Goal: Task Accomplishment & Management: Manage account settings

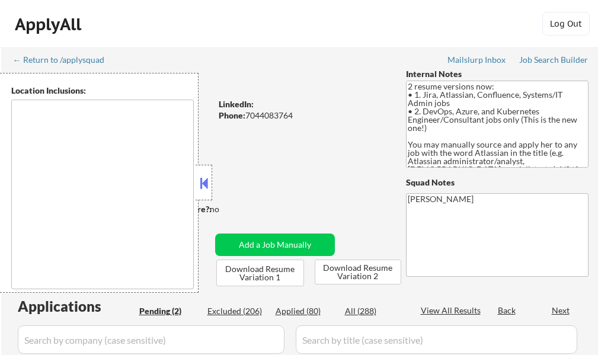
select select ""pending""
type textarea "Charlottesville, VA Albemarle, VA Crozet, VA Ruckersville, VA Keswick, VA Early…"
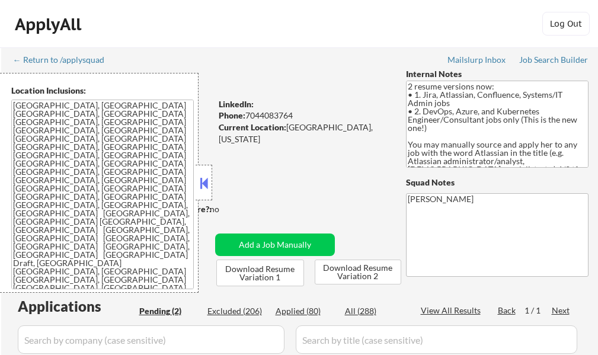
click at [209, 177] on button at bounding box center [203, 183] width 13 height 18
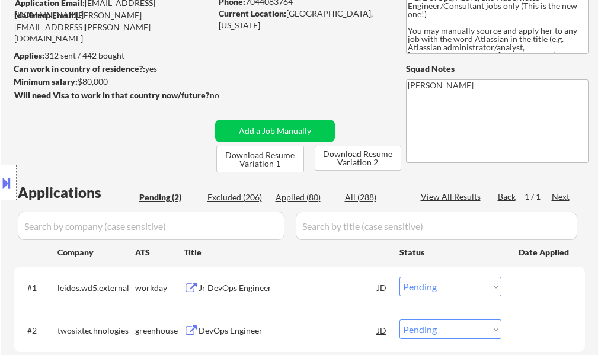
scroll to position [178, 0]
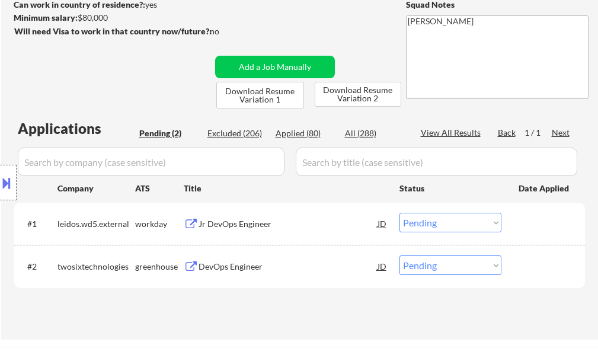
click at [236, 213] on div "Jr DevOps Engineer" at bounding box center [287, 223] width 179 height 21
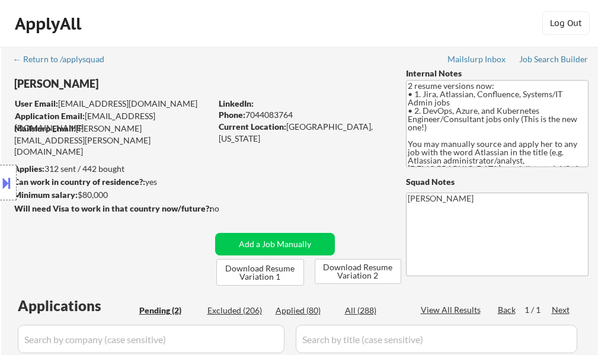
scroll to position [0, 0]
drag, startPoint x: 102, startPoint y: 85, endPoint x: 0, endPoint y: 82, distance: 102.5
click at [0, 82] on div "Location Inclusions: Charlottesville, VA Albemarle, VA Crozet, VA Ruckersville,…" at bounding box center [106, 183] width 212 height 220
drag, startPoint x: 12, startPoint y: 86, endPoint x: 76, endPoint y: 81, distance: 64.8
click at [76, 81] on div "Location Inclusions: Charlottesville, VA Albemarle, VA Crozet, VA Ruckersville,…" at bounding box center [106, 183] width 212 height 220
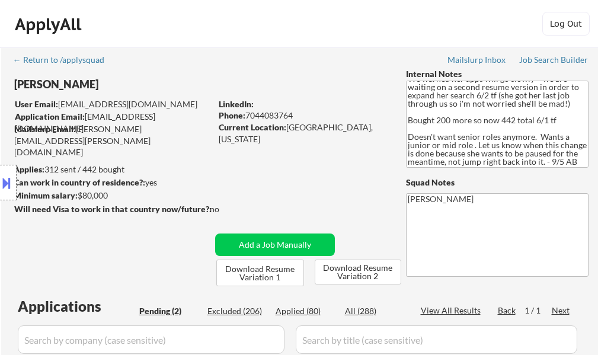
scroll to position [182, 0]
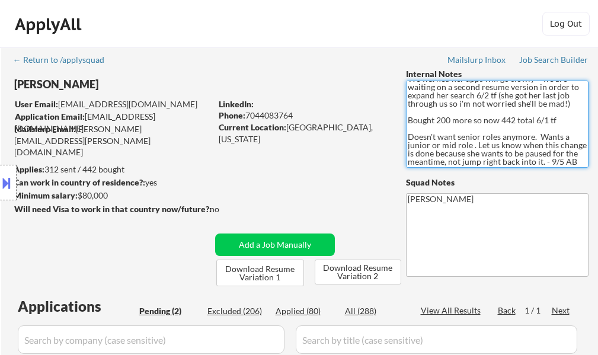
drag, startPoint x: 445, startPoint y: 149, endPoint x: 395, endPoint y: 116, distance: 60.8
click at [395, 116] on div "← Return to /applysquad Mailslurp Inbox Job Search Builder Elizabeth Marion Use…" at bounding box center [299, 277] width 591 height 460
click at [424, 126] on textarea "2 resume versions now: • 1. Jira, Atlassian, Confluence, Systems/IT Admin jobs …" at bounding box center [497, 124] width 182 height 87
drag, startPoint x: 570, startPoint y: 146, endPoint x: 327, endPoint y: 119, distance: 244.3
click at [327, 119] on div "Elizabeth Marion User Email: emarion0@gmail.com Application Email: emarion0@gma…" at bounding box center [299, 177] width 591 height 218
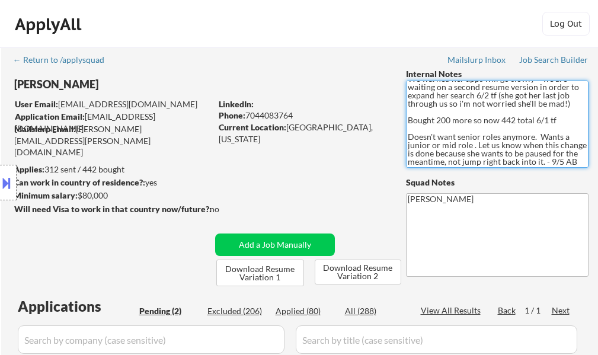
click at [454, 120] on textarea "2 resume versions now: • 1. Jira, Atlassian, Confluence, Systems/IT Admin jobs …" at bounding box center [497, 124] width 182 height 87
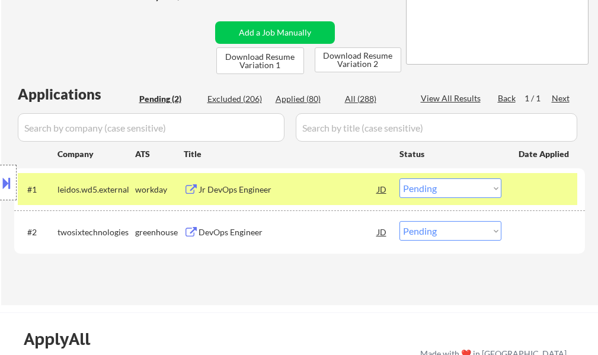
scroll to position [237, 0]
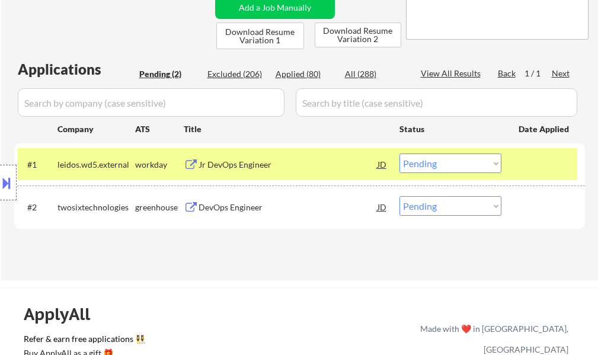
click at [549, 161] on div at bounding box center [544, 163] width 52 height 21
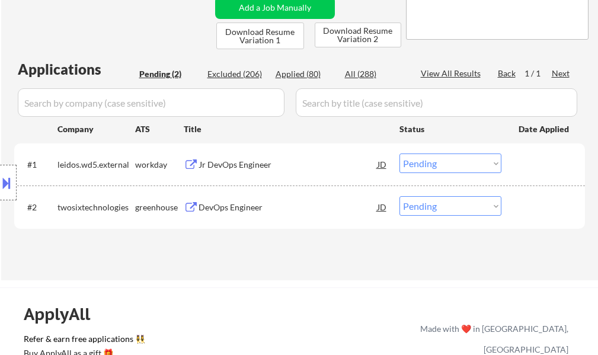
click at [195, 167] on div "Location Inclusions: Charlottesville, VA Albemarle, VA Crozet, VA Ruckersville,…" at bounding box center [106, 183] width 212 height 220
click at [224, 163] on div "Jr DevOps Engineer" at bounding box center [287, 165] width 179 height 12
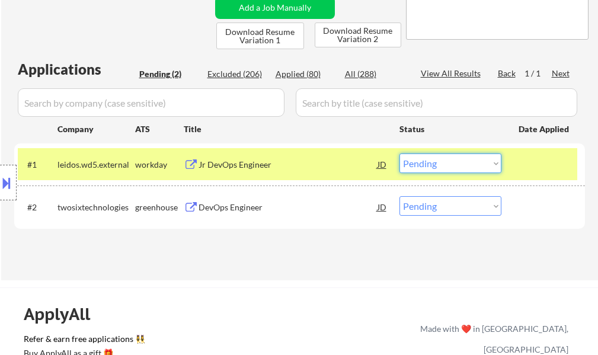
click at [450, 166] on select "Choose an option... Pending Applied Excluded (Questions) Excluded (Expired) Exc…" at bounding box center [450, 163] width 102 height 20
click at [399, 153] on select "Choose an option... Pending Applied Excluded (Questions) Excluded (Expired) Exc…" at bounding box center [450, 163] width 102 height 20
click at [516, 162] on div "#1 leidos.wd5.external workday Jr DevOps Engineer JD Choose an option... Pendin…" at bounding box center [297, 164] width 559 height 32
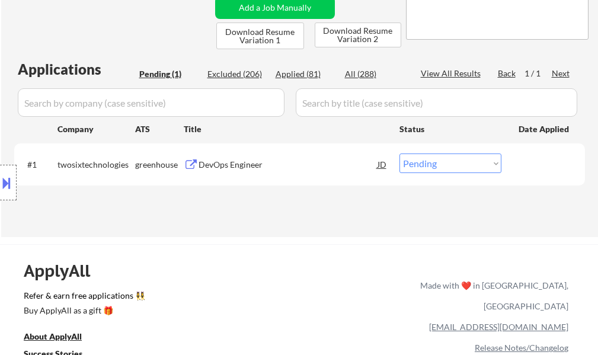
click at [249, 165] on div "DevOps Engineer" at bounding box center [287, 165] width 179 height 12
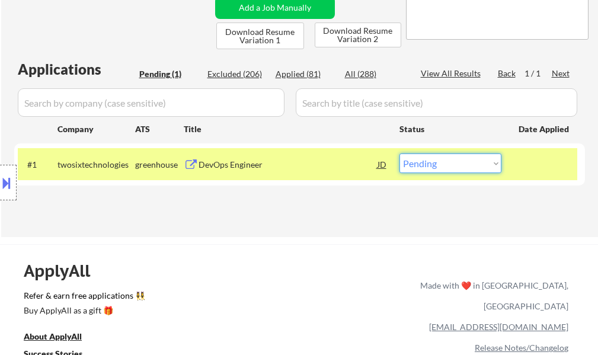
click at [446, 162] on select "Choose an option... Pending Applied Excluded (Questions) Excluded (Expired) Exc…" at bounding box center [450, 163] width 102 height 20
select select ""applied""
click at [399, 153] on select "Choose an option... Pending Applied Excluded (Questions) Excluded (Expired) Exc…" at bounding box center [450, 163] width 102 height 20
click at [424, 201] on div "Applications Pending (1) Excluded (206) Applied (81) All (288) View All Results…" at bounding box center [299, 136] width 570 height 155
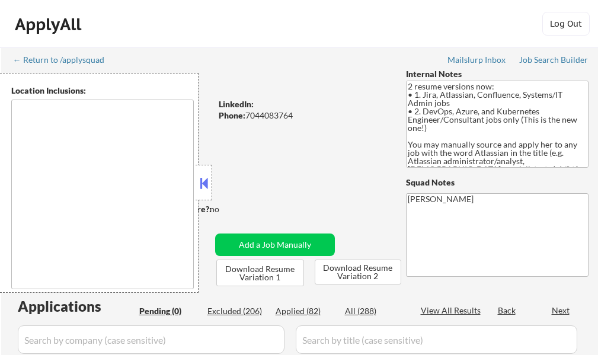
type textarea "[GEOGRAPHIC_DATA], [GEOGRAPHIC_DATA] [GEOGRAPHIC_DATA], [GEOGRAPHIC_DATA] [GEOG…"
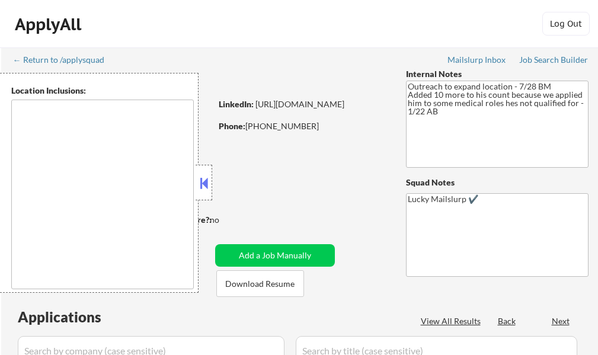
select select ""pending""
type textarea "Austin, TX West Lake Hills, TX Rollingwood, TX Cedar Park, TX Pflugerville, TX …"
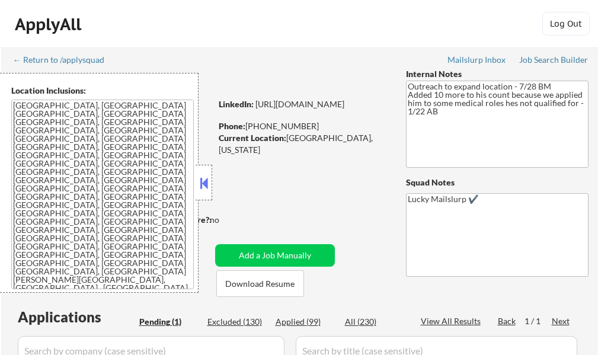
click at [203, 191] on button at bounding box center [203, 183] width 13 height 18
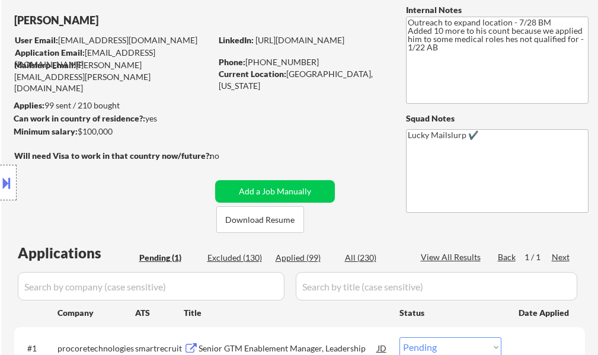
scroll to position [178, 0]
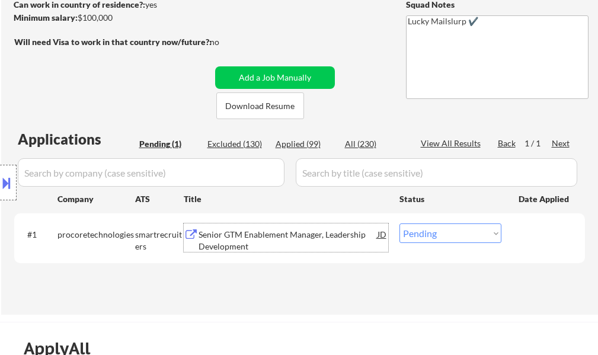
click at [268, 235] on div "Senior GTM Enablement Manager, Leadership Development" at bounding box center [287, 240] width 179 height 23
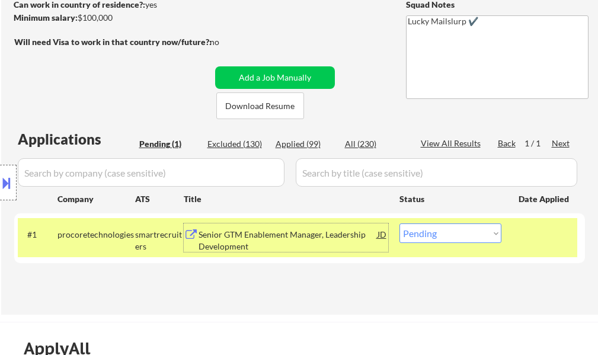
click at [441, 230] on select "Choose an option... Pending Applied Excluded (Questions) Excluded (Expired) Exc…" at bounding box center [450, 233] width 102 height 20
select select ""applied""
click at [399, 223] on select "Choose an option... Pending Applied Excluded (Questions) Excluded (Expired) Exc…" at bounding box center [450, 233] width 102 height 20
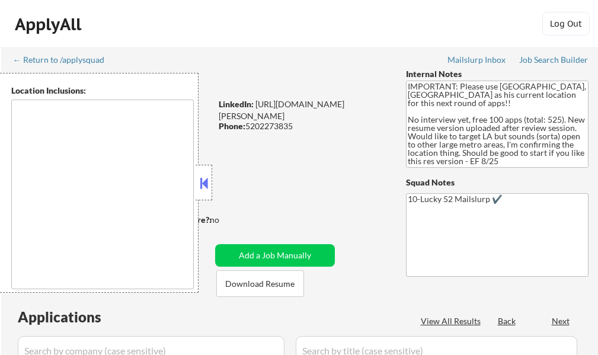
select select ""pending""
type textarea "[GEOGRAPHIC_DATA], [GEOGRAPHIC_DATA] [GEOGRAPHIC_DATA], [GEOGRAPHIC_DATA] [GEOG…"
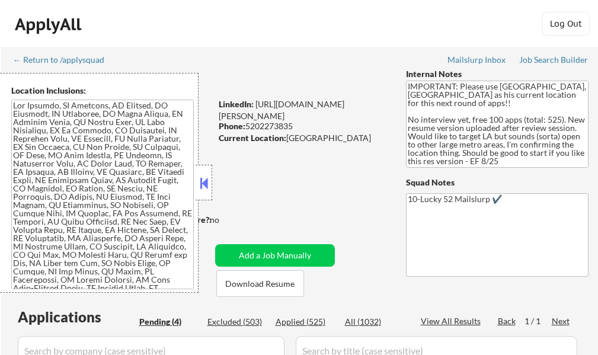
click at [204, 176] on button at bounding box center [203, 183] width 13 height 18
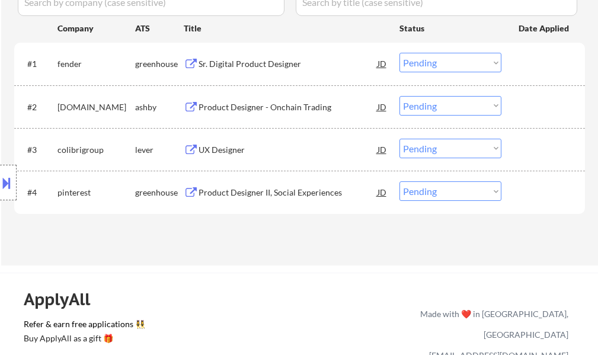
scroll to position [355, 0]
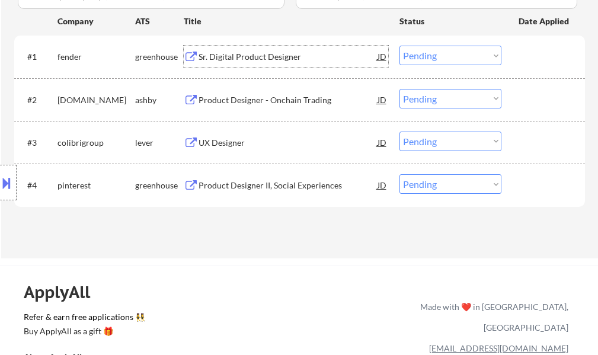
click at [261, 63] on div "Sr. Digital Product Designer" at bounding box center [287, 56] width 179 height 21
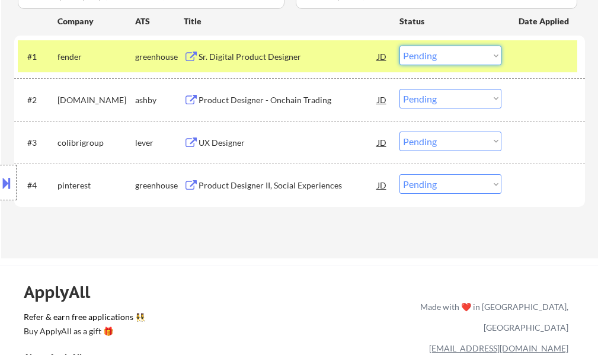
click at [417, 57] on select "Choose an option... Pending Applied Excluded (Questions) Excluded (Expired) Exc…" at bounding box center [450, 56] width 102 height 20
click at [399, 46] on select "Choose an option... Pending Applied Excluded (Questions) Excluded (Expired) Exc…" at bounding box center [450, 56] width 102 height 20
click at [515, 61] on div "#1 fender greenhouse Sr. Digital Product Designer JD Choose an option... Pendin…" at bounding box center [297, 56] width 559 height 32
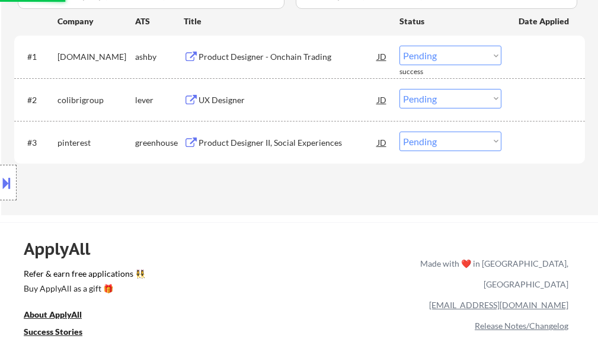
click at [262, 57] on div "Product Designer - Onchain Trading" at bounding box center [287, 57] width 179 height 12
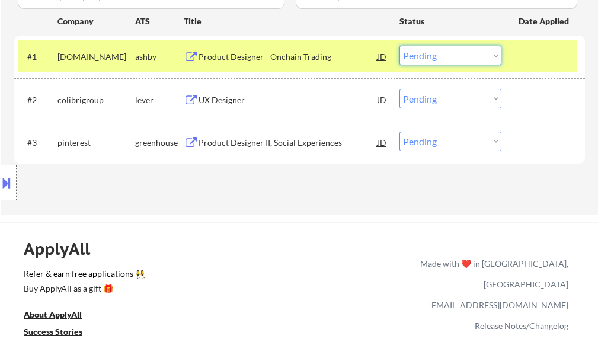
click at [424, 54] on select "Choose an option... Pending Applied Excluded (Questions) Excluded (Expired) Exc…" at bounding box center [450, 56] width 102 height 20
click at [399, 46] on select "Choose an option... Pending Applied Excluded (Questions) Excluded (Expired) Exc…" at bounding box center [450, 56] width 102 height 20
click at [543, 59] on div at bounding box center [544, 56] width 52 height 21
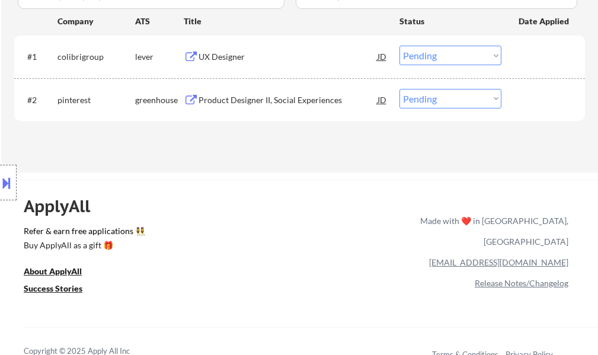
click at [202, 59] on div "UX Designer" at bounding box center [287, 57] width 179 height 12
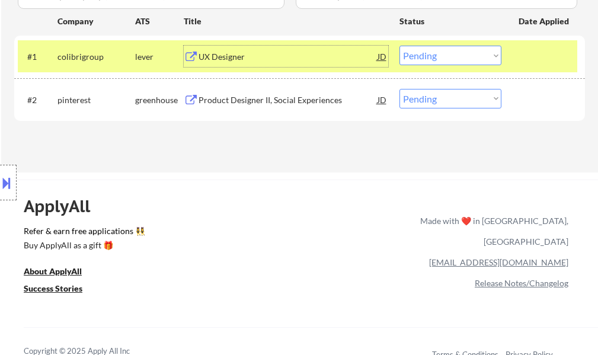
click at [435, 62] on select "Choose an option... Pending Applied Excluded (Questions) Excluded (Expired) Exc…" at bounding box center [450, 56] width 102 height 20
click at [399, 46] on select "Choose an option... Pending Applied Excluded (Questions) Excluded (Expired) Exc…" at bounding box center [450, 56] width 102 height 20
click at [534, 57] on div at bounding box center [544, 56] width 52 height 21
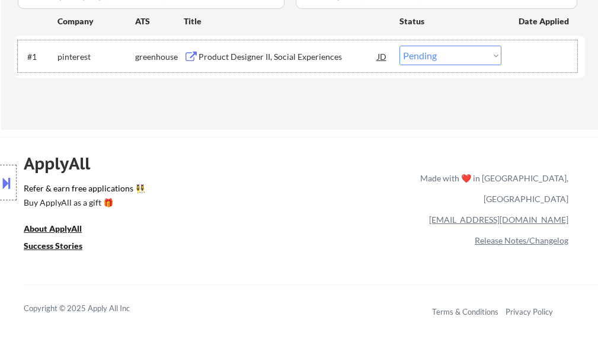
click at [230, 66] on div "Product Designer II, Social Experiences" at bounding box center [287, 56] width 179 height 21
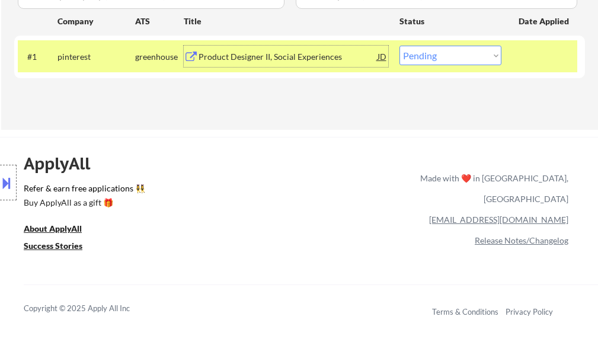
click at [454, 62] on select "Choose an option... Pending Applied Excluded (Questions) Excluded (Expired) Exc…" at bounding box center [450, 56] width 102 height 20
select select ""applied""
click at [399, 46] on select "Choose an option... Pending Applied Excluded (Questions) Excluded (Expired) Exc…" at bounding box center [450, 56] width 102 height 20
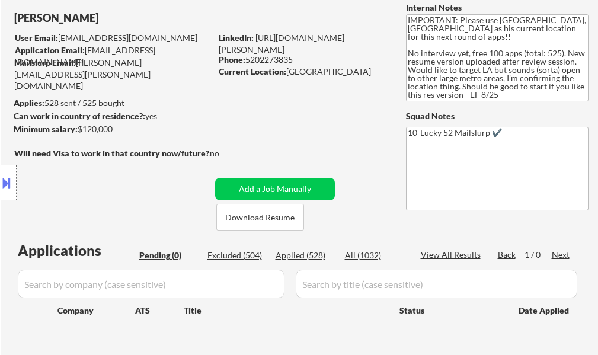
scroll to position [0, 0]
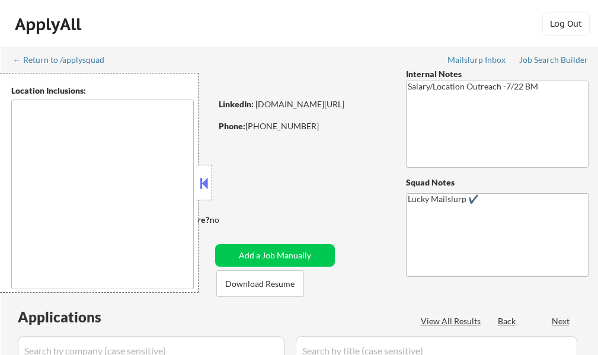
select select ""pending""
type textarea "[GEOGRAPHIC_DATA], [GEOGRAPHIC_DATA] [GEOGRAPHIC_DATA], [GEOGRAPHIC_DATA] [GEOG…"
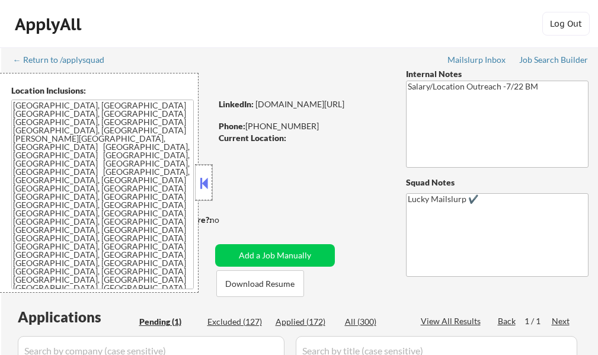
click at [203, 193] on div at bounding box center [203, 183] width 17 height 36
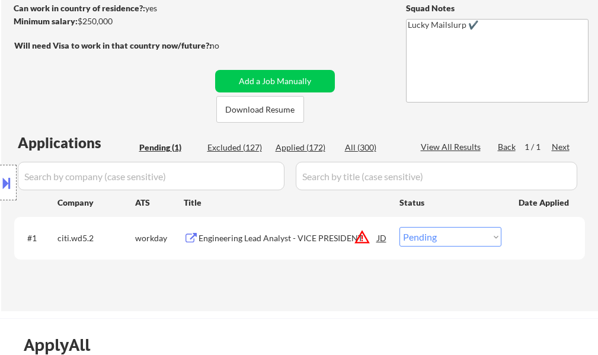
scroll to position [178, 0]
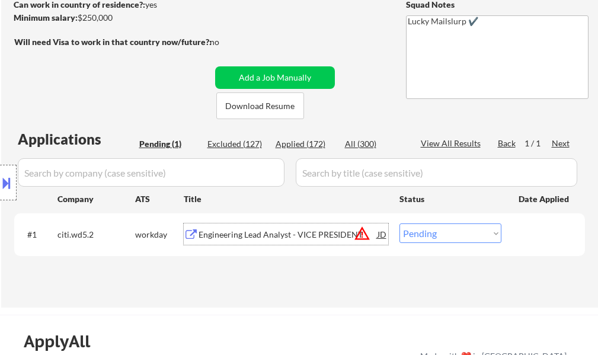
click at [261, 232] on div "Engineering Lead Analyst - VICE PRESIDENT" at bounding box center [287, 235] width 179 height 12
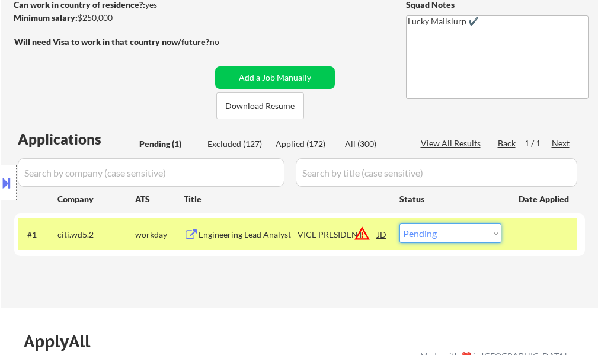
click at [482, 238] on select "Choose an option... Pending Applied Excluded (Questions) Excluded (Expired) Exc…" at bounding box center [450, 233] width 102 height 20
select select ""excluded__location_""
click at [399, 223] on select "Choose an option... Pending Applied Excluded (Questions) Excluded (Expired) Exc…" at bounding box center [450, 233] width 102 height 20
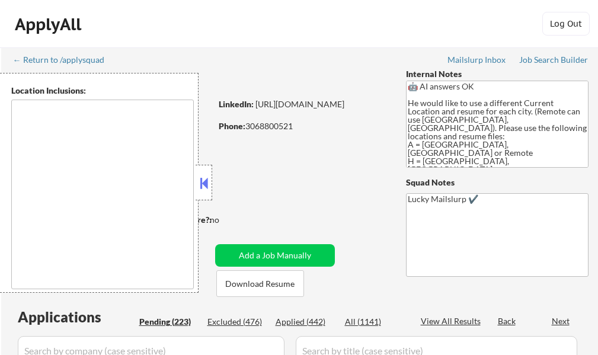
type textarea "[GEOGRAPHIC_DATA], [GEOGRAPHIC_DATA] [GEOGRAPHIC_DATA], [GEOGRAPHIC_DATA] [GEOG…"
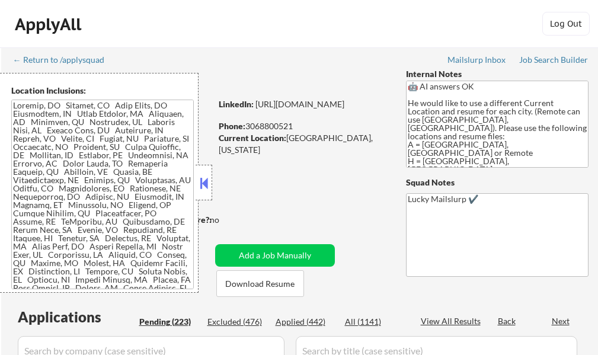
select select ""pending""
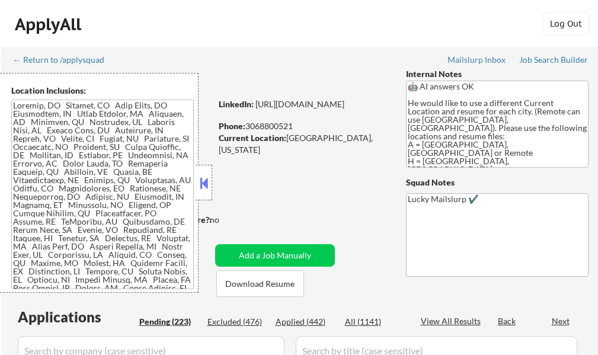
select select ""pending""
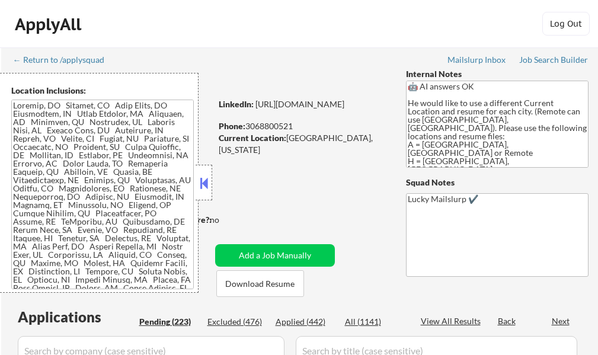
select select ""pending""
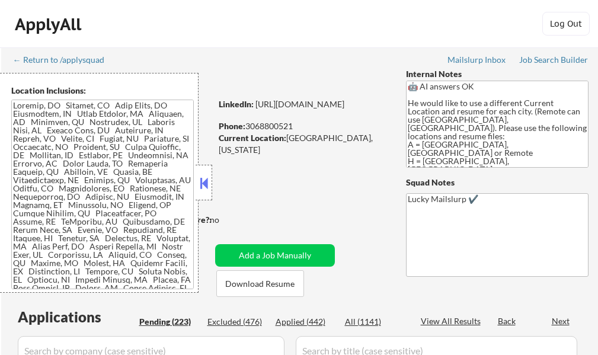
select select ""pending""
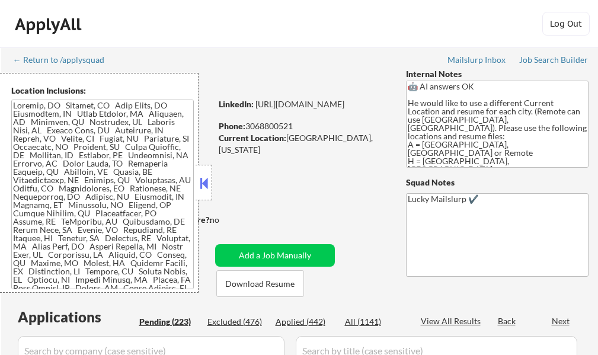
select select ""pending""
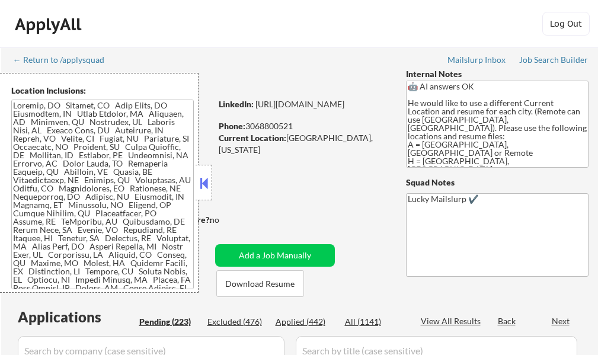
select select ""pending""
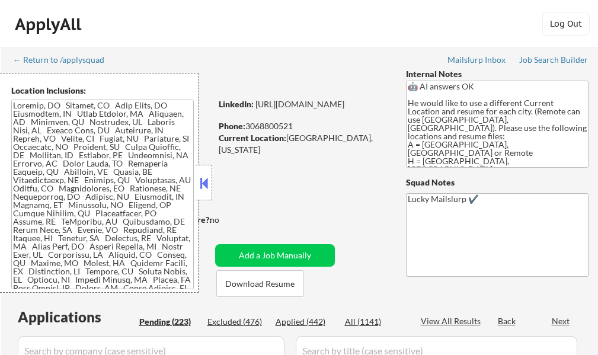
select select ""pending""
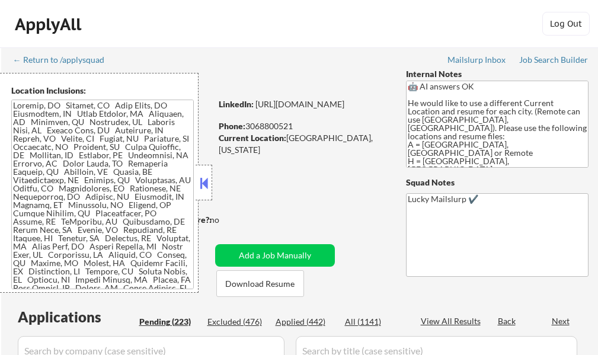
select select ""pending""
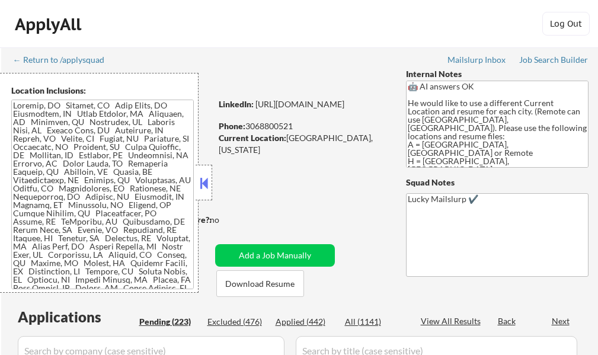
select select ""pending""
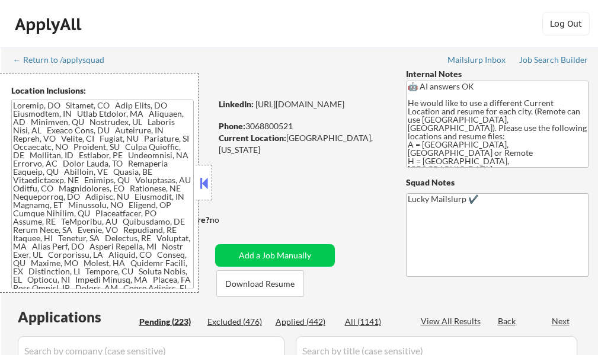
select select ""pending""
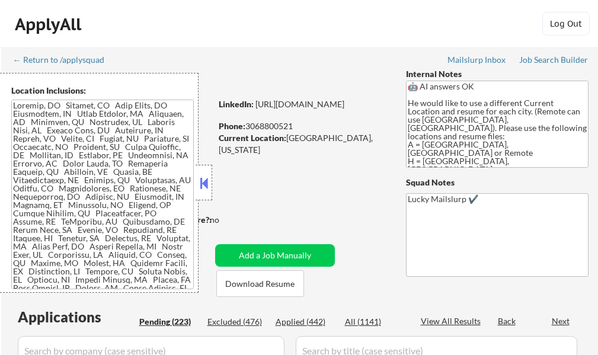
select select ""pending""
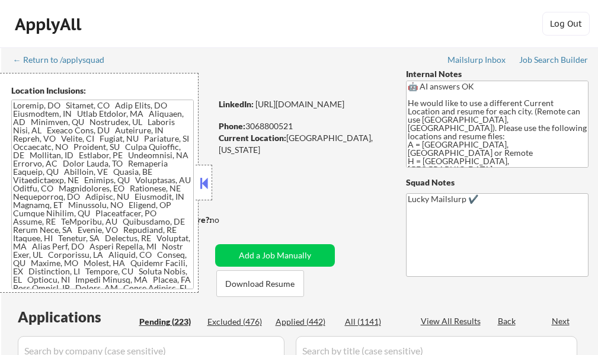
select select ""pending""
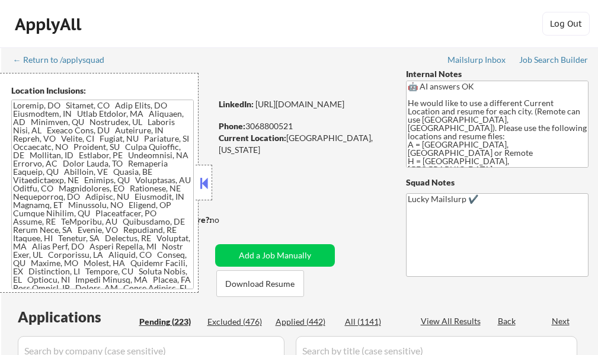
select select ""pending""
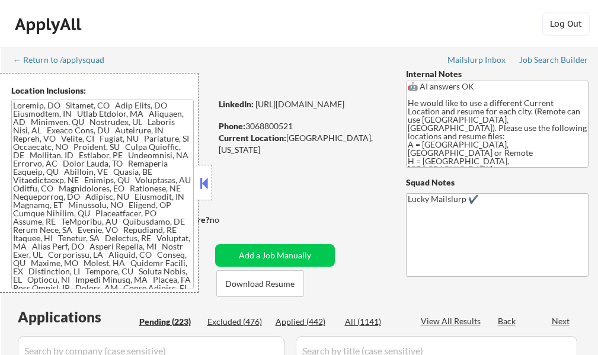
select select ""pending""
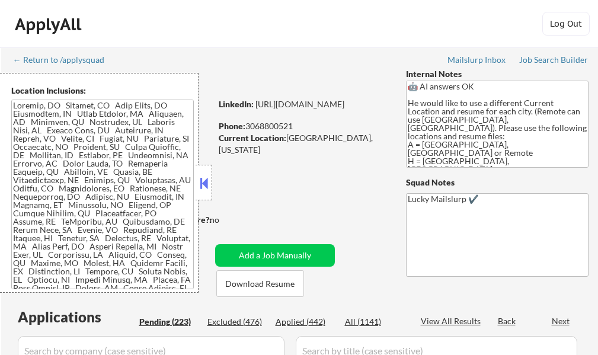
select select ""pending""
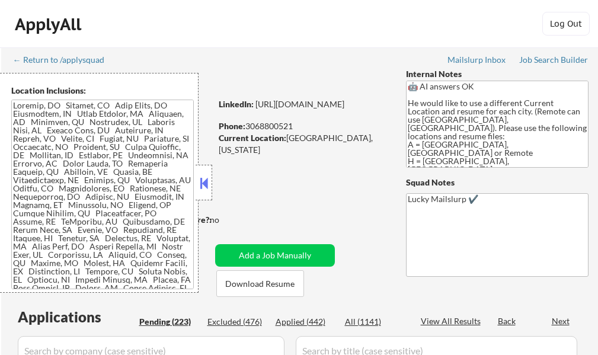
select select ""pending""
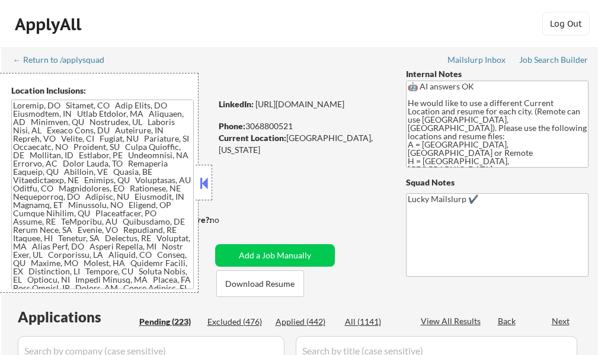
select select ""pending""
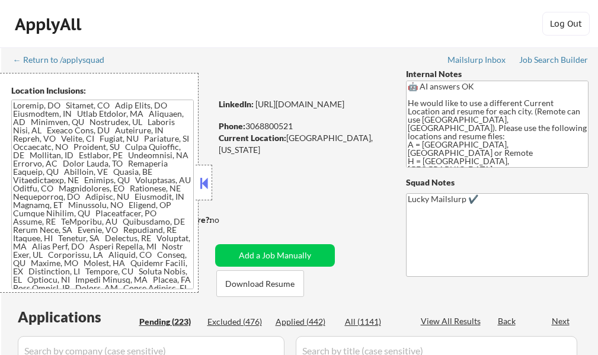
select select ""pending""
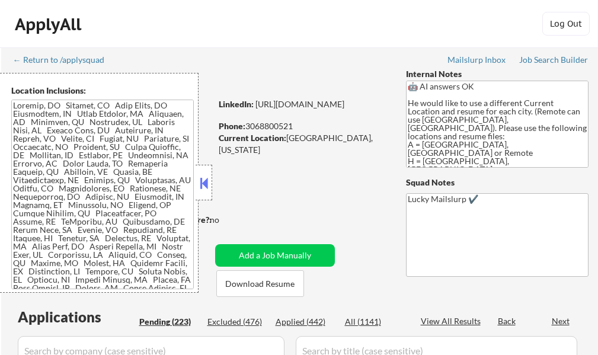
select select ""pending""
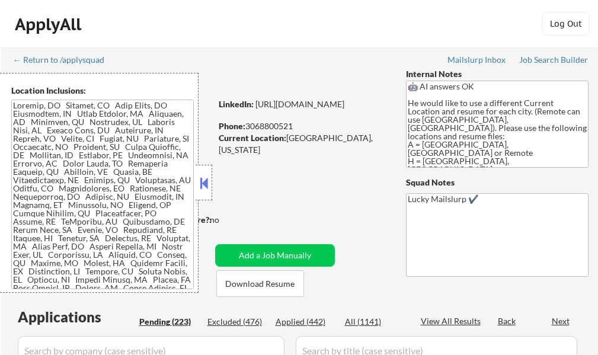
select select ""pending""
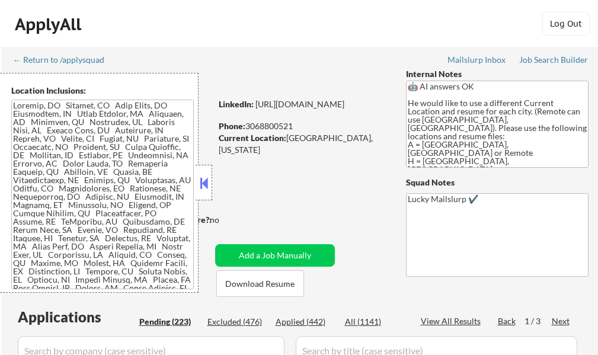
click at [202, 184] on button at bounding box center [203, 183] width 13 height 18
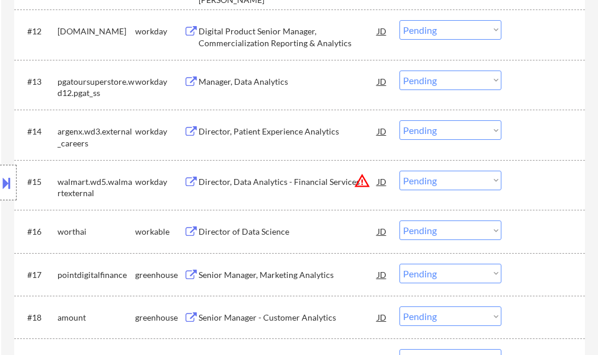
scroll to position [948, 0]
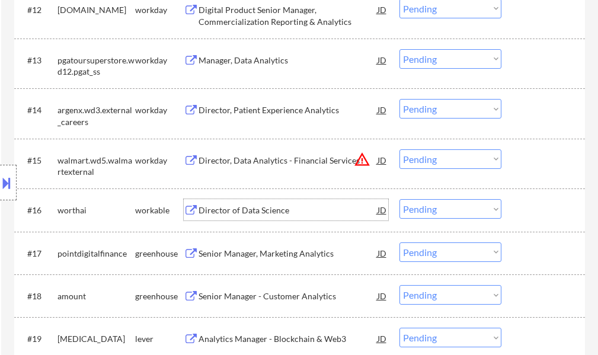
click at [247, 208] on div "Director of Data Science" at bounding box center [287, 210] width 179 height 12
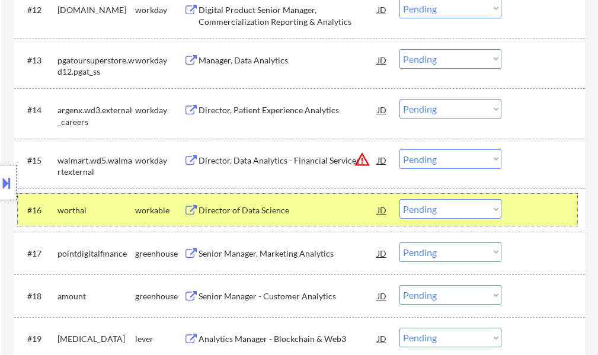
click at [547, 218] on div at bounding box center [544, 209] width 52 height 21
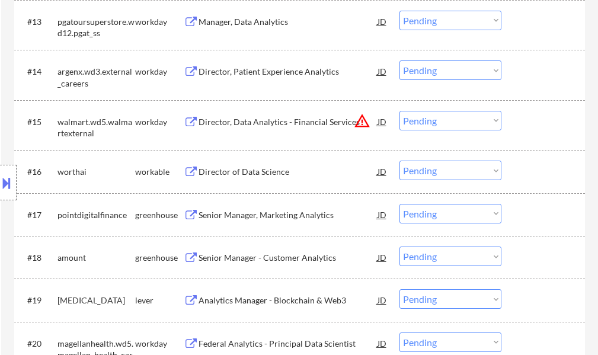
scroll to position [1007, 0]
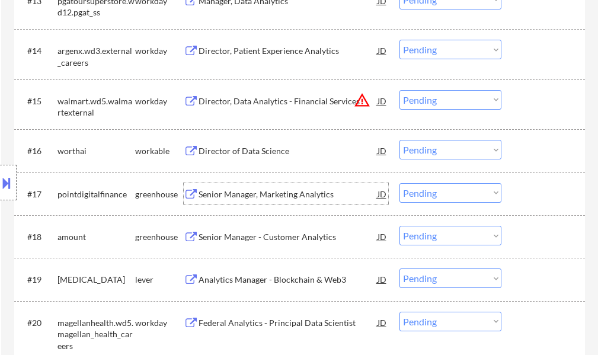
click at [283, 195] on div "Senior Manager, Marketing Analytics" at bounding box center [287, 194] width 179 height 12
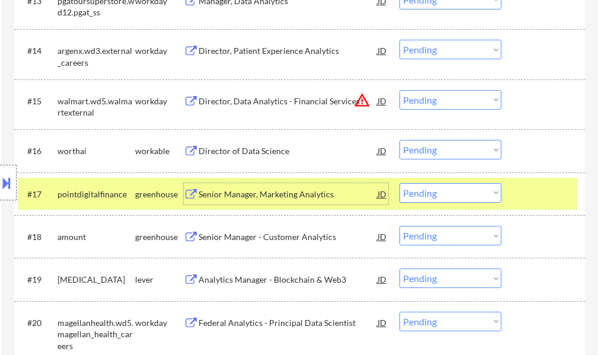
click at [527, 191] on div at bounding box center [544, 193] width 52 height 21
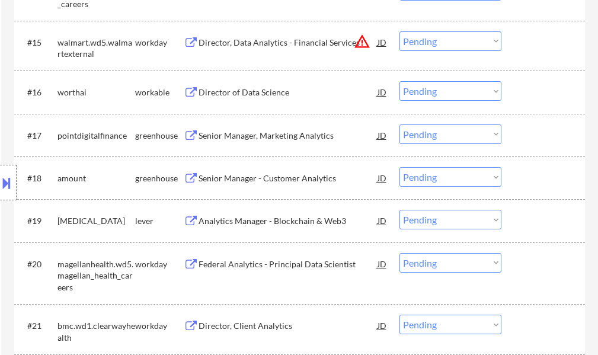
scroll to position [1066, 0]
click at [270, 179] on div "Senior Manager - Customer Analytics" at bounding box center [287, 178] width 179 height 12
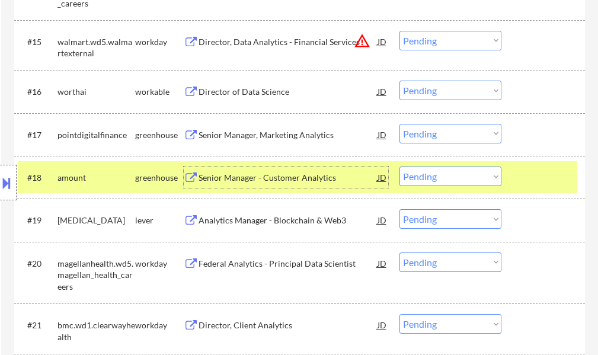
click at [436, 177] on select "Choose an option... Pending Applied Excluded (Questions) Excluded (Expired) Exc…" at bounding box center [450, 176] width 102 height 20
click at [399, 166] on select "Choose an option... Pending Applied Excluded (Questions) Excluded (Expired) Exc…" at bounding box center [450, 176] width 102 height 20
click at [534, 179] on div at bounding box center [544, 176] width 52 height 21
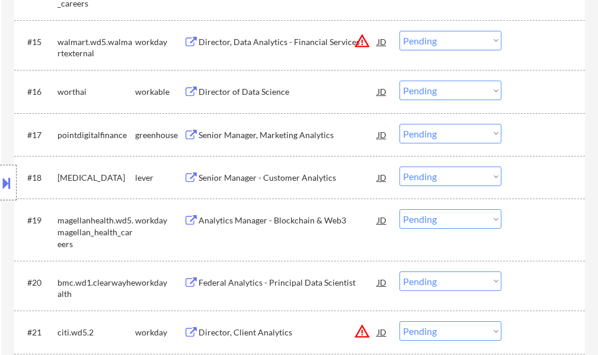
click at [274, 179] on div "Senior Manager - Customer Analytics" at bounding box center [287, 178] width 179 height 12
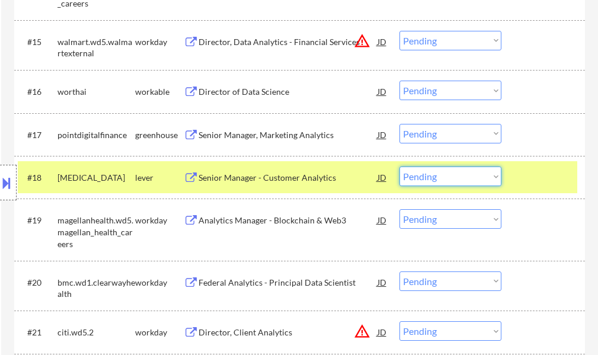
click at [423, 176] on select "Choose an option... Pending Applied Excluded (Questions) Excluded (Expired) Exc…" at bounding box center [450, 176] width 102 height 20
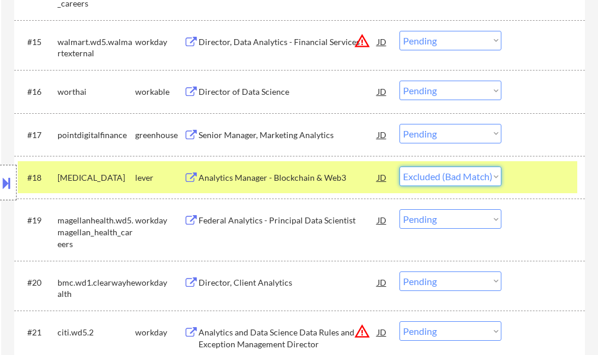
click at [399, 166] on select "Choose an option... Pending Applied Excluded (Questions) Excluded (Expired) Exc…" at bounding box center [450, 176] width 102 height 20
click at [527, 177] on div at bounding box center [544, 176] width 52 height 21
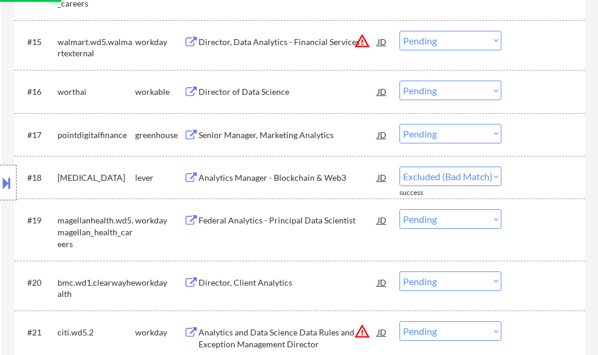
select select ""pending""
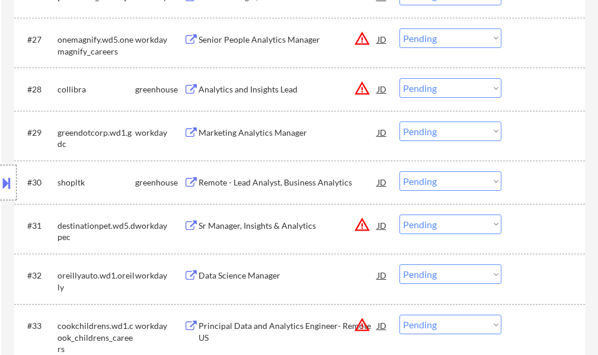
scroll to position [1659, 0]
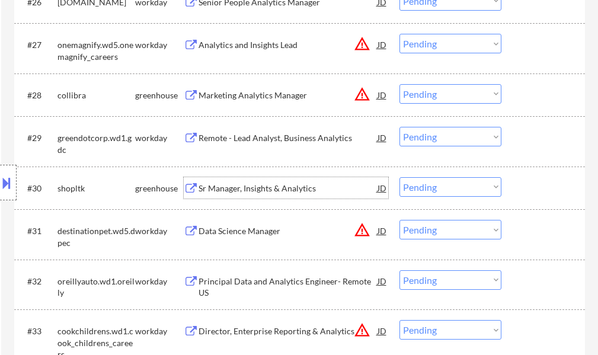
click at [288, 181] on div "Sr Manager, Insights & Analytics" at bounding box center [287, 187] width 179 height 21
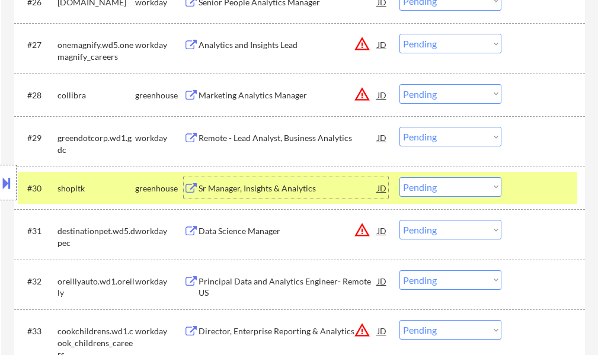
click at [544, 197] on div at bounding box center [544, 187] width 52 height 21
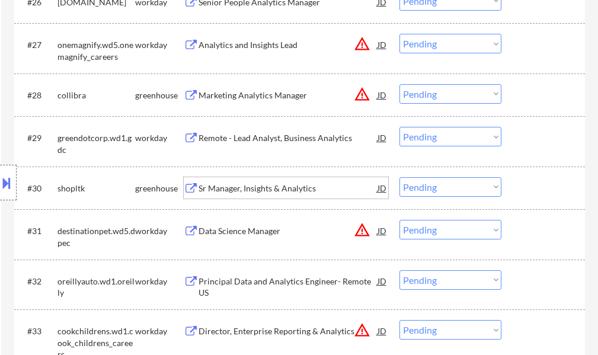
click at [269, 188] on div "Sr Manager, Insights & Analytics" at bounding box center [287, 188] width 179 height 12
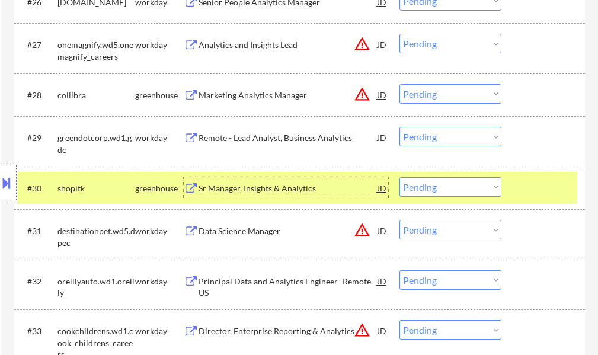
click at [447, 188] on select "Choose an option... Pending Applied Excluded (Questions) Excluded (Expired) Exc…" at bounding box center [450, 187] width 102 height 20
click at [399, 177] on select "Choose an option... Pending Applied Excluded (Questions) Excluded (Expired) Exc…" at bounding box center [450, 187] width 102 height 20
click at [527, 181] on div at bounding box center [544, 187] width 52 height 21
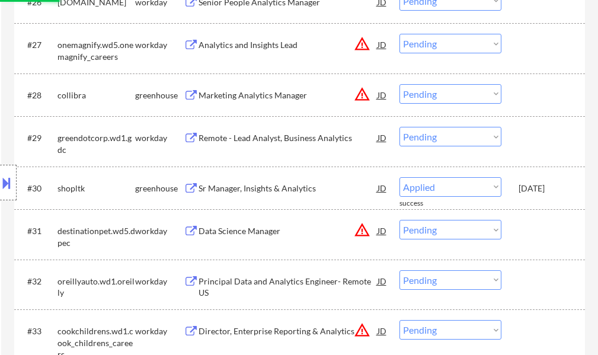
select select ""pending""
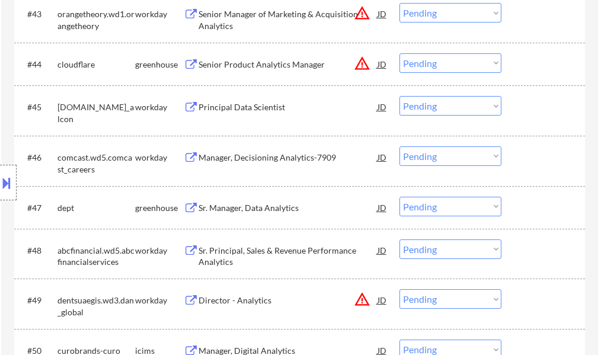
scroll to position [2488, 0]
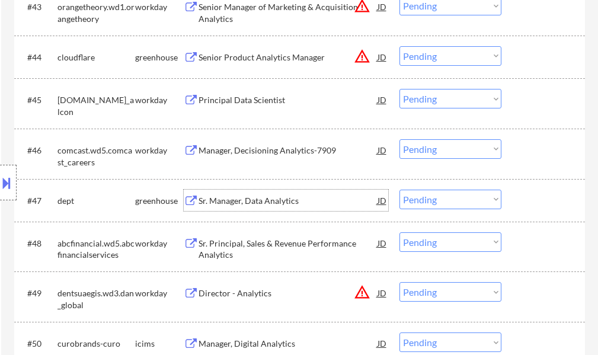
click at [283, 204] on div "Sr. Manager, Data Analytics" at bounding box center [287, 201] width 179 height 12
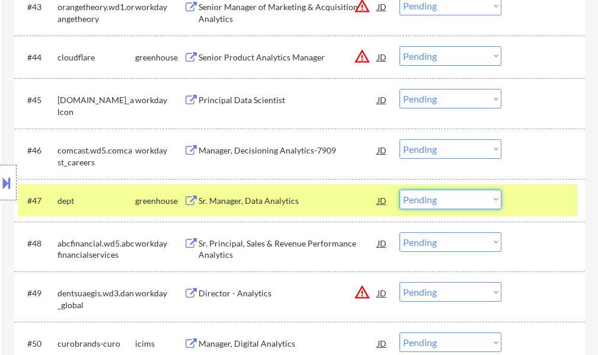
click at [432, 205] on select "Choose an option... Pending Applied Excluded (Questions) Excluded (Expired) Exc…" at bounding box center [450, 200] width 102 height 20
click at [399, 190] on select "Choose an option... Pending Applied Excluded (Questions) Excluded (Expired) Exc…" at bounding box center [450, 200] width 102 height 20
click at [529, 211] on div "#47 dept greenhouse Sr. Manager, Data Analytics JD warning_amber Choose an opti…" at bounding box center [297, 200] width 559 height 32
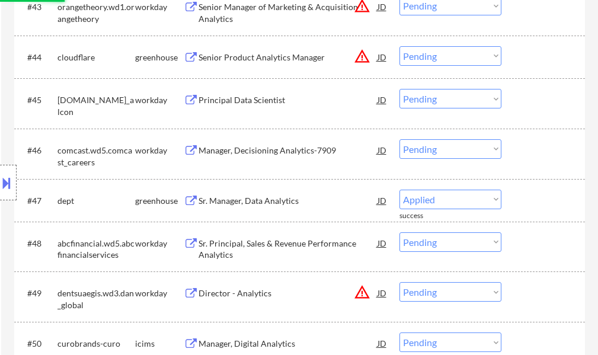
select select ""pending""
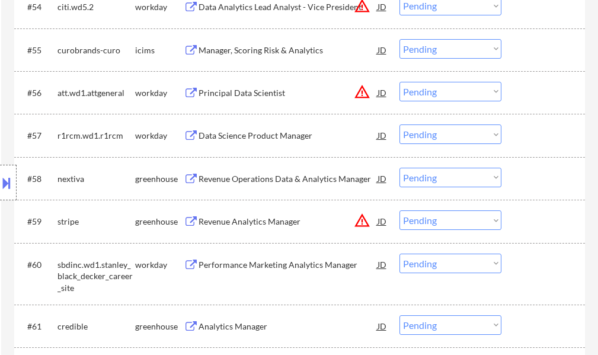
scroll to position [3021, 0]
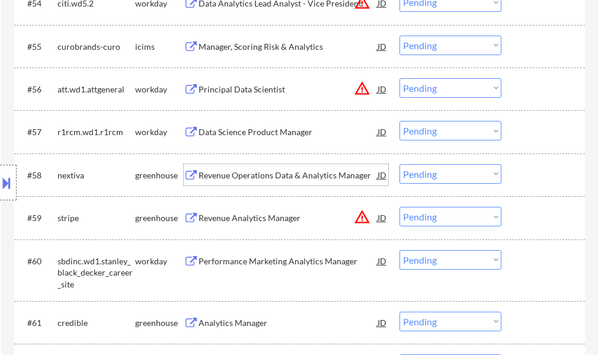
click at [275, 171] on div "Revenue Operations Data & Analytics Manager" at bounding box center [287, 175] width 179 height 12
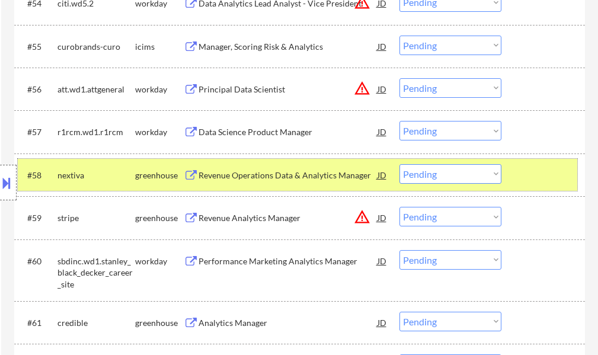
click at [535, 175] on div at bounding box center [544, 174] width 52 height 21
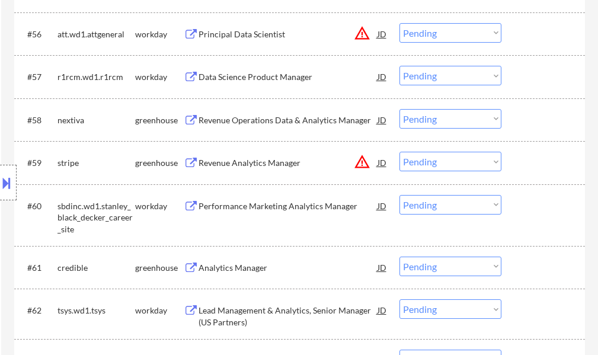
scroll to position [3139, 0]
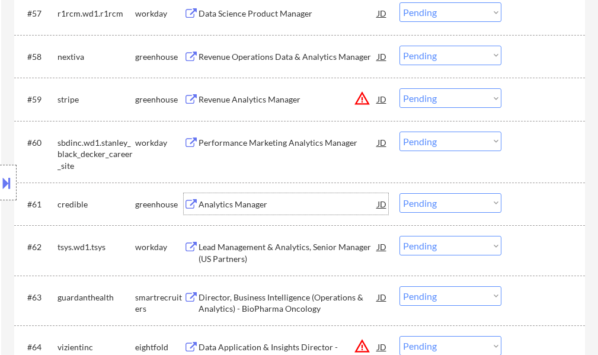
click at [246, 205] on div "Analytics Manager" at bounding box center [287, 204] width 179 height 12
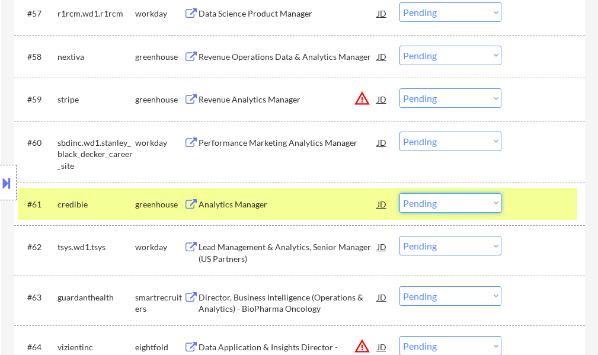
click at [433, 199] on select "Choose an option... Pending Applied Excluded (Questions) Excluded (Expired) Exc…" at bounding box center [450, 203] width 102 height 20
click at [399, 193] on select "Choose an option... Pending Applied Excluded (Questions) Excluded (Expired) Exc…" at bounding box center [450, 203] width 102 height 20
click at [515, 198] on div "#61 credible greenhouse Analytics Manager JD warning_amber Choose an option... …" at bounding box center [297, 204] width 559 height 32
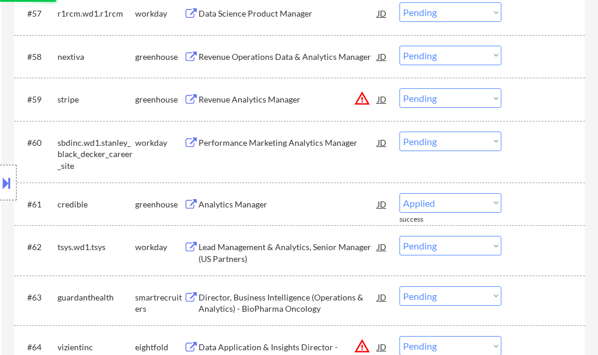
select select ""pending""
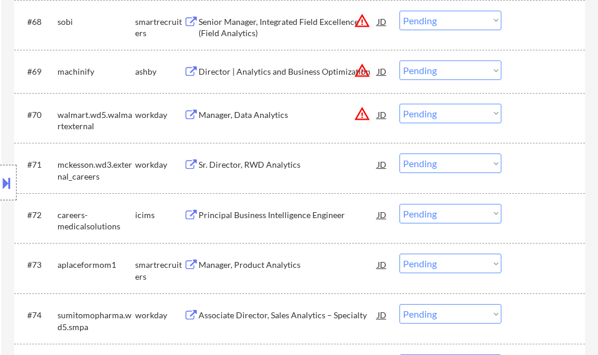
scroll to position [3791, 0]
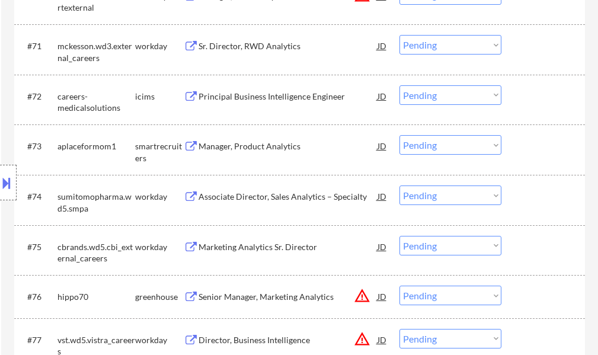
click at [254, 156] on div "Manager, Product Analytics" at bounding box center [287, 145] width 179 height 21
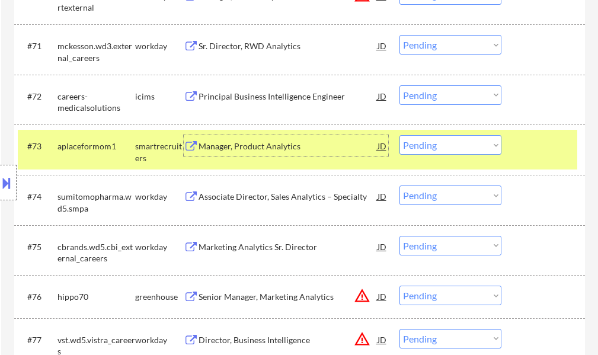
click at [436, 143] on select "Choose an option... Pending Applied Excluded (Questions) Excluded (Expired) Exc…" at bounding box center [450, 145] width 102 height 20
click at [399, 135] on select "Choose an option... Pending Applied Excluded (Questions) Excluded (Expired) Exc…" at bounding box center [450, 145] width 102 height 20
click at [543, 146] on div at bounding box center [544, 145] width 52 height 21
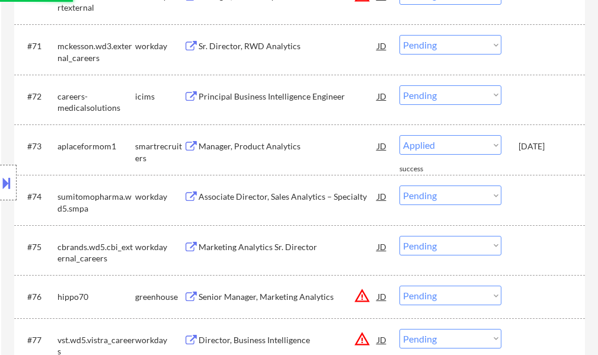
select select ""pending""
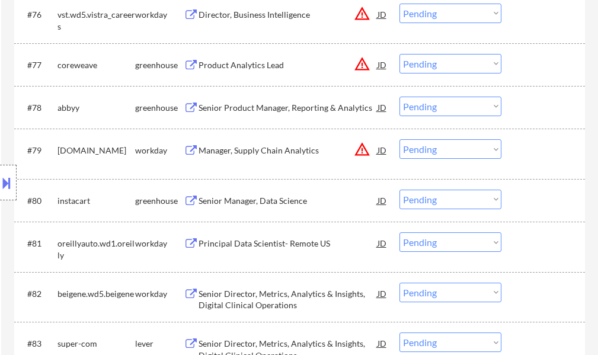
scroll to position [4087, 0]
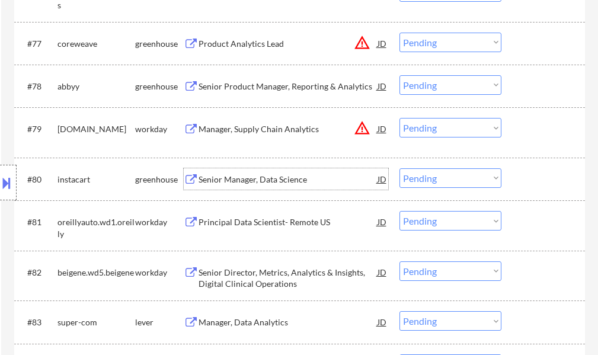
click at [258, 184] on div "Senior Manager, Data Science" at bounding box center [287, 180] width 179 height 12
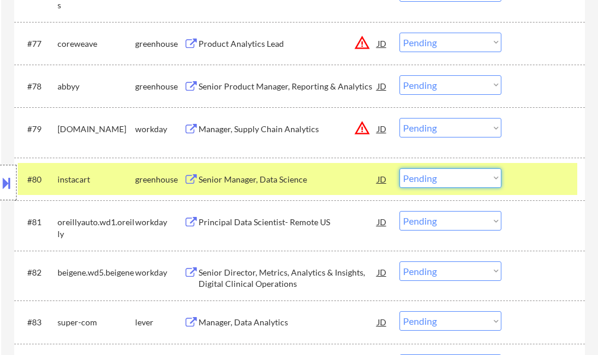
click at [424, 172] on select "Choose an option... Pending Applied Excluded (Questions) Excluded (Expired) Exc…" at bounding box center [450, 178] width 102 height 20
click at [399, 168] on select "Choose an option... Pending Applied Excluded (Questions) Excluded (Expired) Exc…" at bounding box center [450, 178] width 102 height 20
click at [540, 178] on div at bounding box center [544, 178] width 52 height 21
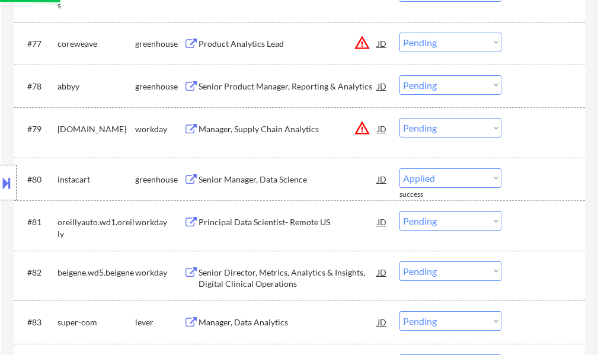
select select ""pending""
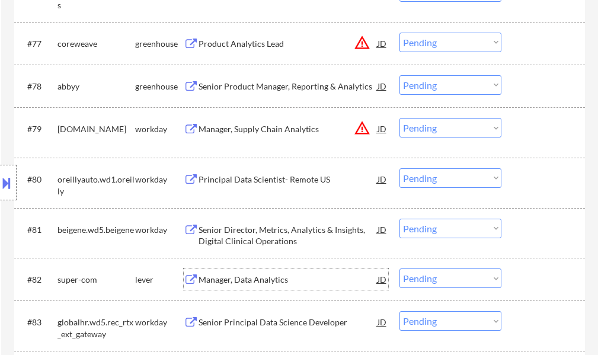
click at [246, 283] on div "Manager, Data Analytics" at bounding box center [287, 280] width 179 height 12
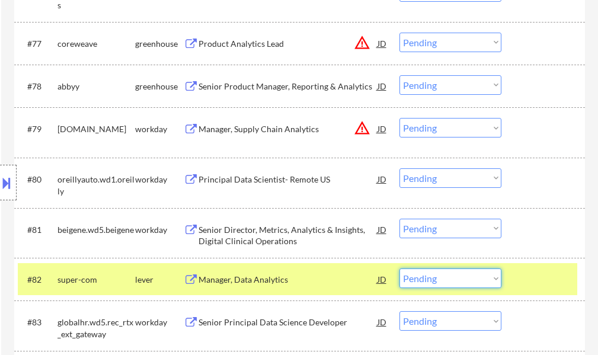
click at [463, 277] on select "Choose an option... Pending Applied Excluded (Questions) Excluded (Expired) Exc…" at bounding box center [450, 278] width 102 height 20
click at [399, 268] on select "Choose an option... Pending Applied Excluded (Questions) Excluded (Expired) Exc…" at bounding box center [450, 278] width 102 height 20
click at [543, 282] on div at bounding box center [544, 278] width 52 height 21
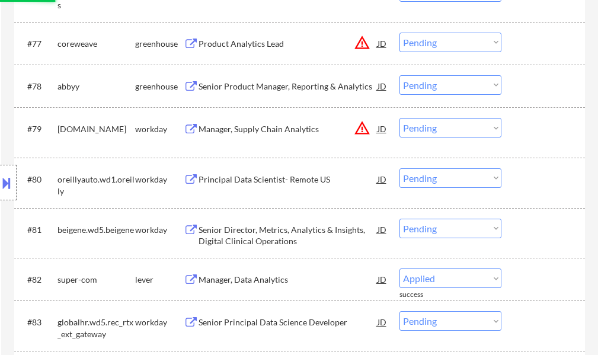
select select ""pending""
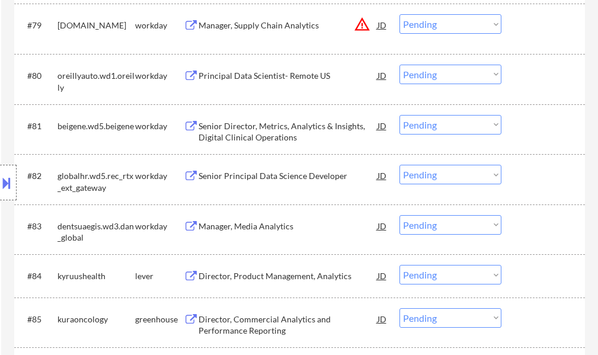
scroll to position [4233, 0]
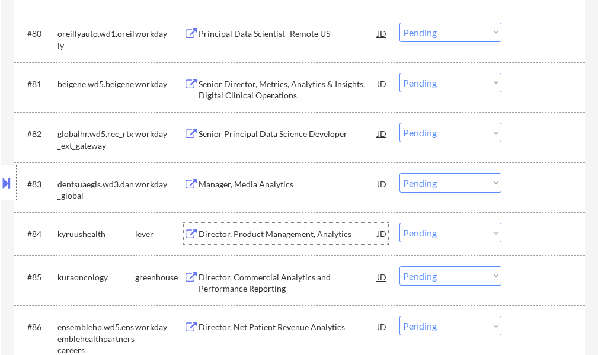
click at [234, 239] on div "Director, Product Management, Analytics" at bounding box center [287, 234] width 179 height 12
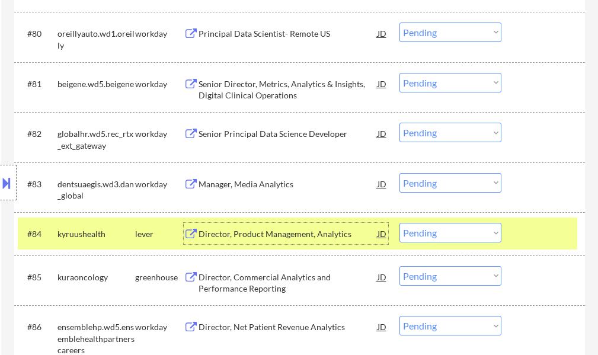
click at [428, 236] on select "Choose an option... Pending Applied Excluded (Questions) Excluded (Expired) Exc…" at bounding box center [450, 233] width 102 height 20
click at [399, 223] on select "Choose an option... Pending Applied Excluded (Questions) Excluded (Expired) Exc…" at bounding box center [450, 233] width 102 height 20
click at [541, 234] on div at bounding box center [544, 233] width 52 height 21
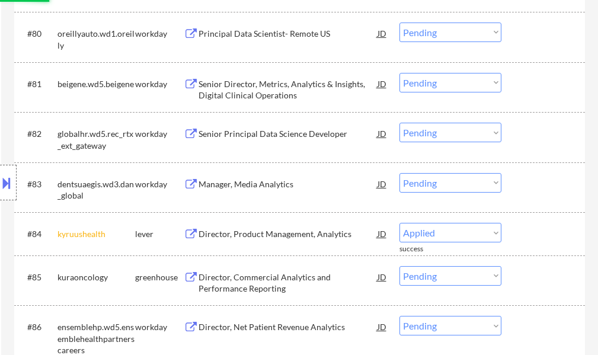
select select ""pending""
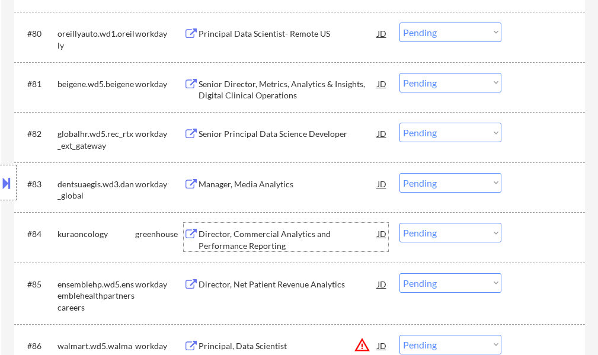
click at [287, 239] on div "Director, Commercial Analytics and Performance Reporting" at bounding box center [287, 239] width 179 height 23
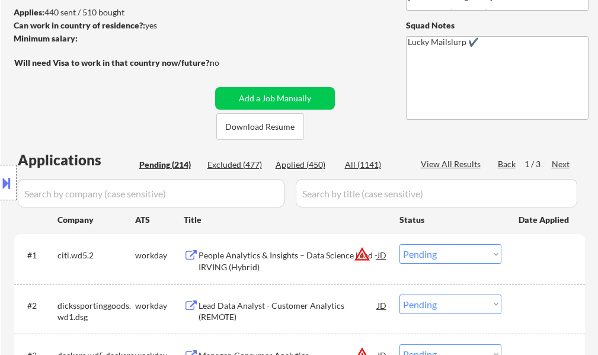
scroll to position [0, 0]
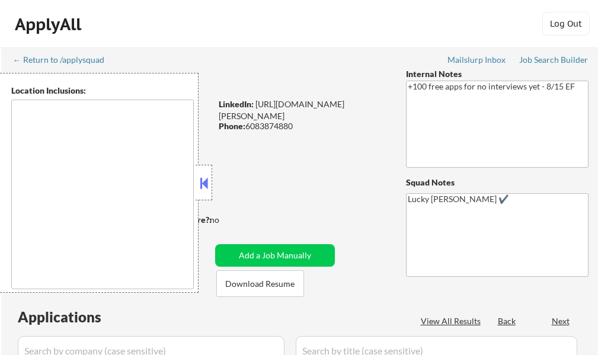
select select ""pending""
type textarea "remote"
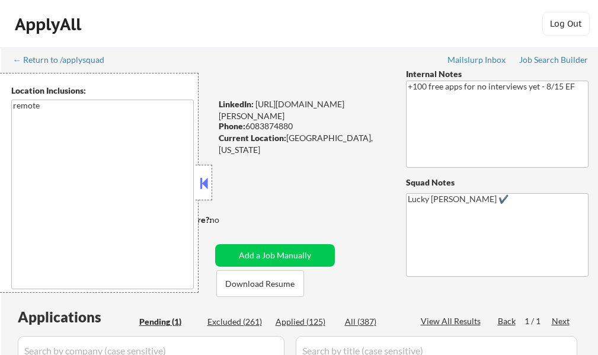
click at [210, 181] on button at bounding box center [203, 183] width 13 height 18
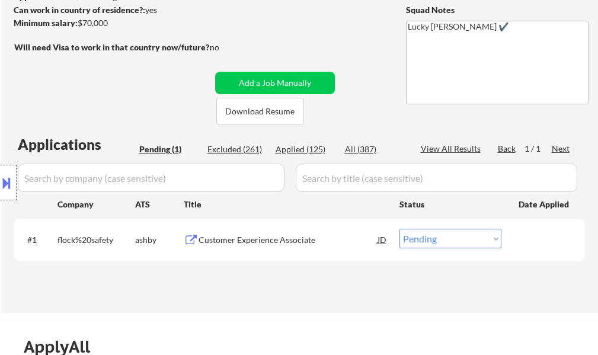
scroll to position [178, 0]
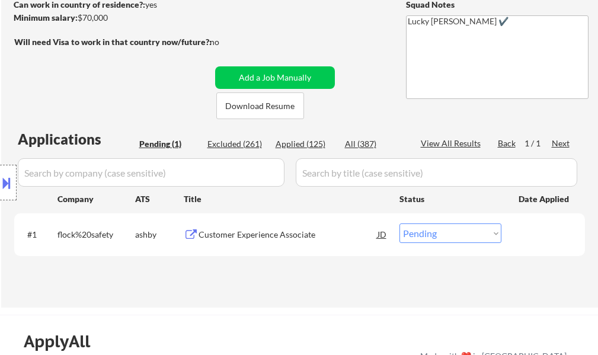
click at [246, 245] on div "Customer Experience Associate" at bounding box center [287, 233] width 179 height 21
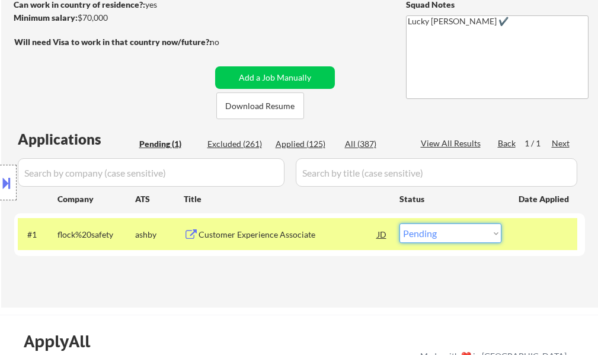
click at [440, 236] on select "Choose an option... Pending Applied Excluded (Questions) Excluded (Expired) Exc…" at bounding box center [450, 233] width 102 height 20
select select ""excluded__salary_""
click at [399, 223] on select "Choose an option... Pending Applied Excluded (Questions) Excluded (Expired) Exc…" at bounding box center [450, 233] width 102 height 20
click at [522, 236] on div at bounding box center [544, 233] width 52 height 21
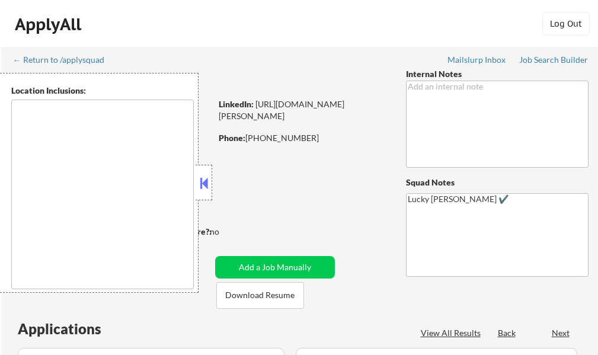
select select ""pending""
type textarea "[GEOGRAPHIC_DATA], SC Mauldin, SC [GEOGRAPHIC_DATA], [GEOGRAPHIC_DATA] [PERSON_…"
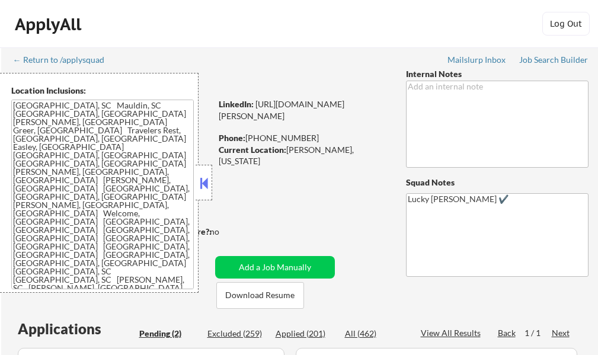
click at [200, 180] on button at bounding box center [203, 183] width 13 height 18
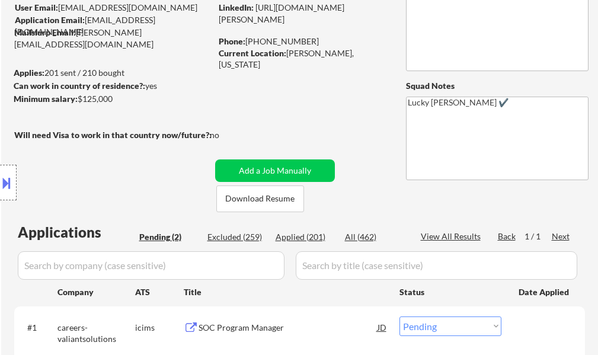
scroll to position [237, 0]
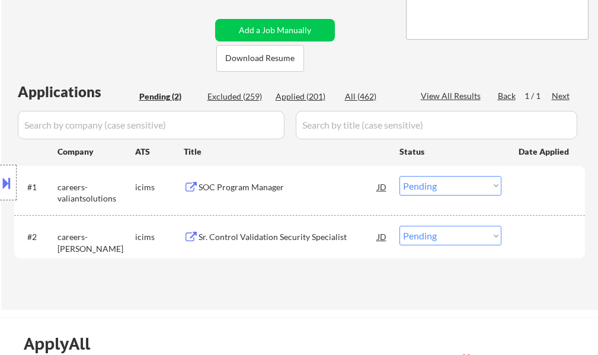
click at [213, 189] on div "SOC Program Manager" at bounding box center [287, 187] width 179 height 12
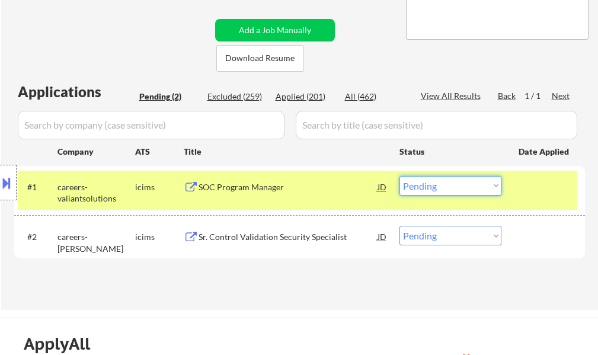
click at [432, 187] on select "Choose an option... Pending Applied Excluded (Questions) Excluded (Expired) Exc…" at bounding box center [450, 186] width 102 height 20
click at [399, 176] on select "Choose an option... Pending Applied Excluded (Questions) Excluded (Expired) Exc…" at bounding box center [450, 186] width 102 height 20
click at [530, 190] on div at bounding box center [544, 186] width 52 height 21
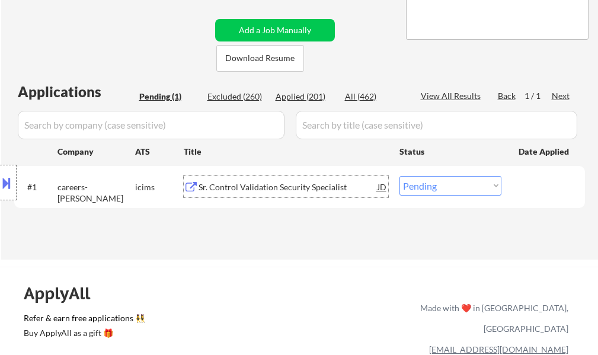
click at [283, 185] on div "Sr. Control Validation Security Specialist" at bounding box center [287, 187] width 179 height 12
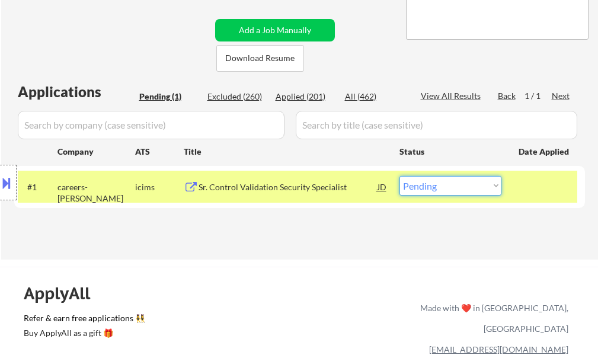
click at [435, 187] on select "Choose an option... Pending Applied Excluded (Questions) Excluded (Expired) Exc…" at bounding box center [450, 186] width 102 height 20
select select ""excluded__location_""
click at [399, 176] on select "Choose an option... Pending Applied Excluded (Questions) Excluded (Expired) Exc…" at bounding box center [450, 186] width 102 height 20
click at [519, 192] on div at bounding box center [544, 186] width 52 height 21
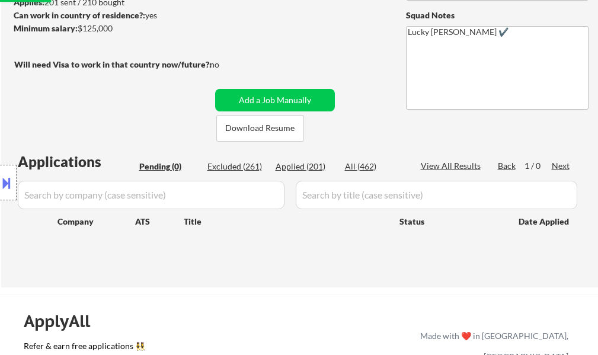
scroll to position [59, 0]
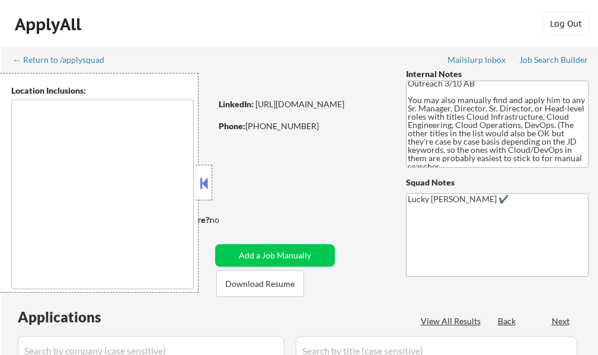
scroll to position [8, 0]
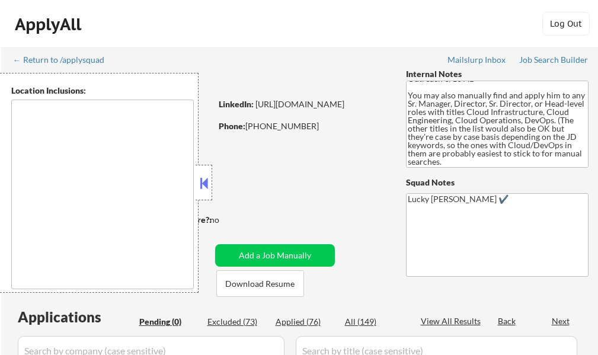
type textarea "Tampa, FL Lutz, FL Temple Terrace, FL Town 'n' Country, FL Brandon, FL Rivervie…"
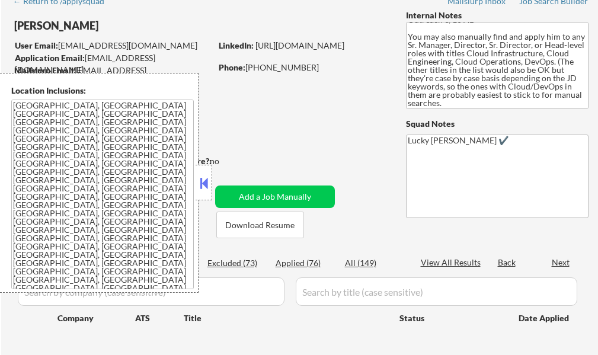
scroll to position [59, 0]
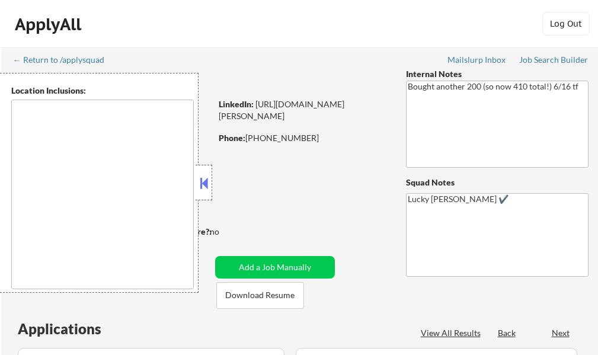
select select ""pending""
type textarea "remote"
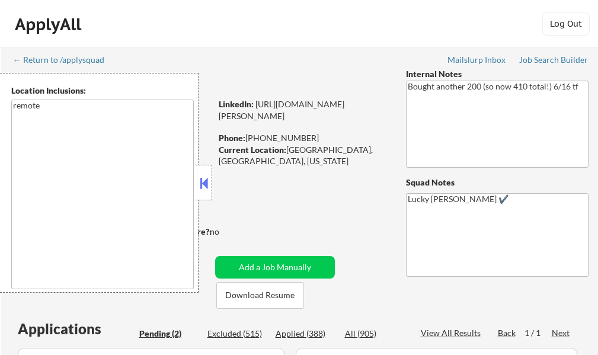
click at [208, 185] on button at bounding box center [203, 183] width 13 height 18
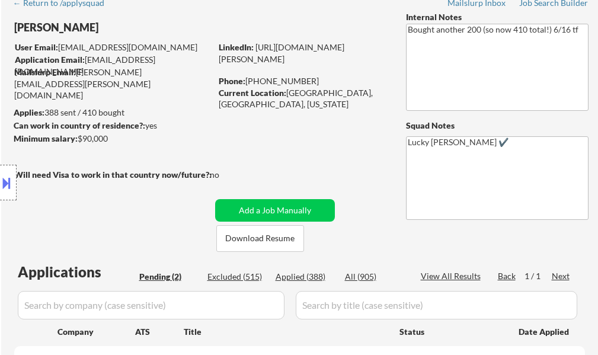
scroll to position [178, 0]
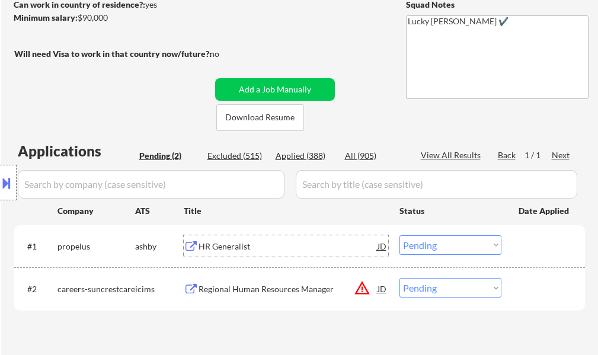
click at [223, 240] on div "HR Generalist" at bounding box center [287, 246] width 179 height 12
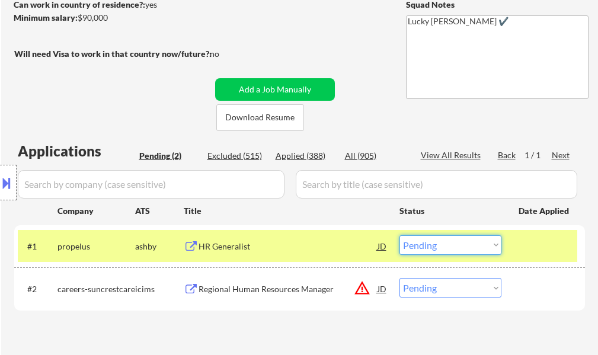
click at [469, 241] on select "Choose an option... Pending Applied Excluded (Questions) Excluded (Expired) Exc…" at bounding box center [450, 245] width 102 height 20
click at [399, 235] on select "Choose an option... Pending Applied Excluded (Questions) Excluded (Expired) Exc…" at bounding box center [450, 245] width 102 height 20
click at [553, 253] on div at bounding box center [544, 245] width 52 height 21
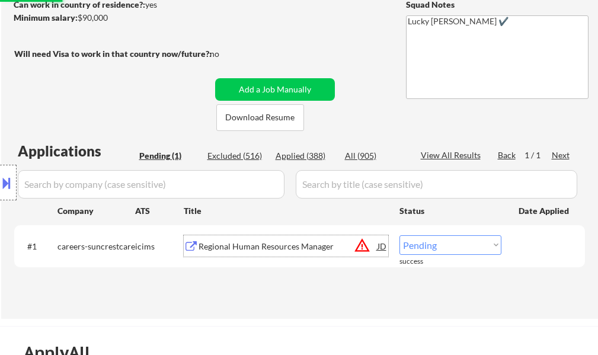
click at [299, 247] on div "Regional Human Resources Manager" at bounding box center [287, 246] width 179 height 12
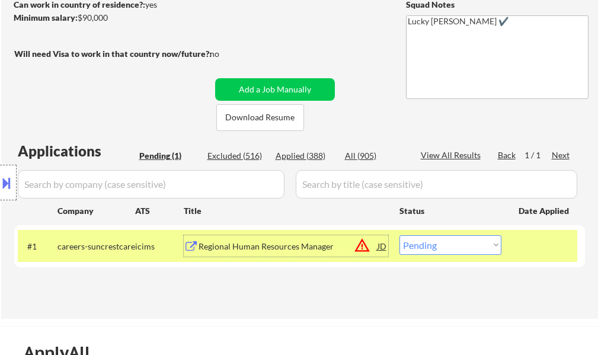
click at [456, 248] on select "Choose an option... Pending Applied Excluded (Questions) Excluded (Expired) Exc…" at bounding box center [450, 245] width 102 height 20
select select ""excluded__location_""
click at [399, 235] on select "Choose an option... Pending Applied Excluded (Questions) Excluded (Expired) Exc…" at bounding box center [450, 245] width 102 height 20
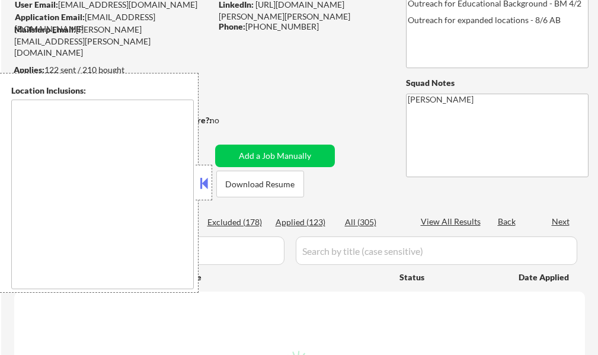
select select ""pending""
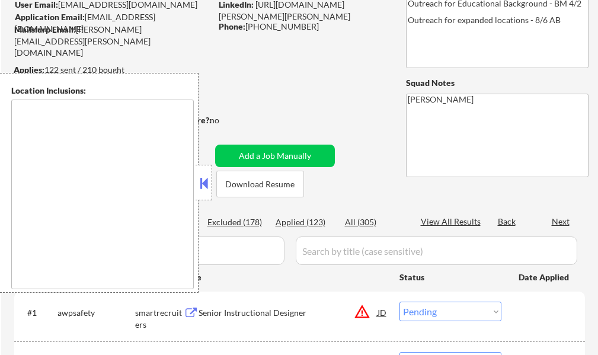
scroll to position [118, 0]
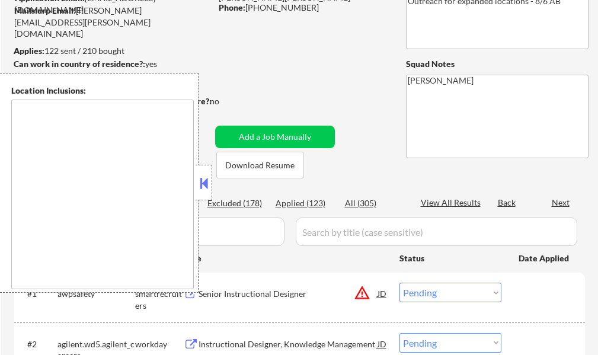
type textarea "[GEOGRAPHIC_DATA], [GEOGRAPHIC_DATA] [GEOGRAPHIC_DATA][PERSON_NAME], [GEOGRAPHI…"
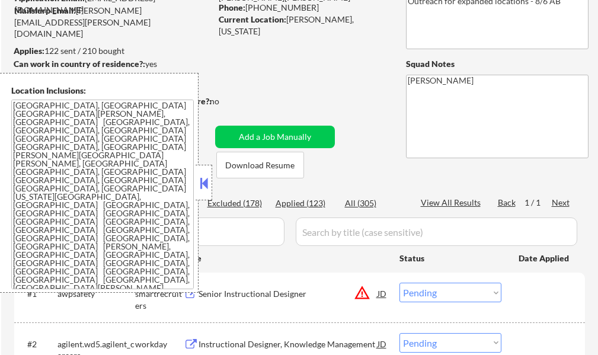
click at [201, 185] on button at bounding box center [203, 183] width 13 height 18
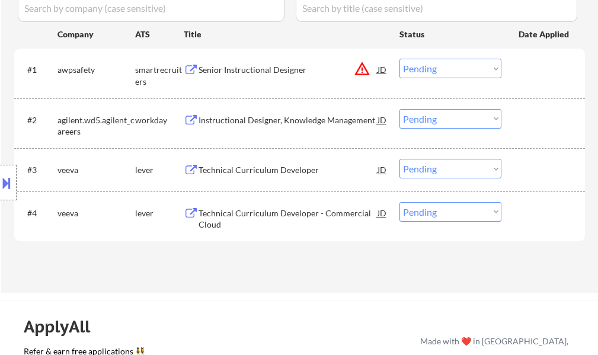
scroll to position [415, 0]
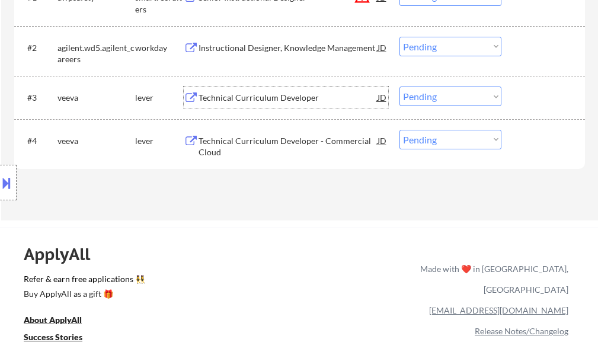
click at [284, 101] on div "Technical Curriculum Developer" at bounding box center [287, 98] width 179 height 12
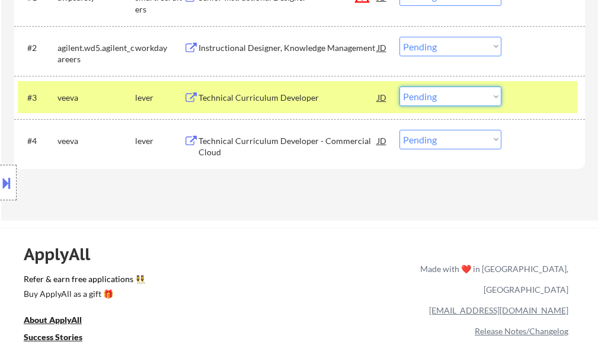
click at [412, 96] on select "Choose an option... Pending Applied Excluded (Questions) Excluded (Expired) Exc…" at bounding box center [450, 96] width 102 height 20
click at [399, 86] on select "Choose an option... Pending Applied Excluded (Questions) Excluded (Expired) Exc…" at bounding box center [450, 96] width 102 height 20
click at [543, 91] on div at bounding box center [544, 96] width 52 height 21
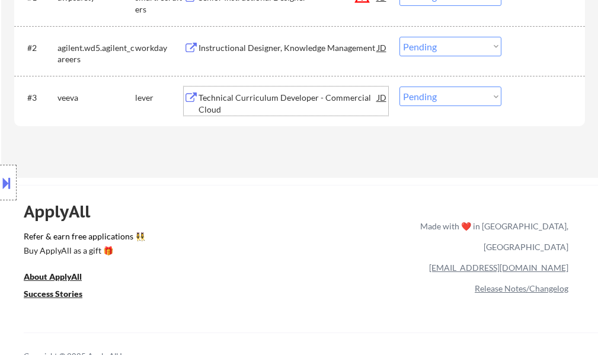
click at [287, 99] on div "Technical Curriculum Developer - Commercial Cloud" at bounding box center [287, 103] width 179 height 23
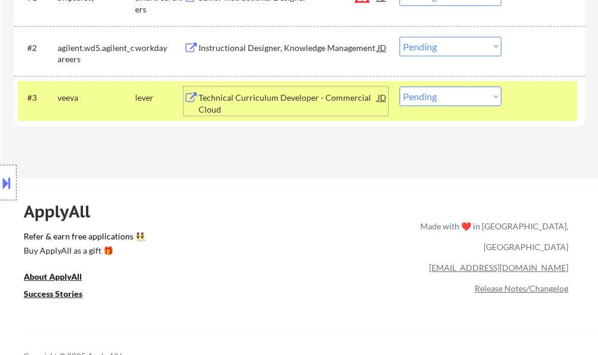
click at [438, 98] on select "Choose an option... Pending Applied Excluded (Questions) Excluded (Expired) Exc…" at bounding box center [450, 96] width 102 height 20
select select ""applied""
click at [399, 86] on select "Choose an option... Pending Applied Excluded (Questions) Excluded (Expired) Exc…" at bounding box center [450, 96] width 102 height 20
click at [527, 101] on div at bounding box center [544, 96] width 52 height 21
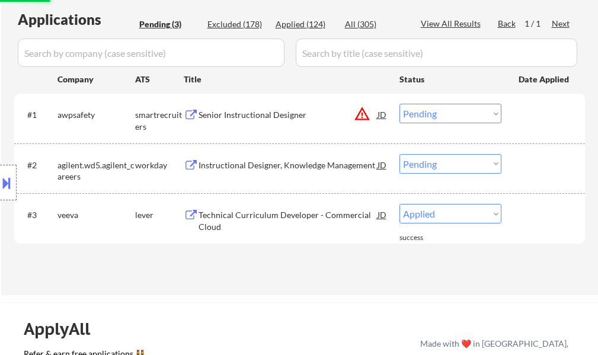
scroll to position [296, 0]
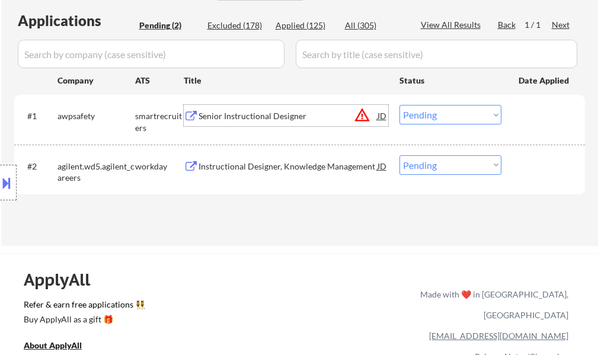
click at [264, 113] on div "Senior Instructional Designer" at bounding box center [287, 116] width 179 height 12
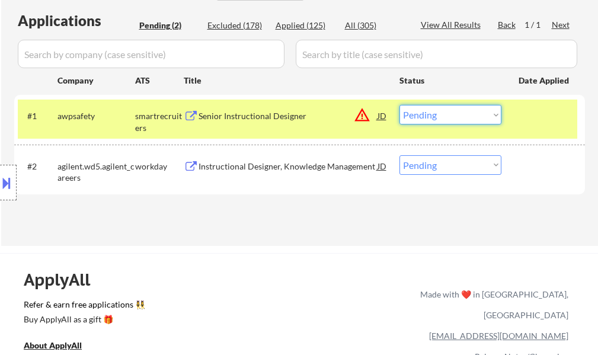
click at [445, 113] on select "Choose an option... Pending Applied Excluded (Questions) Excluded (Expired) Exc…" at bounding box center [450, 115] width 102 height 20
click at [399, 105] on select "Choose an option... Pending Applied Excluded (Questions) Excluded (Expired) Exc…" at bounding box center [450, 115] width 102 height 20
click at [522, 120] on div at bounding box center [544, 115] width 52 height 21
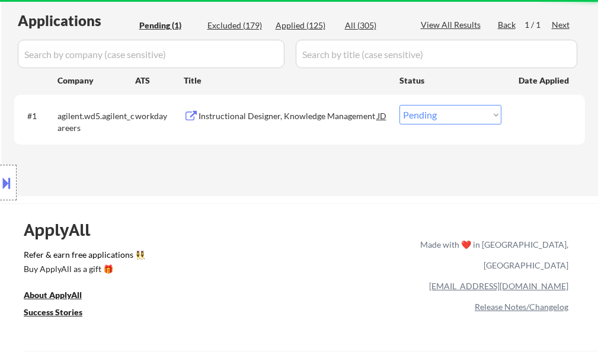
click at [291, 120] on div "Instructional Designer, Knowledge Management" at bounding box center [287, 116] width 179 height 12
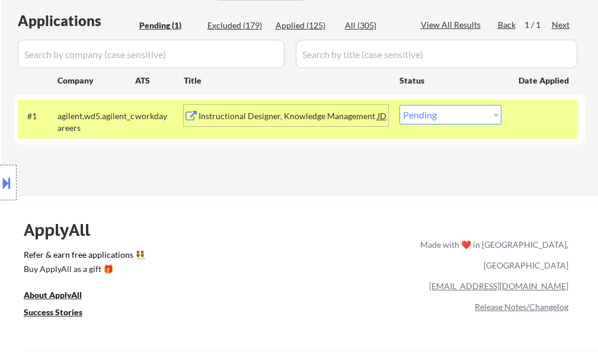
click at [423, 116] on select "Choose an option... Pending Applied Excluded (Questions) Excluded (Expired) Exc…" at bounding box center [450, 115] width 102 height 20
select select ""applied""
click at [399, 105] on select "Choose an option... Pending Applied Excluded (Questions) Excluded (Expired) Exc…" at bounding box center [450, 115] width 102 height 20
click at [535, 122] on div at bounding box center [544, 115] width 52 height 21
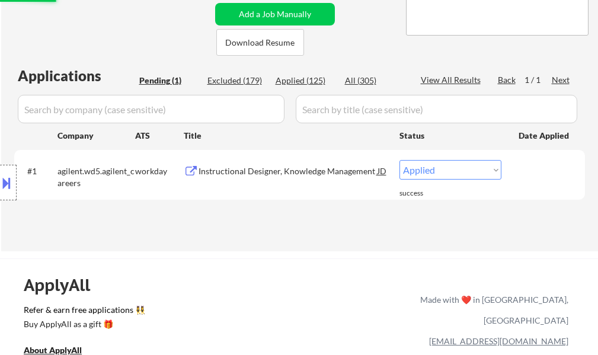
scroll to position [178, 0]
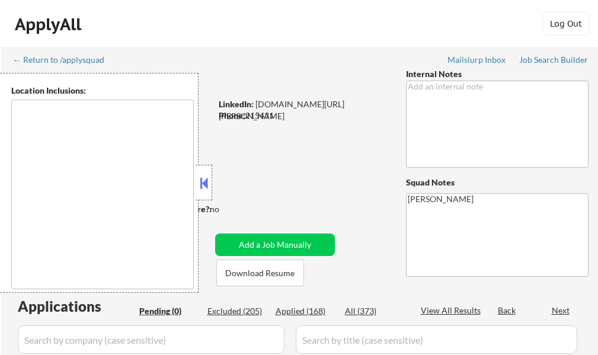
type textarea "remote"
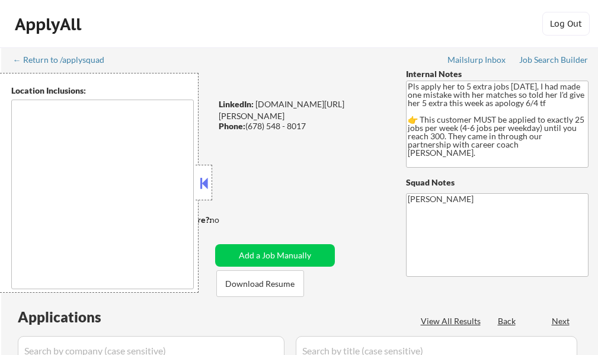
select select ""pending""
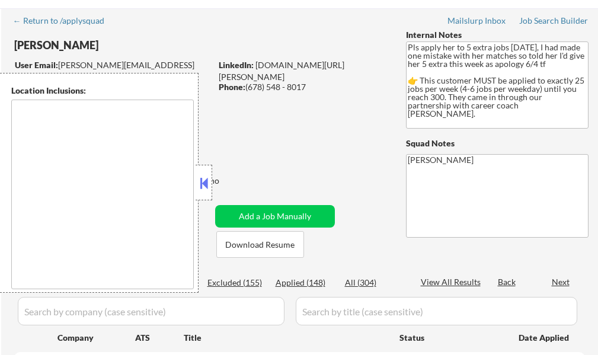
scroll to position [59, 0]
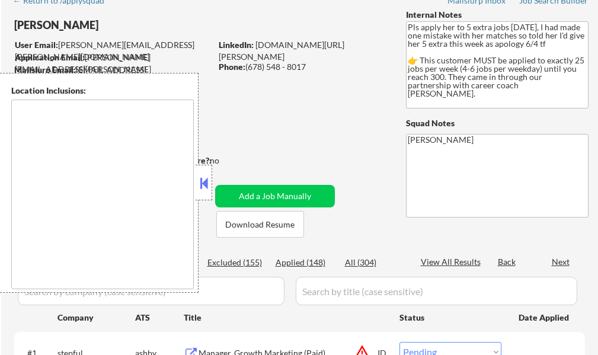
type textarea "[GEOGRAPHIC_DATA], [GEOGRAPHIC_DATA] [GEOGRAPHIC_DATA], [GEOGRAPHIC_DATA] [GEOG…"
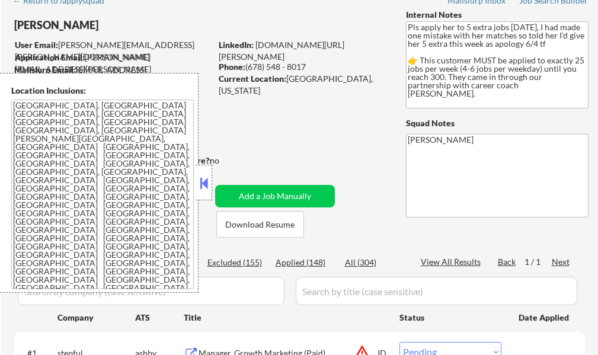
click at [198, 182] on button at bounding box center [203, 183] width 13 height 18
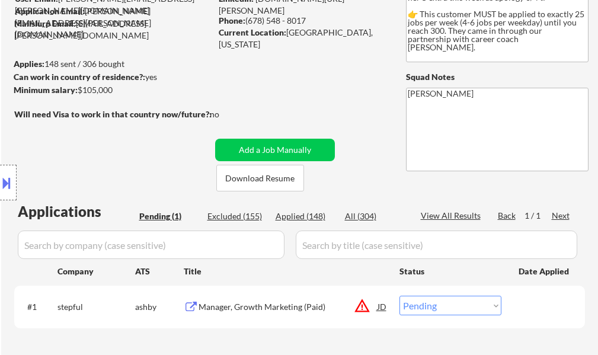
scroll to position [178, 0]
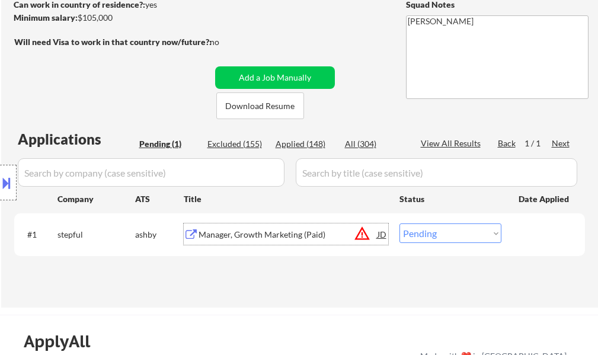
click at [277, 234] on div "Manager, Growth Marketing (Paid)" at bounding box center [287, 235] width 179 height 12
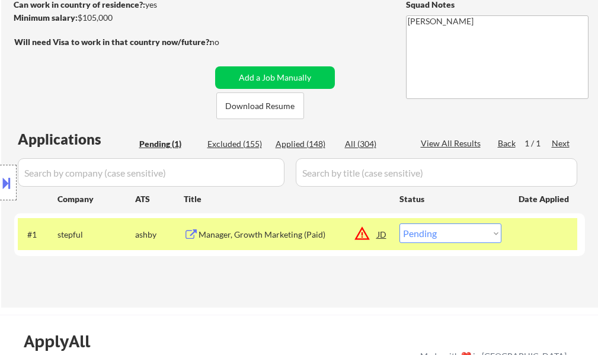
click at [5, 190] on button at bounding box center [6, 183] width 13 height 20
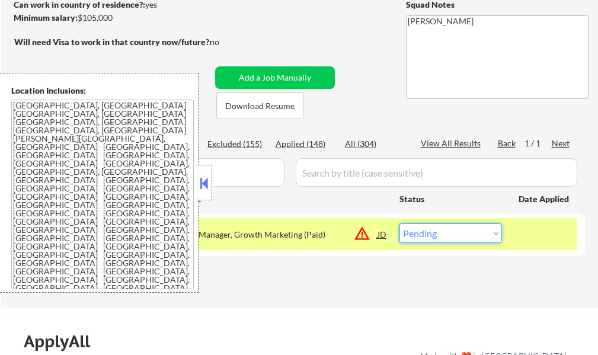
click at [461, 240] on select "Choose an option... Pending Applied Excluded (Questions) Excluded (Expired) Exc…" at bounding box center [450, 233] width 102 height 20
select select ""excluded__location_""
click at [399, 223] on select "Choose an option... Pending Applied Excluded (Questions) Excluded (Expired) Exc…" at bounding box center [450, 233] width 102 height 20
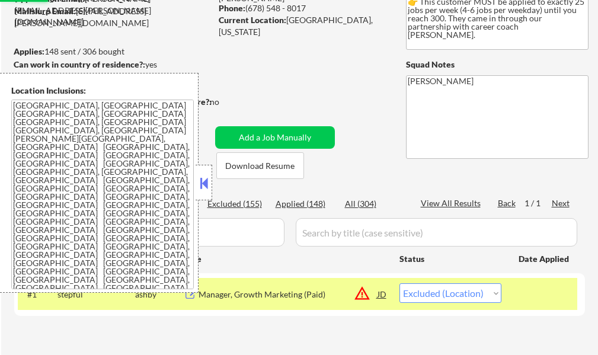
scroll to position [0, 0]
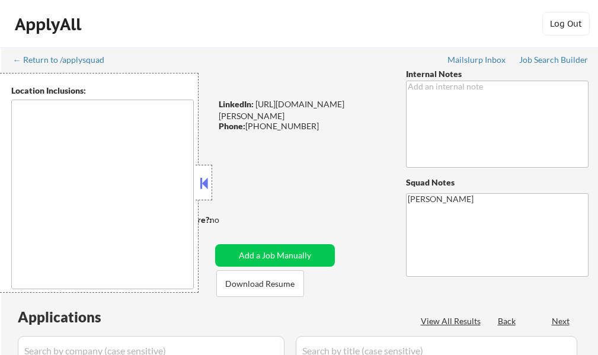
select select ""pending""
type textarea "Charleston, SC Mount Pleasant, SC North Charleston, SC James Island, SC Isle of…"
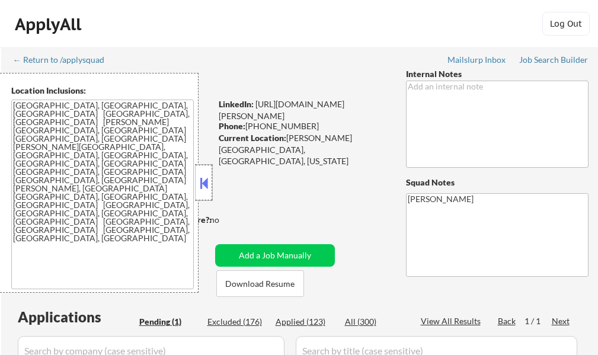
click at [210, 190] on div at bounding box center [203, 183] width 17 height 36
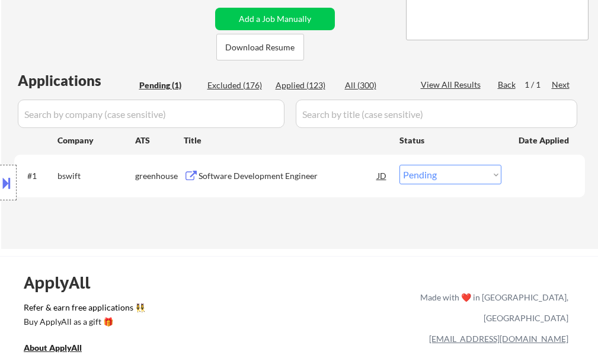
scroll to position [237, 0]
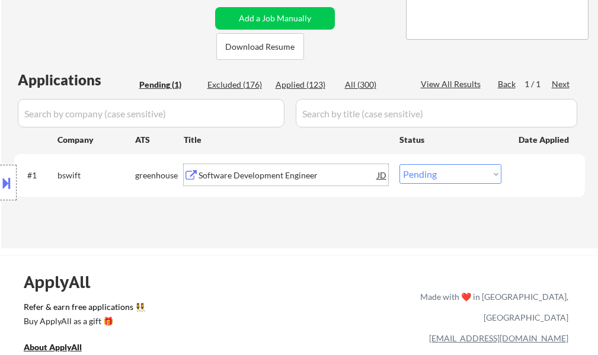
click at [226, 179] on div "Software Development Engineer" at bounding box center [287, 175] width 179 height 12
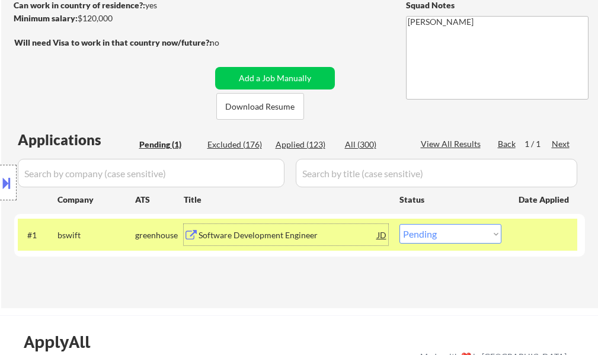
scroll to position [178, 0]
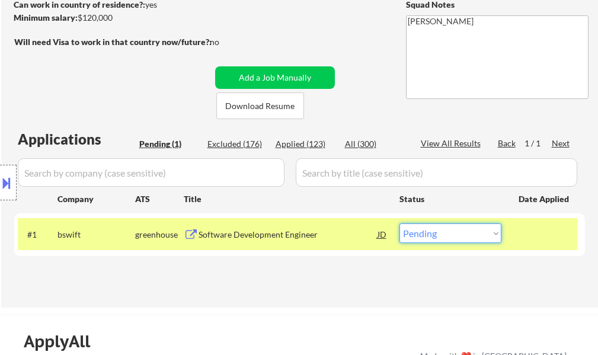
click at [467, 227] on select "Choose an option... Pending Applied Excluded (Questions) Excluded (Expired) Exc…" at bounding box center [450, 233] width 102 height 20
select select ""excluded__salary_""
click at [399, 223] on select "Choose an option... Pending Applied Excluded (Questions) Excluded (Expired) Exc…" at bounding box center [450, 233] width 102 height 20
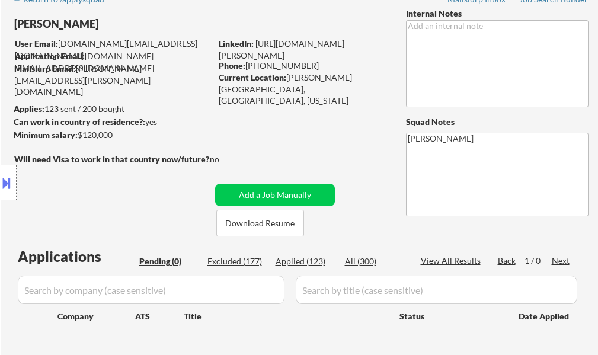
scroll to position [59, 0]
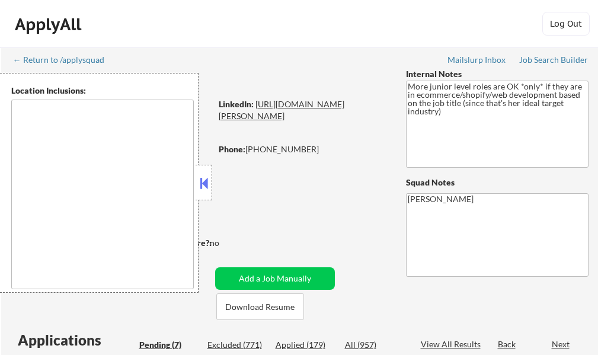
select select ""pending""
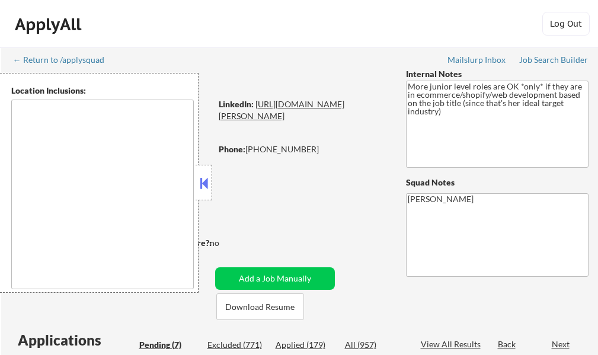
select select ""pending""
type textarea "remote"
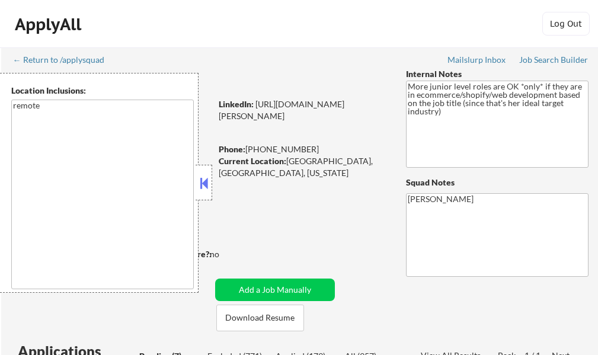
scroll to position [59, 0]
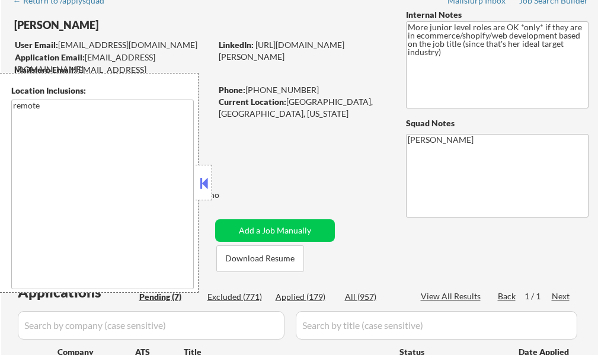
click at [204, 177] on button at bounding box center [203, 183] width 13 height 18
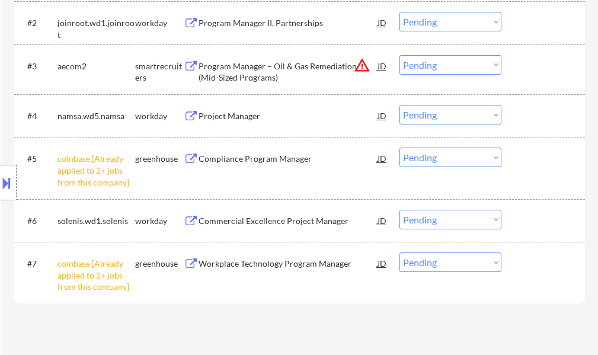
scroll to position [474, 0]
click at [425, 159] on select "Choose an option... Pending Applied Excluded (Questions) Excluded (Expired) Exc…" at bounding box center [450, 157] width 102 height 20
click at [399, 147] on select "Choose an option... Pending Applied Excluded (Questions) Excluded (Expired) Exc…" at bounding box center [450, 157] width 102 height 20
select select ""pending""
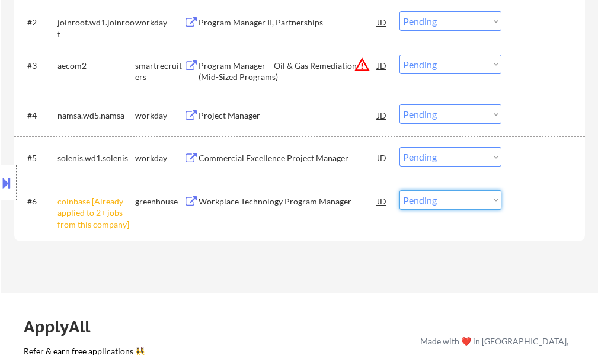
click at [431, 202] on select "Choose an option... Pending Applied Excluded (Questions) Excluded (Expired) Exc…" at bounding box center [450, 200] width 102 height 20
select select ""excluded__other_""
click at [399, 190] on select "Choose an option... Pending Applied Excluded (Questions) Excluded (Expired) Exc…" at bounding box center [450, 200] width 102 height 20
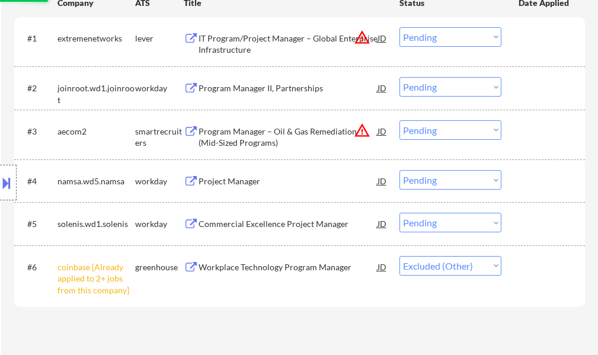
scroll to position [296, 0]
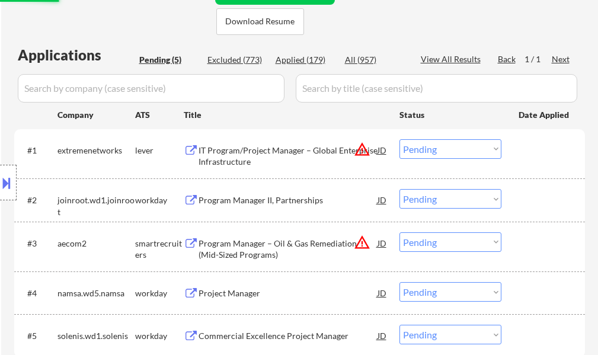
click at [2, 188] on button at bounding box center [6, 183] width 13 height 20
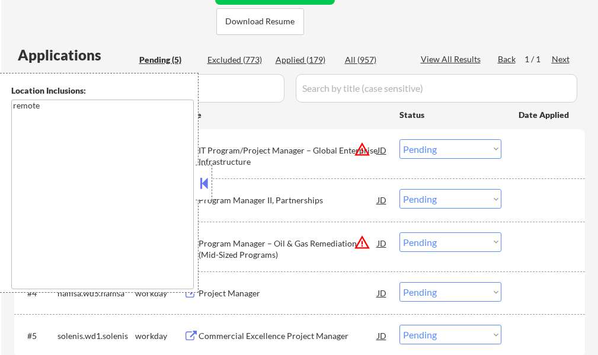
click at [207, 185] on button at bounding box center [203, 183] width 13 height 18
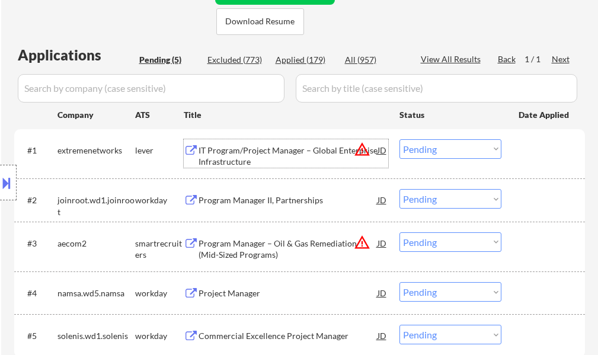
click at [233, 157] on div "IT Program/Project Manager – Global Enterprise Infrastructure" at bounding box center [287, 156] width 179 height 23
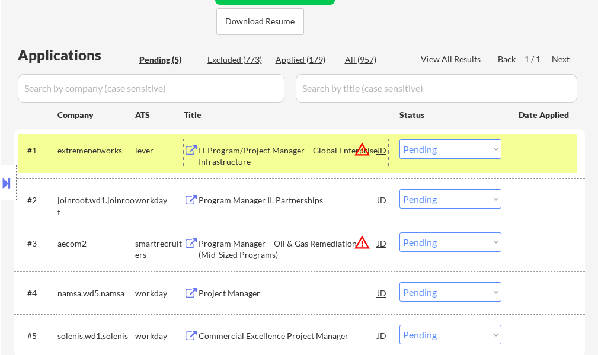
click at [426, 151] on select "Choose an option... Pending Applied Excluded (Questions) Excluded (Expired) Exc…" at bounding box center [450, 149] width 102 height 20
click at [399, 139] on select "Choose an option... Pending Applied Excluded (Questions) Excluded (Expired) Exc…" at bounding box center [450, 149] width 102 height 20
click at [525, 153] on div at bounding box center [544, 149] width 52 height 21
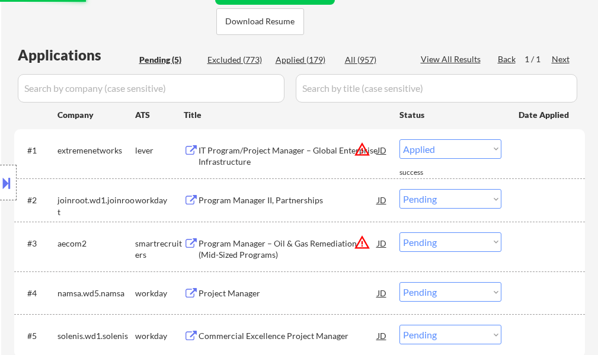
select select ""pending""
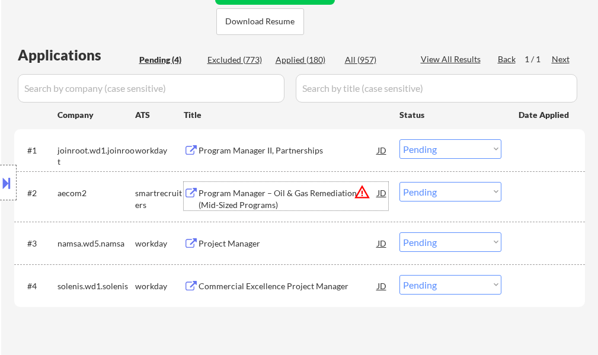
click at [226, 201] on div "Program Manager – Oil & Gas Remediation (Mid-Sized Programs)" at bounding box center [287, 198] width 179 height 23
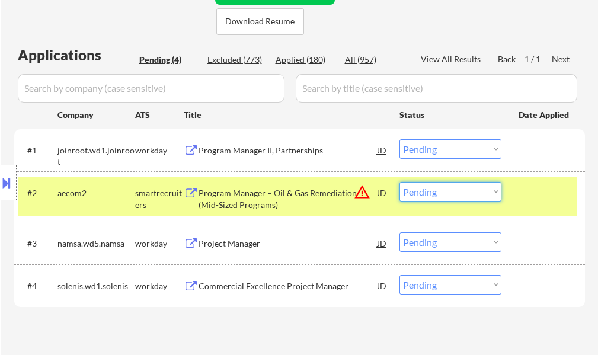
click at [415, 194] on select "Choose an option... Pending Applied Excluded (Questions) Excluded (Expired) Exc…" at bounding box center [450, 192] width 102 height 20
click at [399, 182] on select "Choose an option... Pending Applied Excluded (Questions) Excluded (Expired) Exc…" at bounding box center [450, 192] width 102 height 20
click at [550, 197] on div at bounding box center [544, 192] width 52 height 21
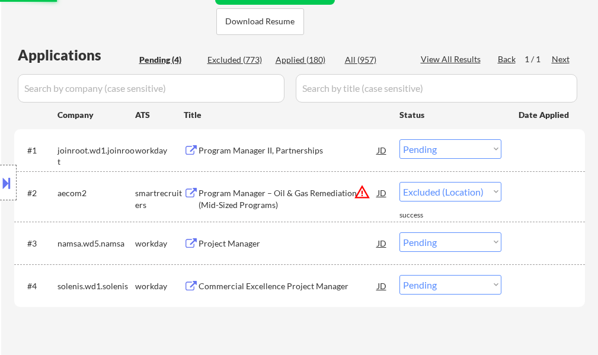
select select ""pending""
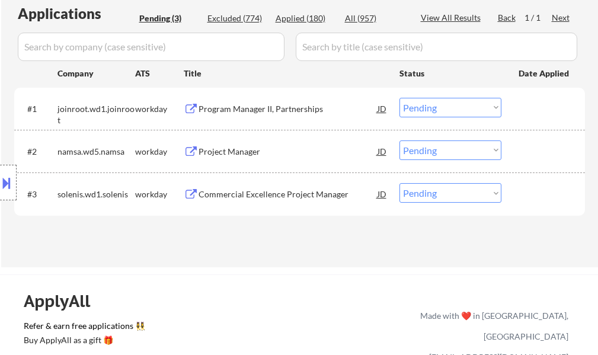
scroll to position [415, 0]
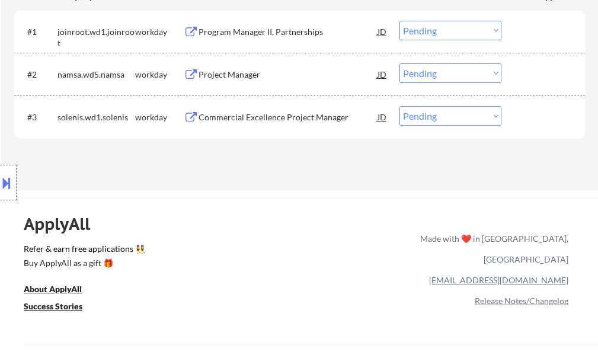
click at [270, 114] on div "Commercial Excellence Project Manager" at bounding box center [287, 117] width 179 height 12
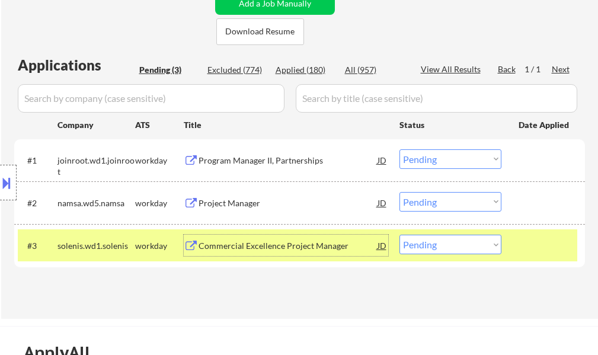
scroll to position [296, 0]
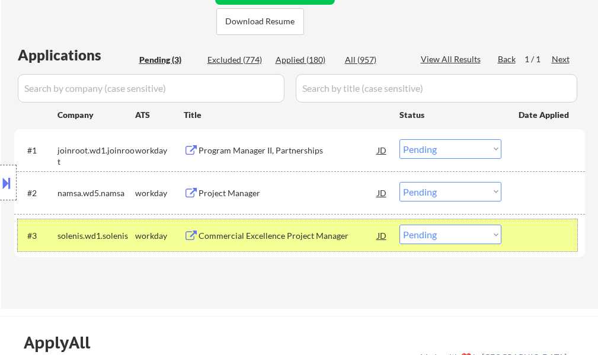
click at [553, 236] on div at bounding box center [544, 234] width 52 height 21
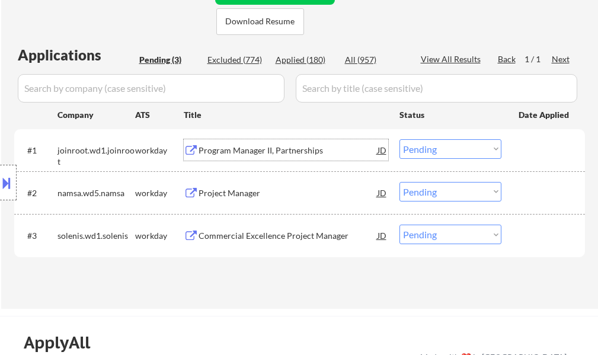
click at [232, 152] on div "Program Manager II, Partnerships" at bounding box center [287, 151] width 179 height 12
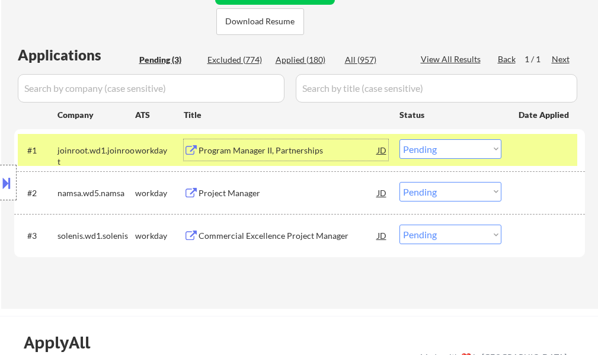
click at [430, 149] on select "Choose an option... Pending Applied Excluded (Questions) Excluded (Expired) Exc…" at bounding box center [450, 149] width 102 height 20
click at [399, 139] on select "Choose an option... Pending Applied Excluded (Questions) Excluded (Expired) Exc…" at bounding box center [450, 149] width 102 height 20
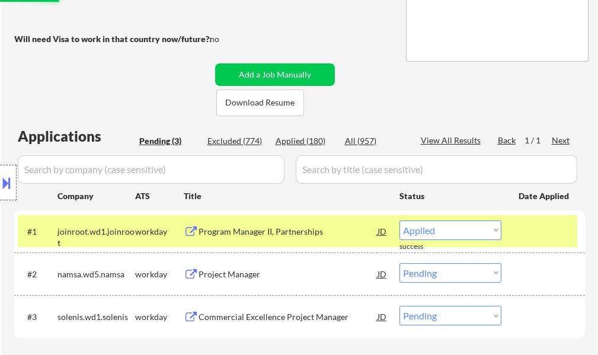
scroll to position [237, 0]
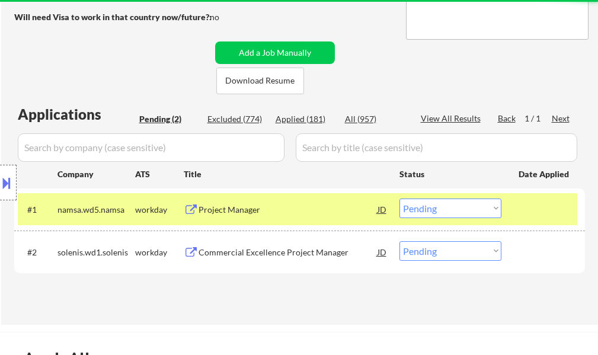
click at [556, 213] on div at bounding box center [544, 208] width 52 height 21
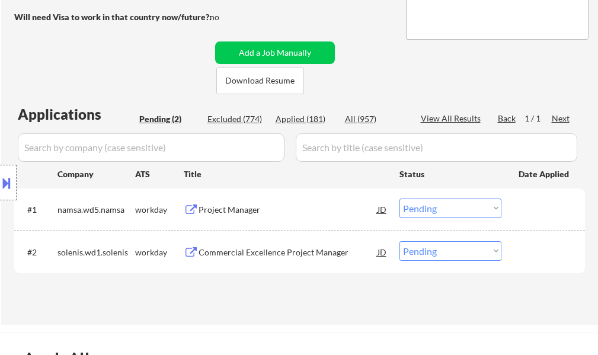
click at [252, 212] on div "Project Manager" at bounding box center [287, 210] width 179 height 12
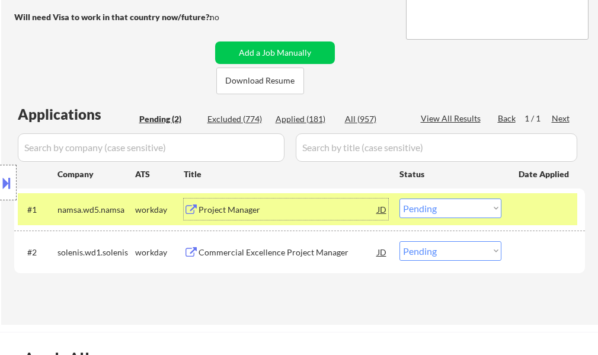
click at [434, 213] on select "Choose an option... Pending Applied Excluded (Questions) Excluded (Expired) Exc…" at bounding box center [450, 208] width 102 height 20
click at [399, 198] on select "Choose an option... Pending Applied Excluded (Questions) Excluded (Expired) Exc…" at bounding box center [450, 208] width 102 height 20
click at [535, 210] on div at bounding box center [544, 208] width 52 height 21
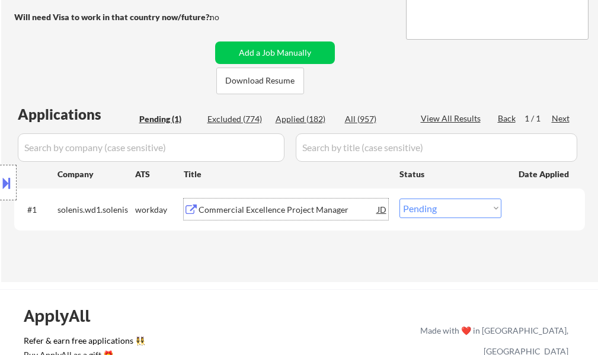
click at [290, 214] on div "Commercial Excellence Project Manager" at bounding box center [287, 210] width 179 height 12
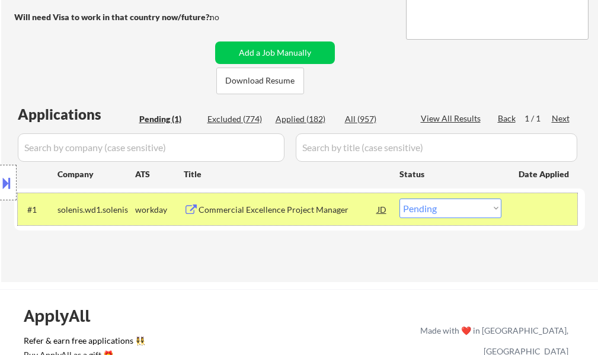
click at [542, 211] on div at bounding box center [544, 208] width 52 height 21
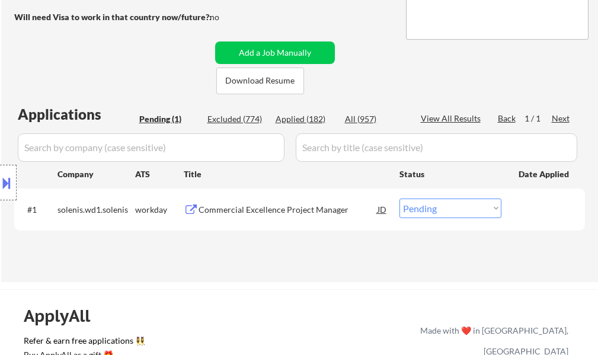
click at [307, 206] on div "Commercial Excellence Project Manager" at bounding box center [287, 210] width 179 height 12
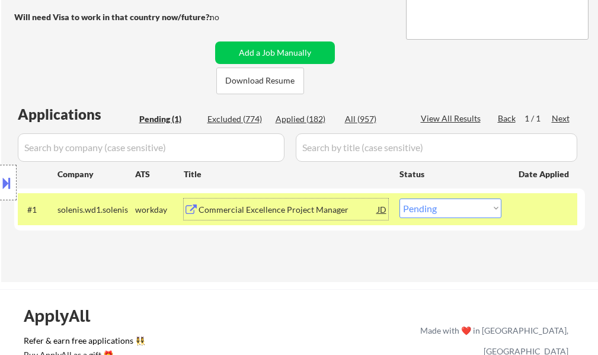
click at [450, 200] on select "Choose an option... Pending Applied Excluded (Questions) Excluded (Expired) Exc…" at bounding box center [450, 208] width 102 height 20
select select ""applied""
click at [399, 198] on select "Choose an option... Pending Applied Excluded (Questions) Excluded (Expired) Exc…" at bounding box center [450, 208] width 102 height 20
click at [530, 216] on div at bounding box center [544, 208] width 52 height 21
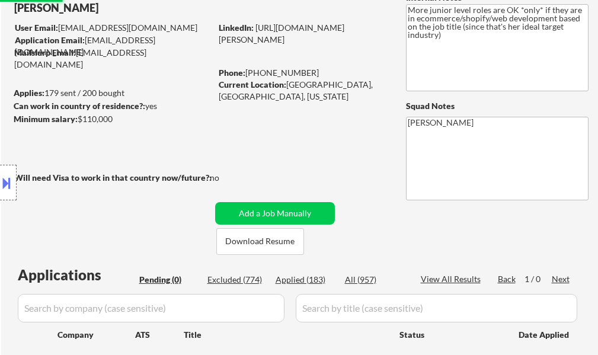
scroll to position [59, 0]
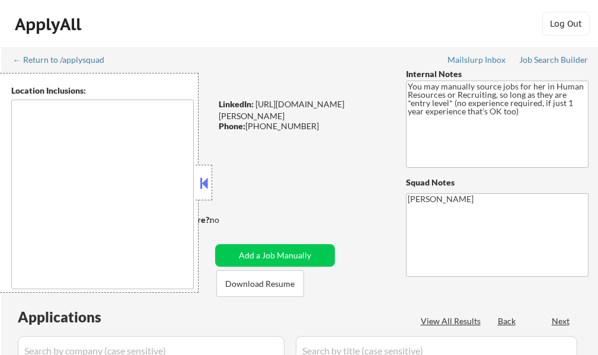
select select ""pending""
type textarea "It seems there is a misunderstanding in the location specified as "Remote." "Re…"
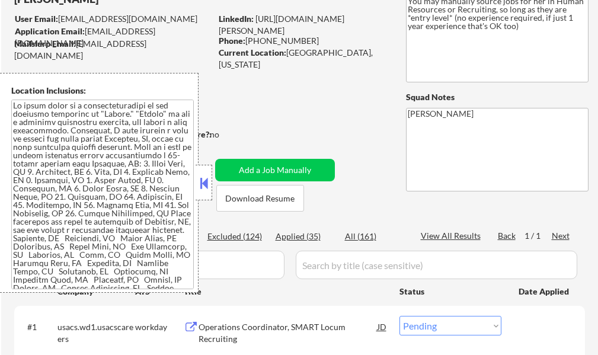
scroll to position [178, 0]
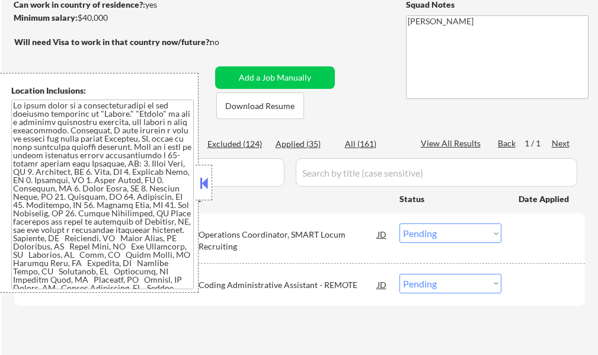
click at [210, 185] on button at bounding box center [203, 183] width 13 height 18
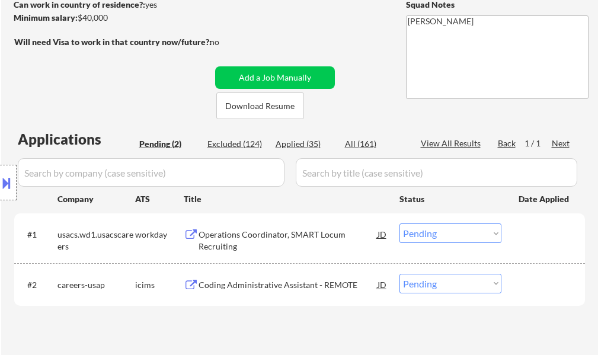
click at [214, 240] on div "Operations Coordinator, SMART Locum Recruiting" at bounding box center [287, 240] width 179 height 23
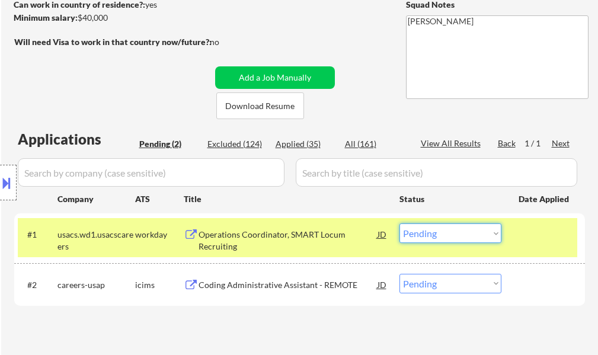
click at [442, 238] on select "Choose an option... Pending Applied Excluded (Questions) Excluded (Expired) Exc…" at bounding box center [450, 233] width 102 height 20
click at [399, 223] on select "Choose an option... Pending Applied Excluded (Questions) Excluded (Expired) Exc…" at bounding box center [450, 233] width 102 height 20
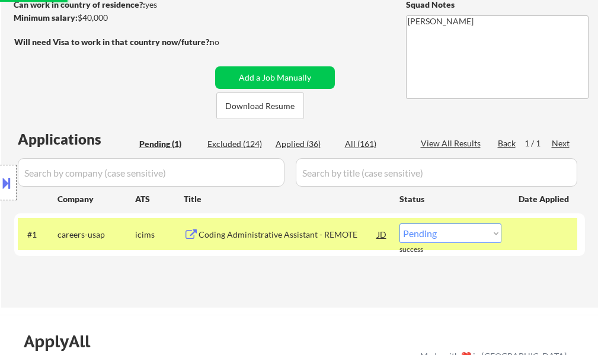
click at [538, 232] on div at bounding box center [544, 233] width 52 height 21
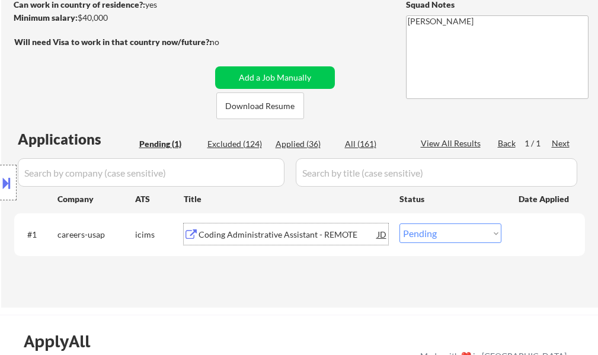
click at [313, 229] on div "Coding Administrative Assistant - REMOTE" at bounding box center [287, 235] width 179 height 12
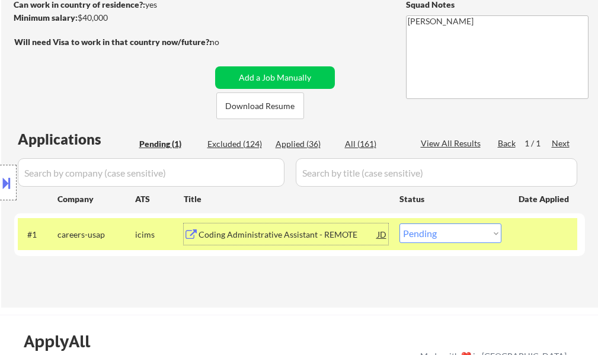
click at [432, 235] on select "Choose an option... Pending Applied Excluded (Questions) Excluded (Expired) Exc…" at bounding box center [450, 233] width 102 height 20
select select ""excluded__bad_match_""
click at [399, 223] on select "Choose an option... Pending Applied Excluded (Questions) Excluded (Expired) Exc…" at bounding box center [450, 233] width 102 height 20
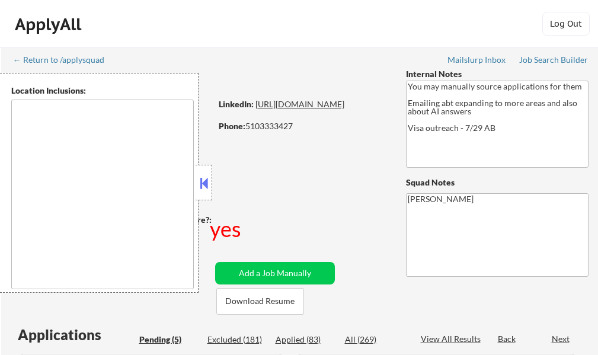
select select ""pending""
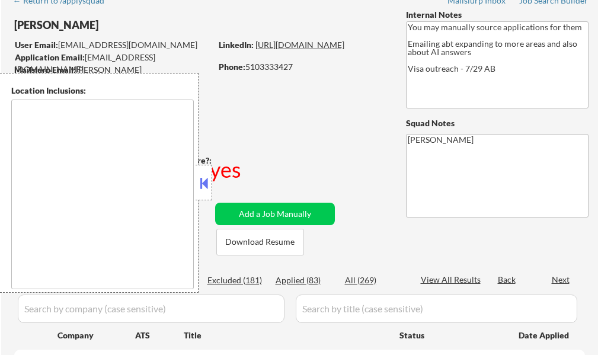
type textarea "country:[GEOGRAPHIC_DATA]"
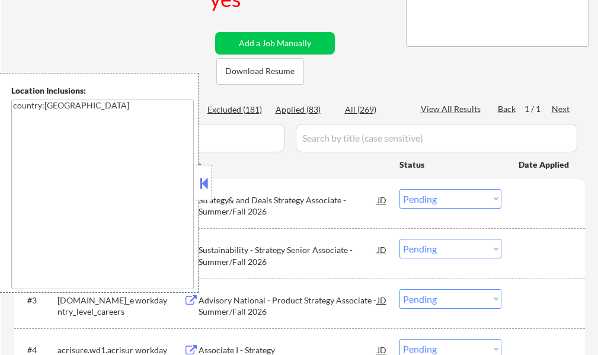
scroll to position [237, 0]
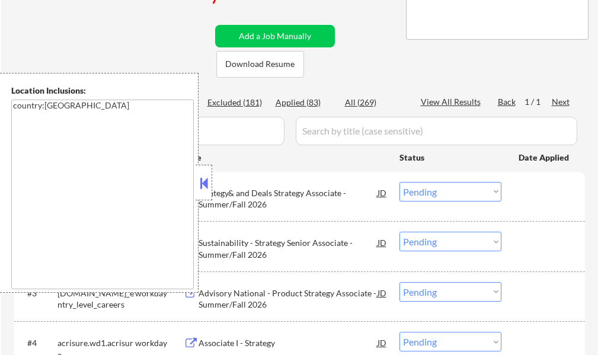
click at [207, 183] on button at bounding box center [203, 183] width 13 height 18
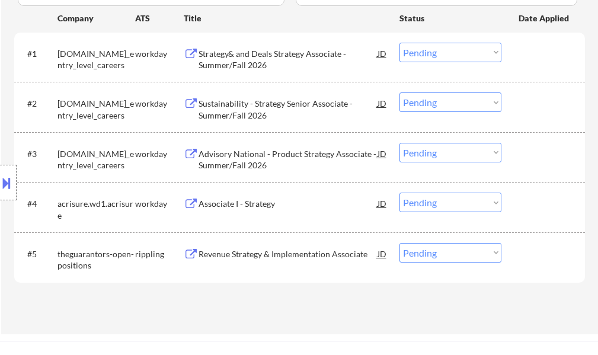
scroll to position [355, 0]
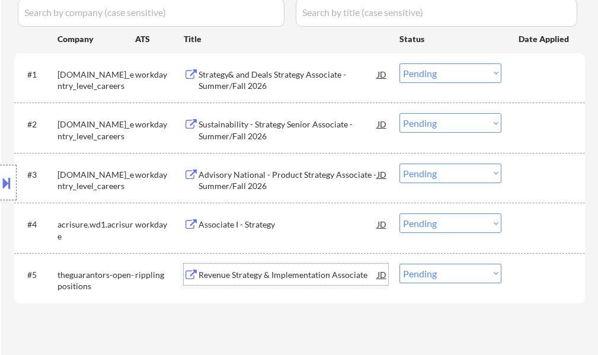
click at [288, 279] on div "Revenue Strategy & Implementation Associate" at bounding box center [287, 275] width 179 height 12
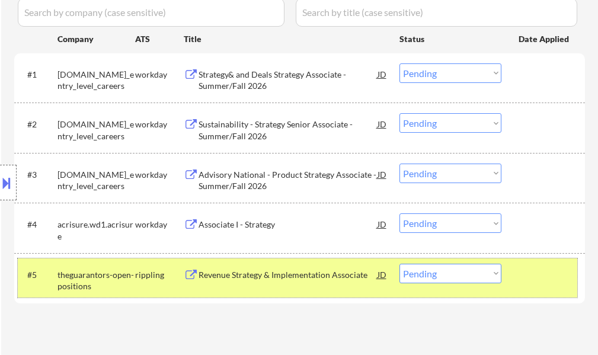
click at [538, 265] on div at bounding box center [544, 274] width 52 height 21
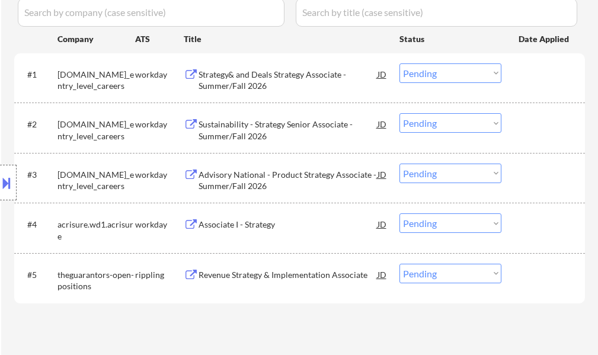
click at [228, 272] on div "Revenue Strategy & Implementation Associate" at bounding box center [287, 275] width 179 height 12
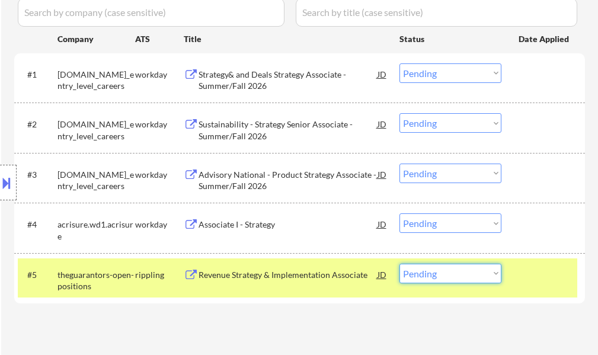
click at [451, 274] on select "Choose an option... Pending Applied Excluded (Questions) Excluded (Expired) Exc…" at bounding box center [450, 274] width 102 height 20
select select ""applied""
click at [399, 264] on select "Choose an option... Pending Applied Excluded (Questions) Excluded (Expired) Exc…" at bounding box center [450, 274] width 102 height 20
click at [540, 271] on div at bounding box center [544, 274] width 52 height 21
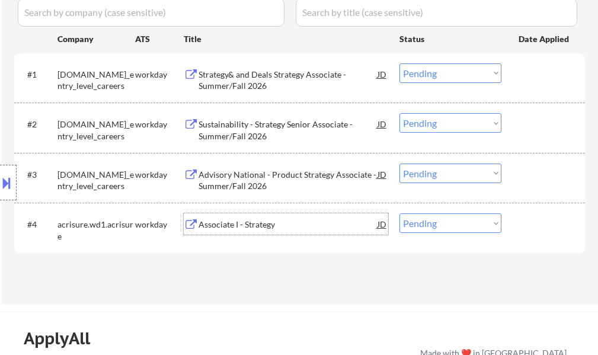
click at [245, 218] on div "Associate I - Strategy" at bounding box center [287, 223] width 179 height 21
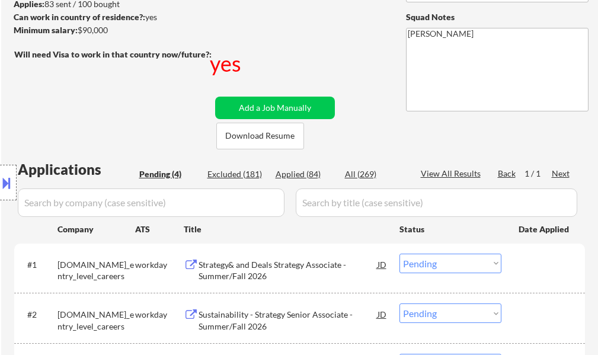
scroll to position [296, 0]
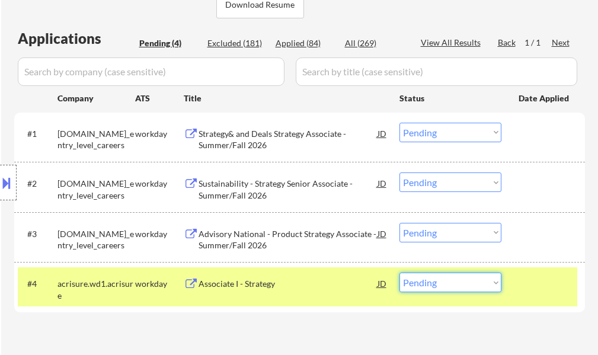
click at [437, 281] on select "Choose an option... Pending Applied Excluded (Questions) Excluded (Expired) Exc…" at bounding box center [450, 282] width 102 height 20
select select ""excluded__salary_""
click at [399, 272] on select "Choose an option... Pending Applied Excluded (Questions) Excluded (Expired) Exc…" at bounding box center [450, 282] width 102 height 20
click at [518, 287] on div at bounding box center [544, 282] width 52 height 21
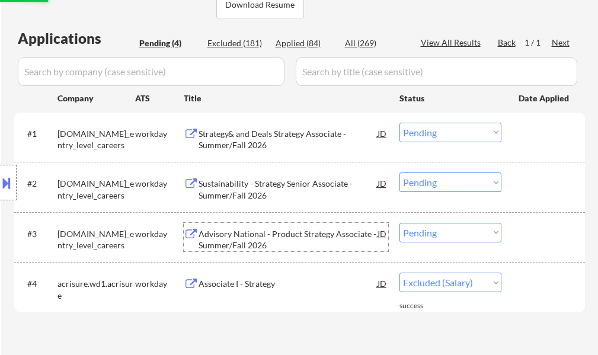
click at [291, 240] on div "Advisory National - Product Strategy Associate - Summer/Fall 2026" at bounding box center [287, 239] width 179 height 23
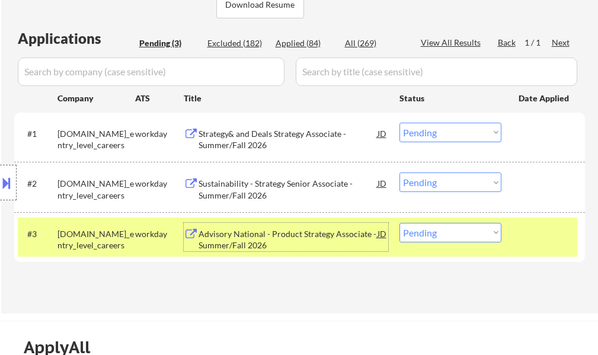
click at [411, 232] on select "Choose an option... Pending Applied Excluded (Questions) Excluded (Expired) Exc…" at bounding box center [450, 233] width 102 height 20
select select ""excluded__bad_match_""
click at [399, 223] on select "Choose an option... Pending Applied Excluded (Questions) Excluded (Expired) Exc…" at bounding box center [450, 233] width 102 height 20
click at [540, 232] on div at bounding box center [544, 233] width 52 height 21
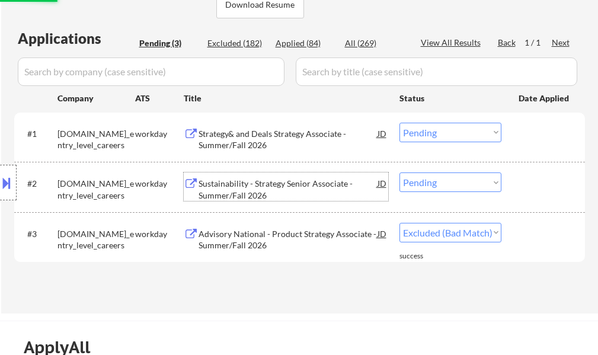
click at [223, 186] on div "Sustainability - Strategy Senior Associate - Summer/Fall 2026" at bounding box center [287, 189] width 179 height 23
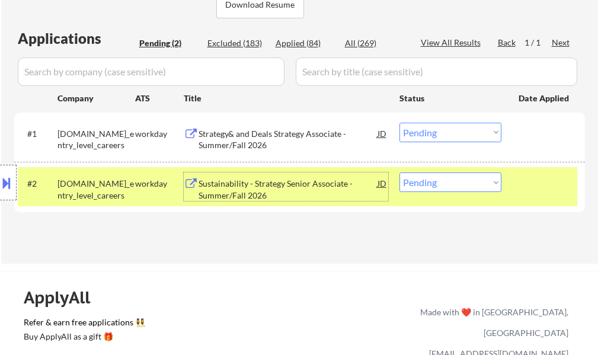
click at [435, 188] on select "Choose an option... Pending Applied Excluded (Questions) Excluded (Expired) Exc…" at bounding box center [450, 182] width 102 height 20
select select ""excluded__bad_match_""
click at [399, 172] on select "Choose an option... Pending Applied Excluded (Questions) Excluded (Expired) Exc…" at bounding box center [450, 182] width 102 height 20
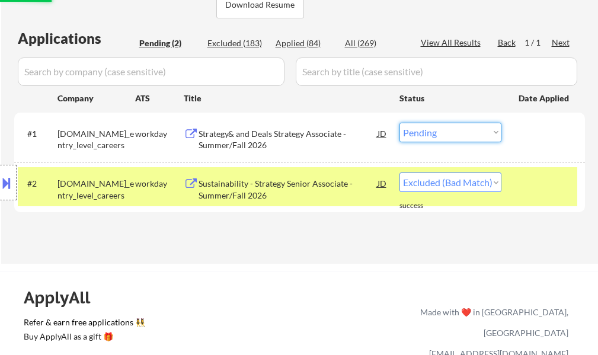
click at [451, 138] on select "Choose an option... Pending Applied Excluded (Questions) Excluded (Expired) Exc…" at bounding box center [450, 133] width 102 height 20
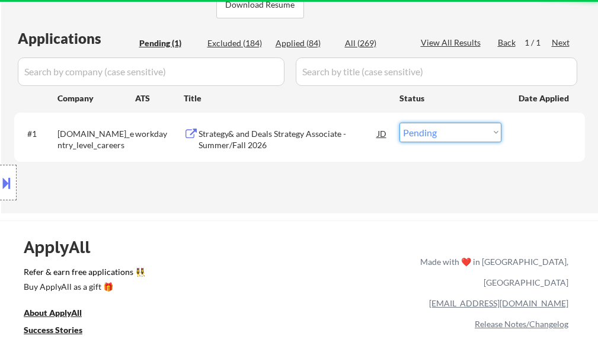
select select ""excluded__bad_match_""
click at [399, 123] on select "Choose an option... Pending Applied Excluded (Questions) Excluded (Expired) Exc…" at bounding box center [450, 133] width 102 height 20
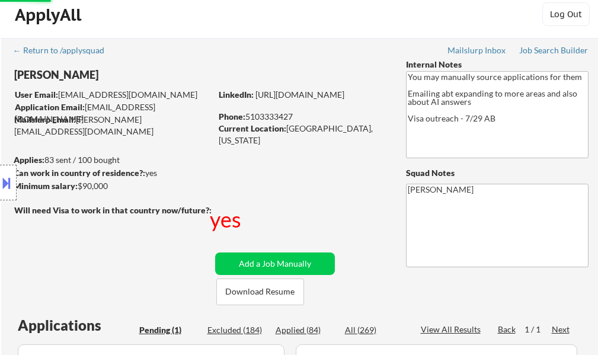
scroll to position [0, 0]
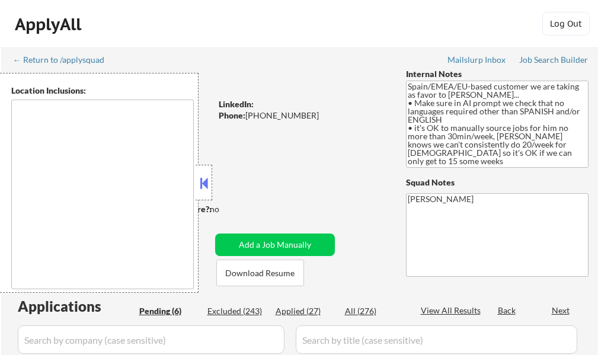
select select ""pending""
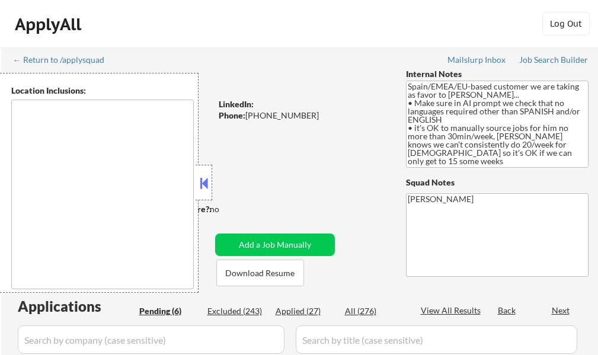
select select ""pending""
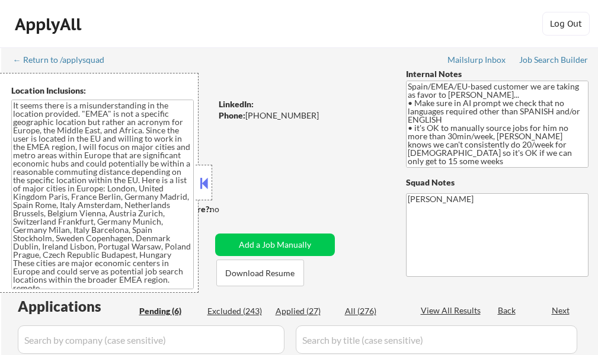
type textarea "It seems there is a misunderstanding in the location provided. "EMEA" is not a …"
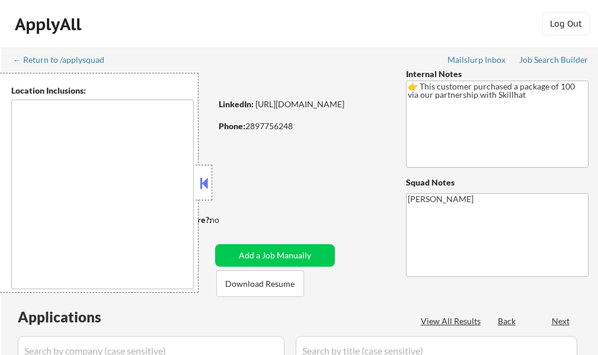
select select ""pending""
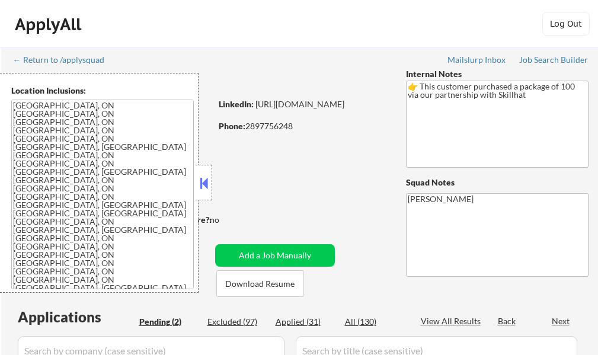
click at [203, 179] on button at bounding box center [203, 183] width 13 height 18
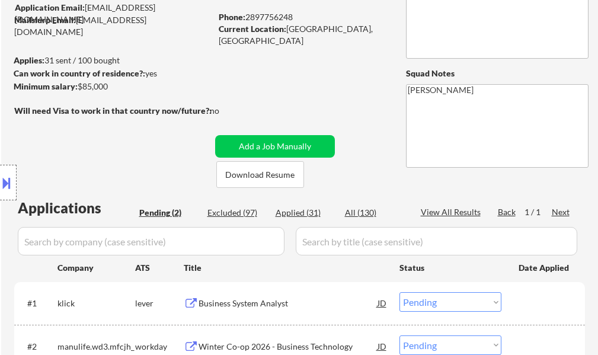
scroll to position [178, 0]
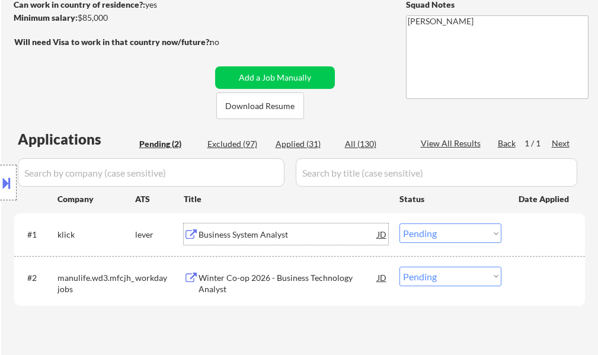
click at [269, 229] on div "Business System Analyst" at bounding box center [287, 235] width 179 height 12
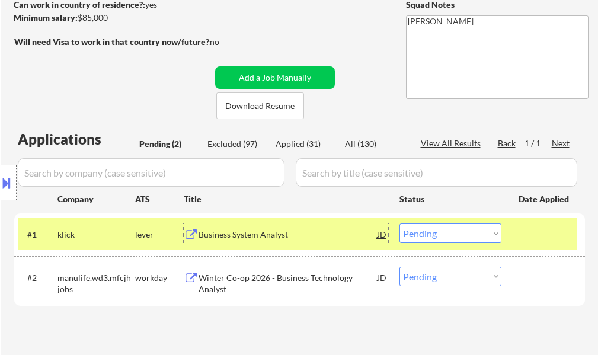
click at [434, 233] on select "Choose an option... Pending Applied Excluded (Questions) Excluded (Expired) Exc…" at bounding box center [450, 233] width 102 height 20
click at [399, 223] on select "Choose an option... Pending Applied Excluded (Questions) Excluded (Expired) Exc…" at bounding box center [450, 233] width 102 height 20
click at [515, 241] on div "#1 klick lever Business System Analyst JD Choose an option... Pending Applied E…" at bounding box center [297, 234] width 559 height 32
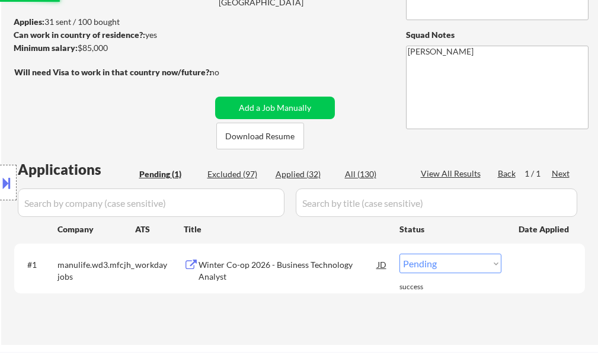
scroll to position [118, 0]
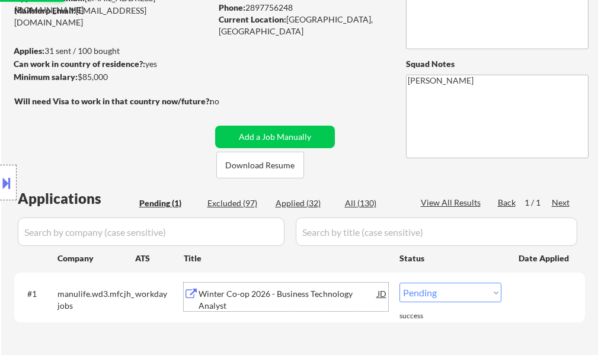
click at [291, 299] on div "Winter Co-op 2026 - Business Technology Analyst" at bounding box center [287, 299] width 179 height 23
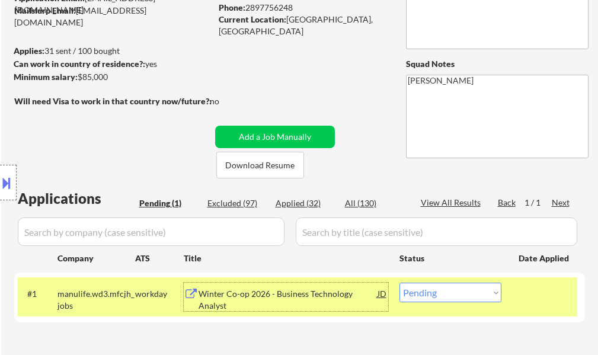
click at [437, 293] on select "Choose an option... Pending Applied Excluded (Questions) Excluded (Expired) Exc…" at bounding box center [450, 293] width 102 height 20
select select ""excluded__bad_match_""
click at [399, 283] on select "Choose an option... Pending Applied Excluded (Questions) Excluded (Expired) Exc…" at bounding box center [450, 293] width 102 height 20
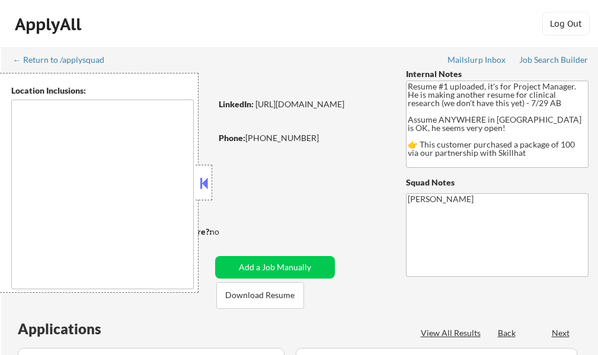
select select ""pending""
type textarea "country:[GEOGRAPHIC_DATA]"
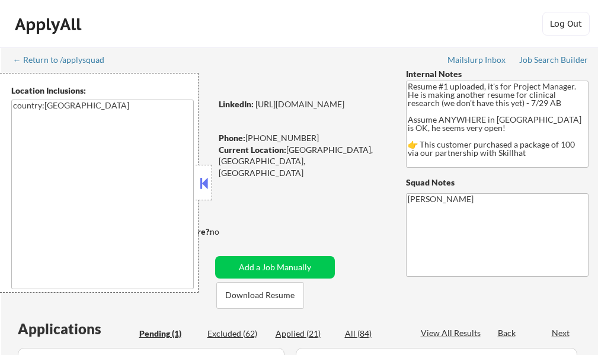
click at [207, 188] on button at bounding box center [203, 183] width 13 height 18
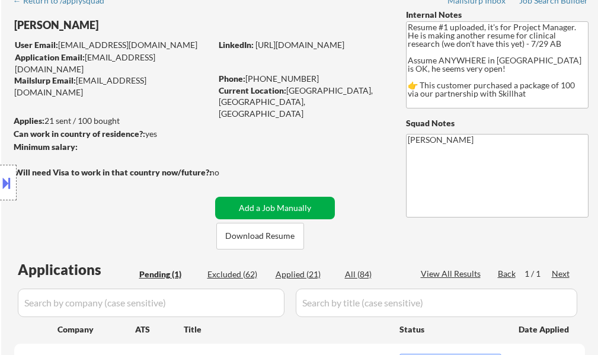
scroll to position [118, 0]
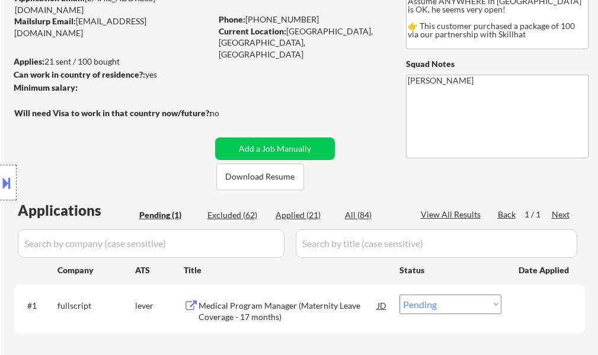
click at [265, 324] on div "#1 fullscript lever Medical Program Manager (Maternity Leave Coverage - 17 mont…" at bounding box center [297, 308] width 559 height 39
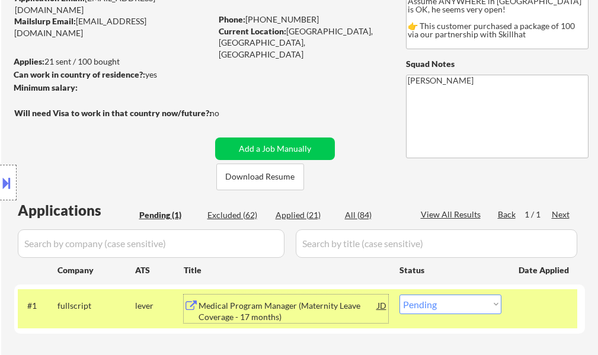
click at [262, 313] on div "Medical Program Manager (Maternity Leave Coverage - 17 months)" at bounding box center [287, 311] width 179 height 23
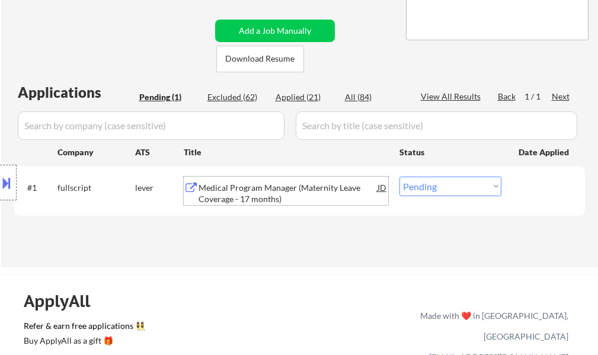
scroll to position [237, 0]
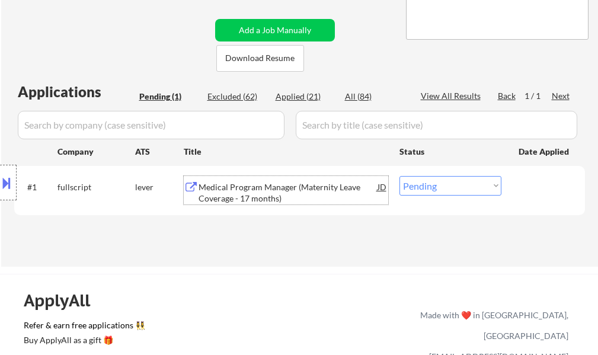
click at [418, 185] on select "Choose an option... Pending Applied Excluded (Questions) Excluded (Expired) Exc…" at bounding box center [450, 186] width 102 height 20
click at [423, 189] on select "Choose an option... Pending Applied Excluded (Questions) Excluded (Expired) Exc…" at bounding box center [450, 186] width 102 height 20
select select ""applied""
click at [399, 176] on select "Choose an option... Pending Applied Excluded (Questions) Excluded (Expired) Exc…" at bounding box center [450, 186] width 102 height 20
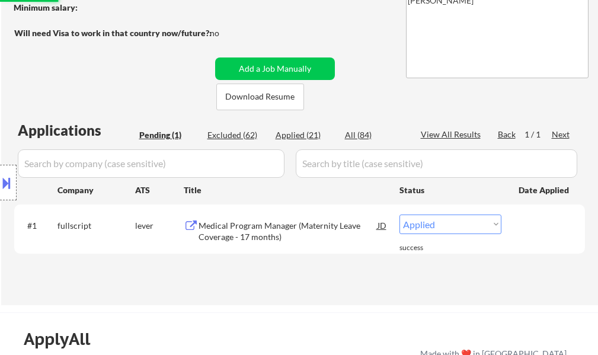
scroll to position [178, 0]
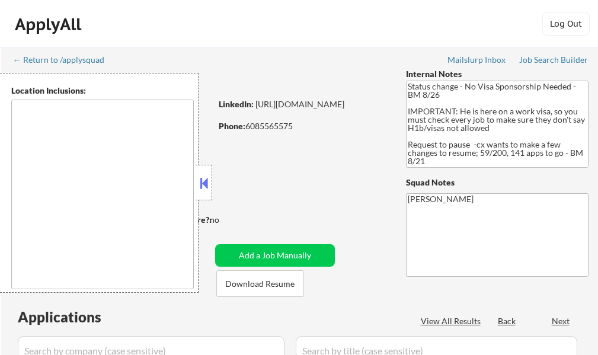
select select ""pending""
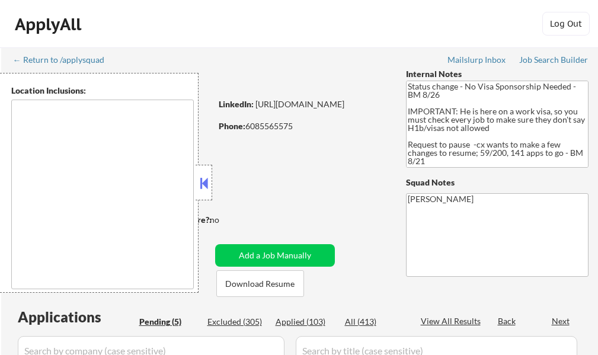
click at [194, 182] on div "Location Inclusions:" at bounding box center [99, 183] width 198 height 220
type textarea "[GEOGRAPHIC_DATA], [GEOGRAPHIC_DATA] [GEOGRAPHIC_DATA], [GEOGRAPHIC_DATA] [GEOG…"
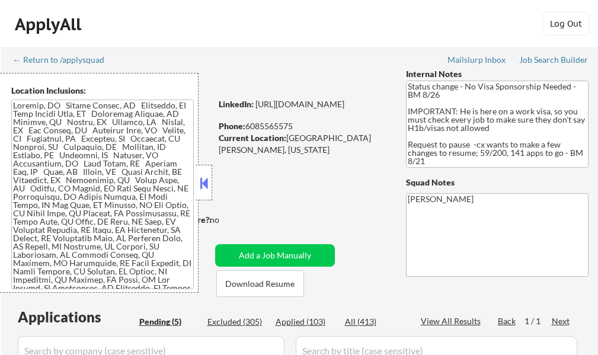
click at [209, 181] on button at bounding box center [203, 183] width 13 height 18
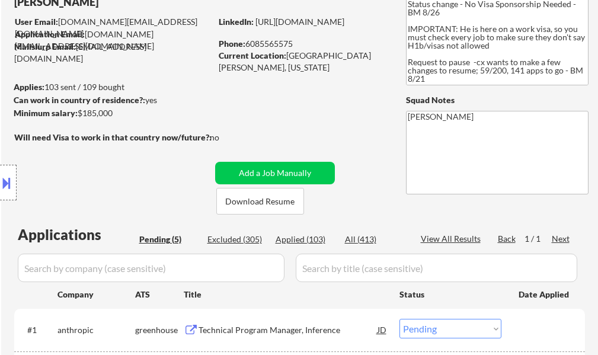
scroll to position [296, 0]
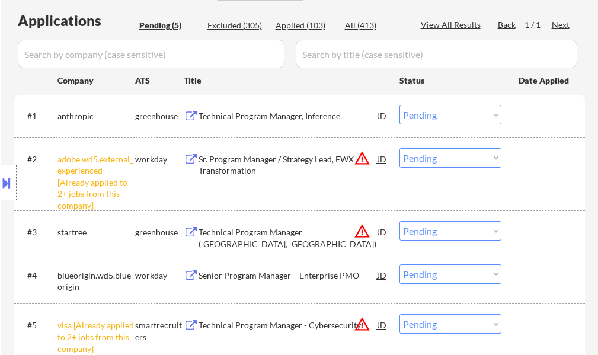
click at [444, 153] on select "Choose an option... Pending Applied Excluded (Questions) Excluded (Expired) Exc…" at bounding box center [450, 158] width 102 height 20
click at [399, 148] on select "Choose an option... Pending Applied Excluded (Questions) Excluded (Expired) Exc…" at bounding box center [450, 158] width 102 height 20
select select ""pending""
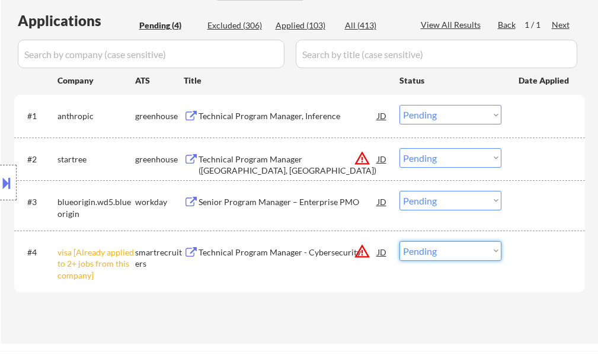
click at [445, 255] on select "Choose an option... Pending Applied Excluded (Questions) Excluded (Expired) Exc…" at bounding box center [450, 251] width 102 height 20
select select ""excluded__other_""
click at [399, 241] on select "Choose an option... Pending Applied Excluded (Questions) Excluded (Expired) Exc…" at bounding box center [450, 251] width 102 height 20
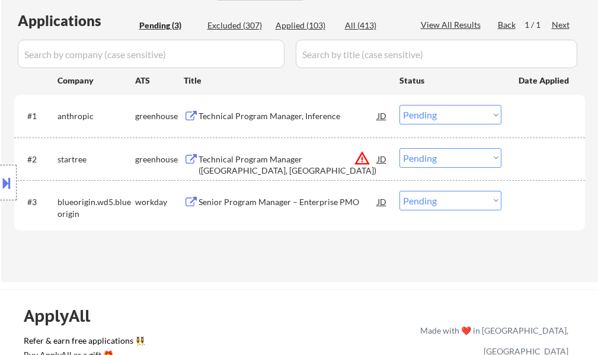
click at [8, 184] on button at bounding box center [6, 183] width 13 height 20
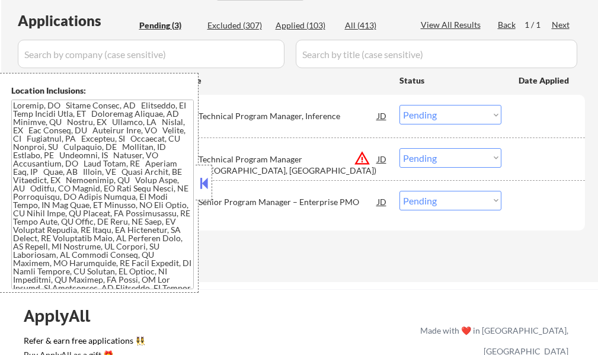
scroll to position [284, 0]
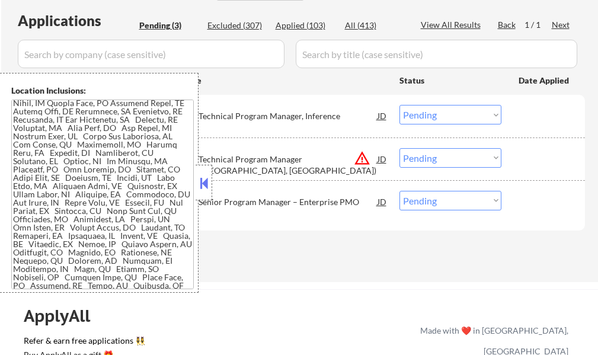
click at [201, 187] on button at bounding box center [203, 183] width 13 height 18
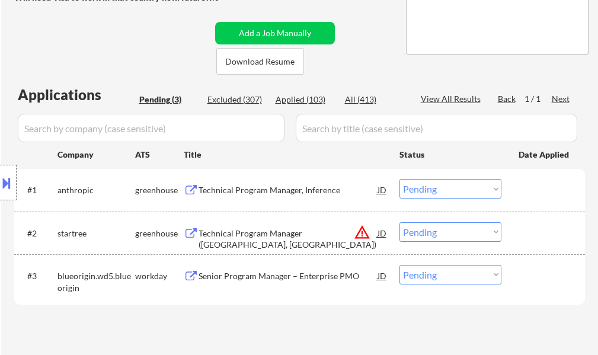
scroll to position [237, 0]
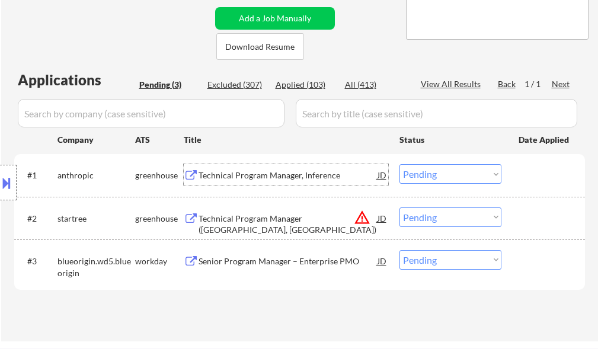
click at [232, 172] on div "Technical Program Manager, Inference" at bounding box center [287, 175] width 179 height 12
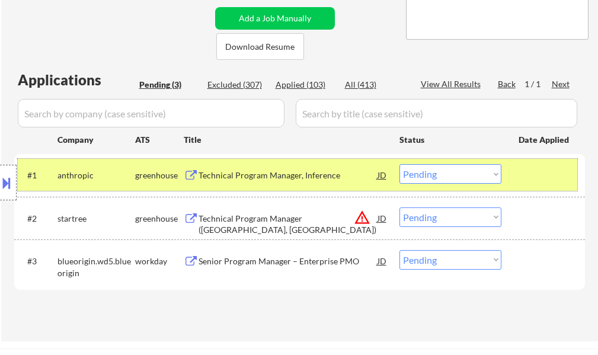
click at [556, 161] on div "#1 anthropic greenhouse Technical Program Manager, Inference JD Choose an optio…" at bounding box center [297, 175] width 559 height 32
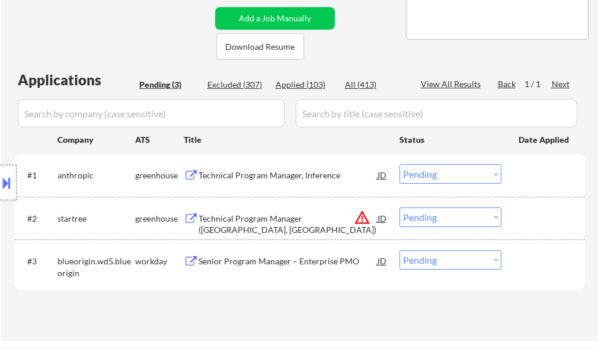
click at [226, 174] on div "Technical Program Manager, Inference" at bounding box center [287, 175] width 179 height 12
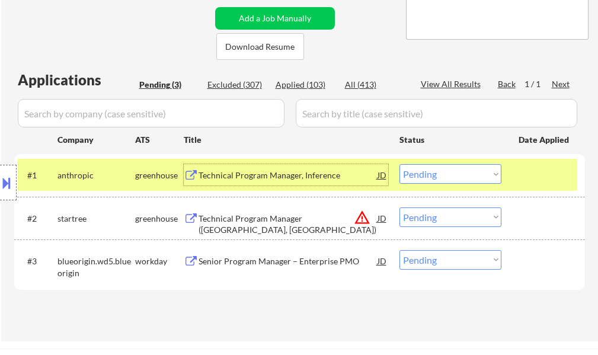
click at [429, 175] on select "Choose an option... Pending Applied Excluded (Questions) Excluded (Expired) Exc…" at bounding box center [450, 174] width 102 height 20
click at [399, 164] on select "Choose an option... Pending Applied Excluded (Questions) Excluded (Expired) Exc…" at bounding box center [450, 174] width 102 height 20
click at [531, 184] on div at bounding box center [544, 174] width 52 height 21
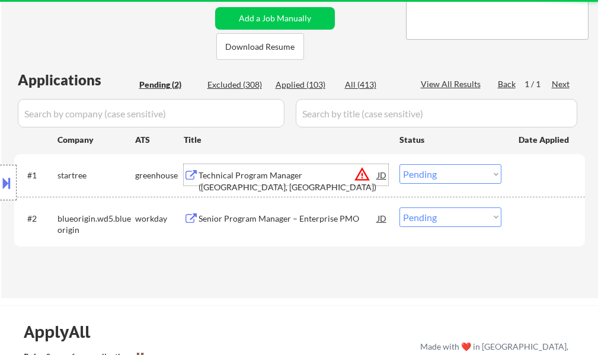
click at [238, 175] on div "Technical Program Manager (Mountain View, CA)" at bounding box center [287, 180] width 179 height 23
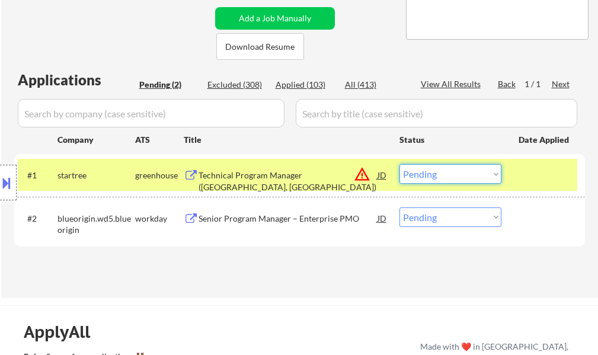
click at [439, 170] on select "Choose an option... Pending Applied Excluded (Questions) Excluded (Expired) Exc…" at bounding box center [450, 174] width 102 height 20
click at [399, 164] on select "Choose an option... Pending Applied Excluded (Questions) Excluded (Expired) Exc…" at bounding box center [450, 174] width 102 height 20
click at [519, 177] on div at bounding box center [544, 174] width 52 height 21
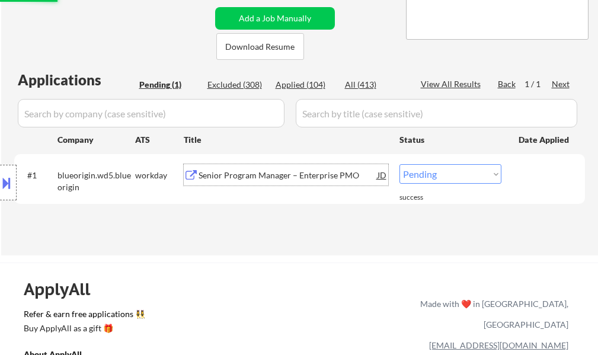
click at [233, 177] on div "Senior Program Manager – Enterprise PMO" at bounding box center [287, 175] width 179 height 12
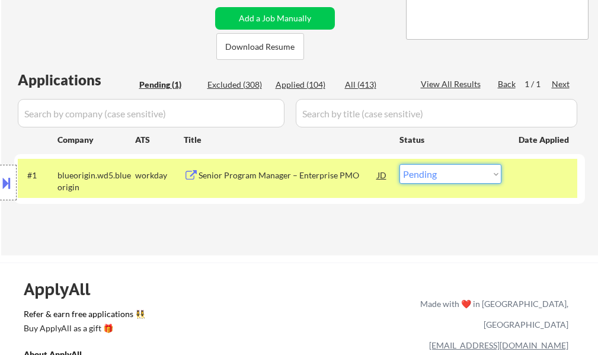
click at [464, 174] on select "Choose an option... Pending Applied Excluded (Questions) Excluded (Expired) Exc…" at bounding box center [450, 174] width 102 height 20
select select ""excluded__bad_match_""
click at [399, 164] on select "Choose an option... Pending Applied Excluded (Questions) Excluded (Expired) Exc…" at bounding box center [450, 174] width 102 height 20
click at [535, 168] on div at bounding box center [544, 174] width 52 height 21
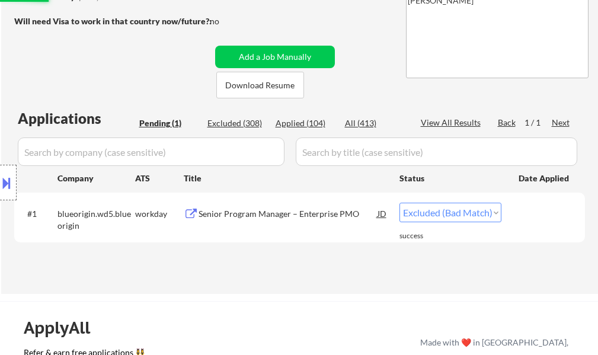
scroll to position [178, 0]
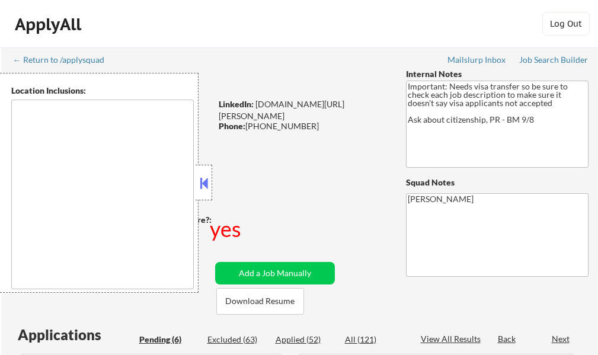
select select ""pending""
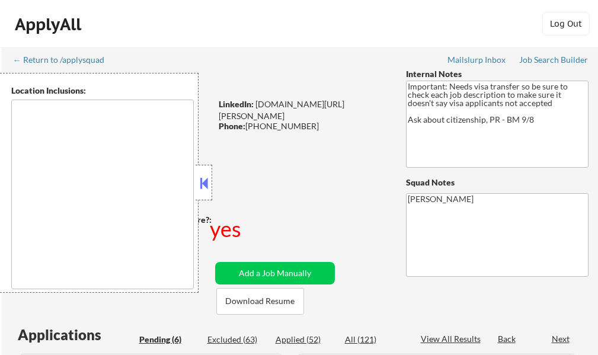
select select ""pending""
type textarea "[GEOGRAPHIC_DATA], [GEOGRAPHIC_DATA] [GEOGRAPHIC_DATA], [GEOGRAPHIC_DATA] [GEOG…"
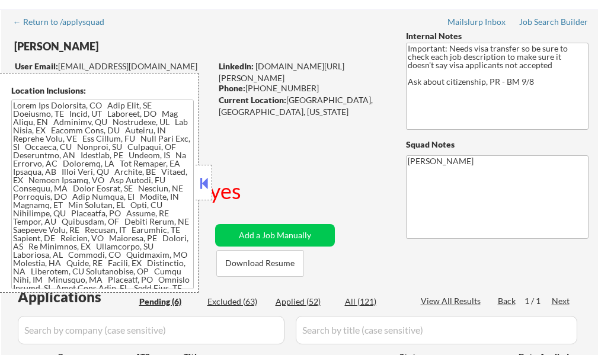
scroll to position [59, 0]
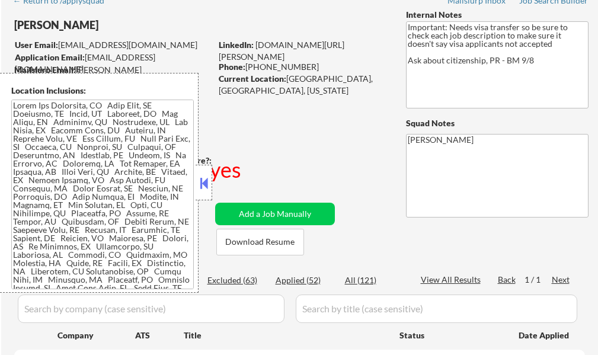
click at [202, 184] on button at bounding box center [203, 183] width 13 height 18
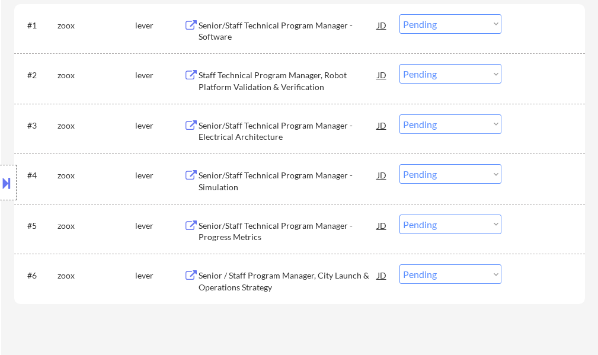
scroll to position [415, 0]
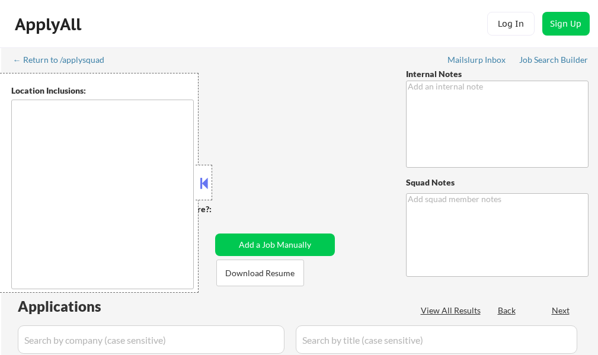
type textarea "[PERSON_NAME]"
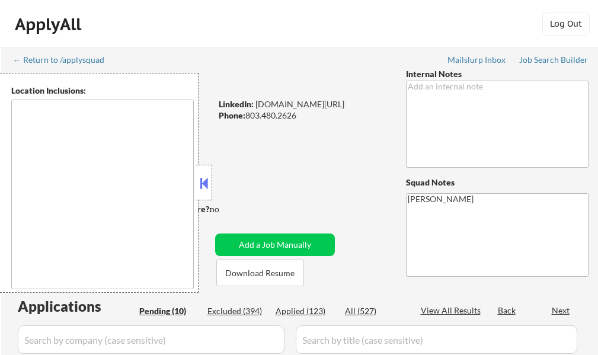
type textarea "[GEOGRAPHIC_DATA], [GEOGRAPHIC_DATA] [GEOGRAPHIC_DATA], [GEOGRAPHIC_DATA] [GEOG…"
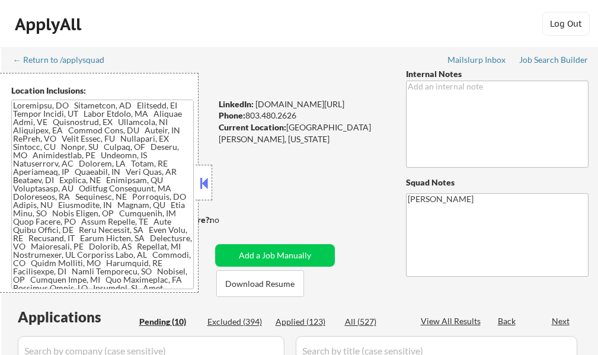
select select ""pending""
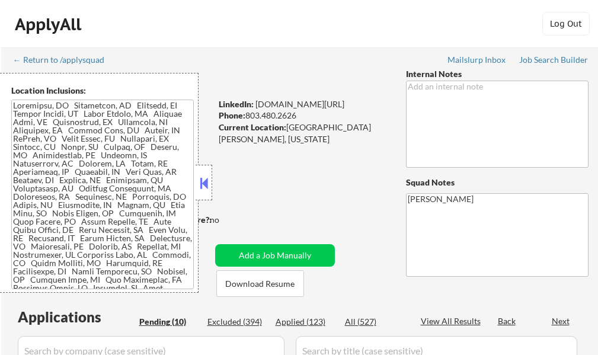
select select ""pending""
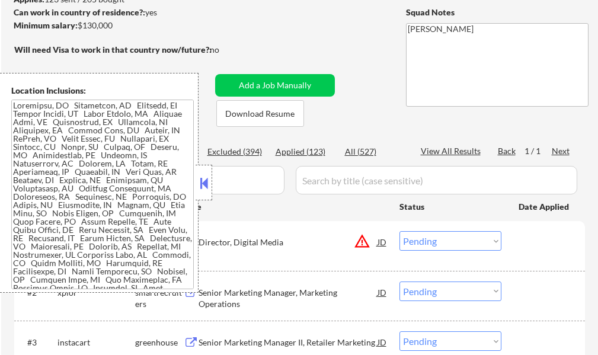
scroll to position [178, 0]
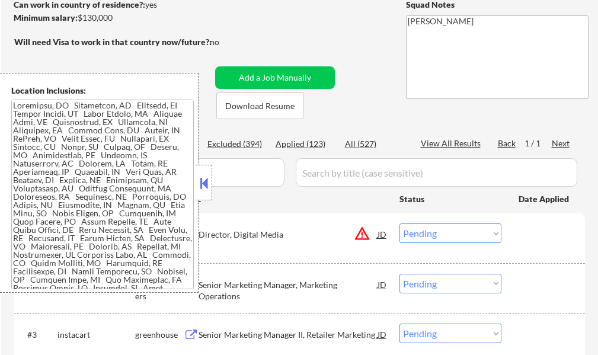
click at [201, 184] on button at bounding box center [203, 183] width 13 height 18
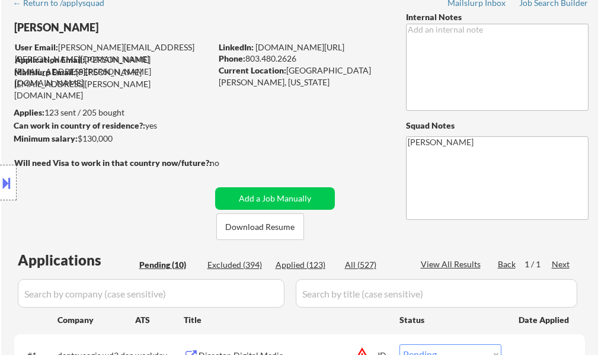
scroll to position [0, 0]
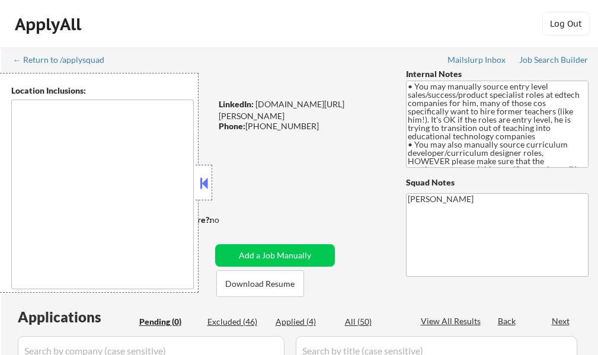
type textarea "[GEOGRAPHIC_DATA], [GEOGRAPHIC_DATA], [GEOGRAPHIC_DATA] [GEOGRAPHIC_DATA], [GEO…"
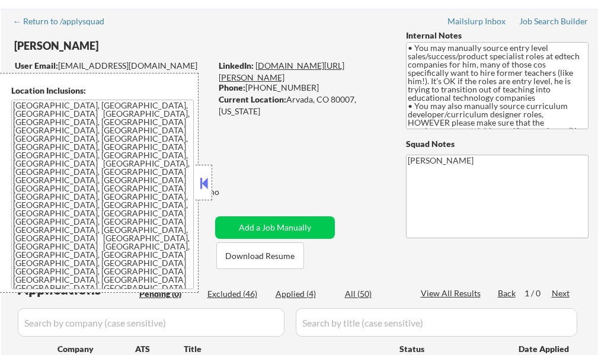
scroll to position [59, 0]
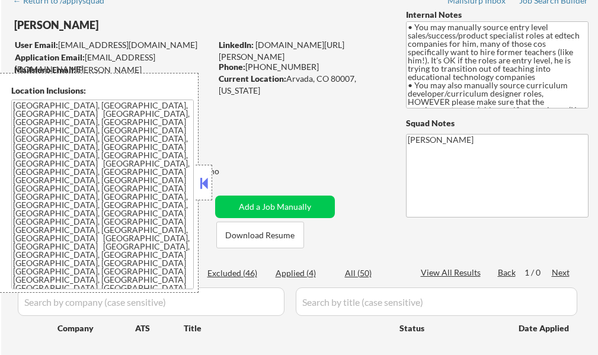
click at [240, 275] on div "Excluded (46)" at bounding box center [236, 273] width 59 height 12
select select ""excluded__location_""
select select ""excluded__expired_""
select select ""excluded__location_""
select select ""excluded__expired_""
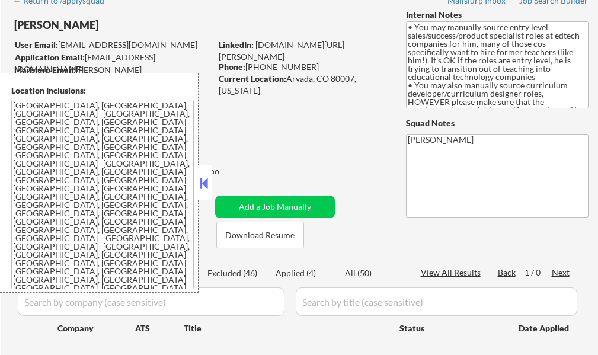
select select ""excluded__location_""
select select ""excluded__expired_""
select select ""excluded__bad_match_""
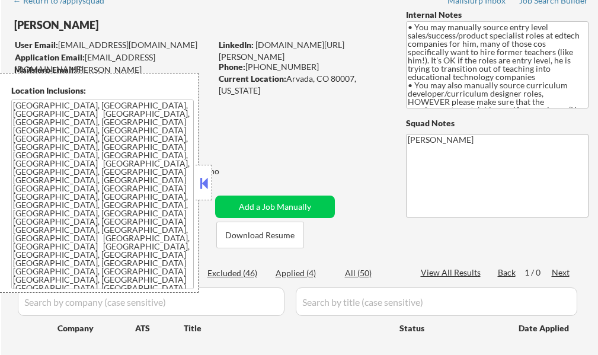
select select ""excluded__location_""
select select ""excluded__bad_match_""
select select ""excluded""
select select ""excluded__bad_match_""
select select ""excluded__location_""
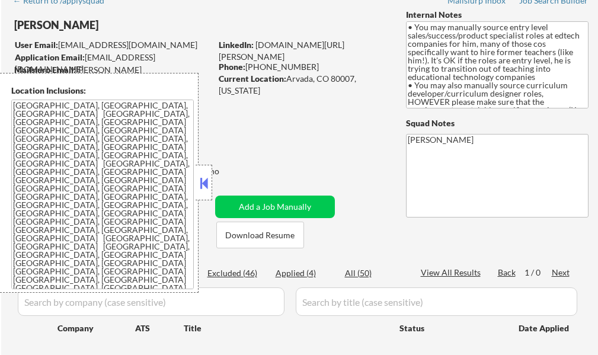
select select ""excluded__expired_""
select select ""excluded__location_""
select select ""excluded""
select select ""excluded__bad_match_""
select select ""excluded__location_""
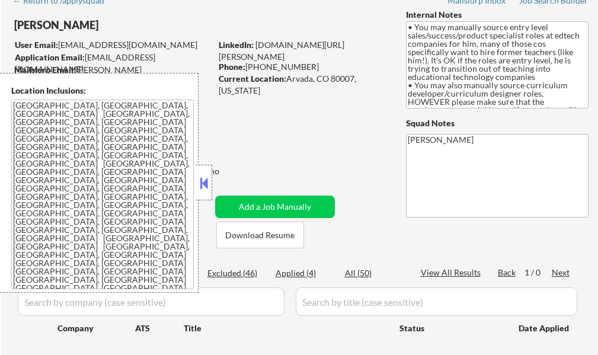
select select ""excluded__location_""
select select ""excluded__bad_match_""
select select ""excluded__expired_""
select select ""excluded__bad_match_""
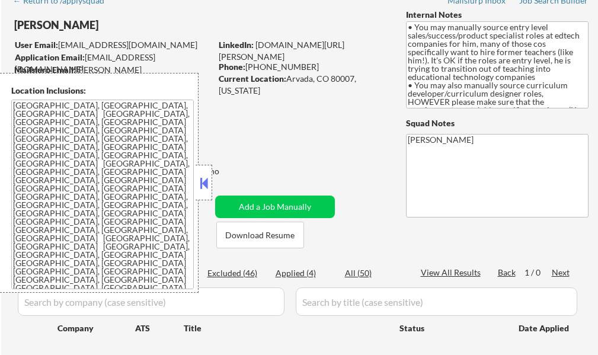
select select ""excluded__salary_""
select select ""excluded__bad_match_""
select select ""excluded__location_""
select select ""excluded__bad_match_""
select select ""excluded__location_""
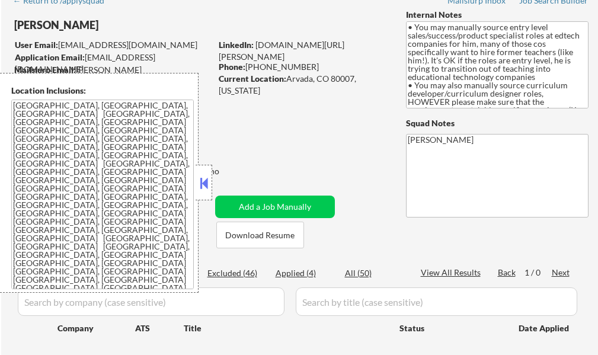
select select ""excluded__location_""
select select ""excluded__bad_match_""
select select ""excluded__salary_""
select select ""excluded__location_""
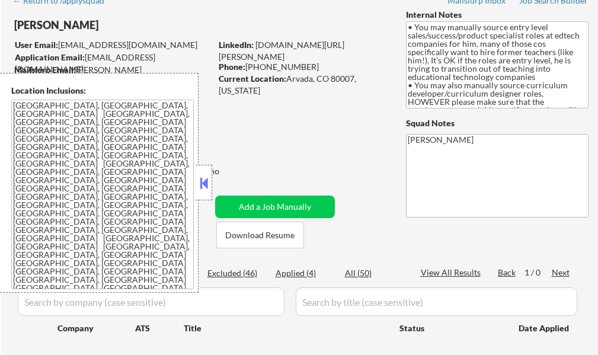
select select ""excluded__salary_""
select select ""excluded__bad_match_""
select select ""excluded__location_""
select select ""excluded__bad_match_""
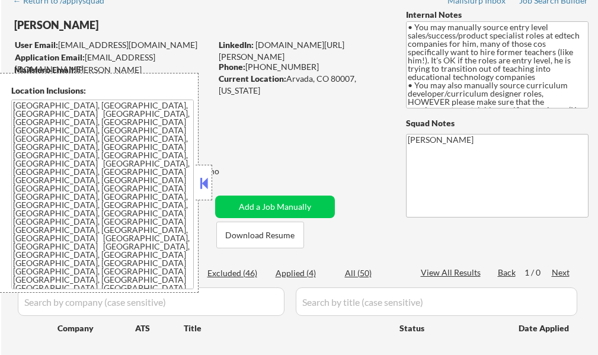
select select ""excluded__location_""
select select ""excluded__bad_match_""
select select ""excluded__expired_""
select select ""excluded__bad_match_""
select select ""excluded__location_""
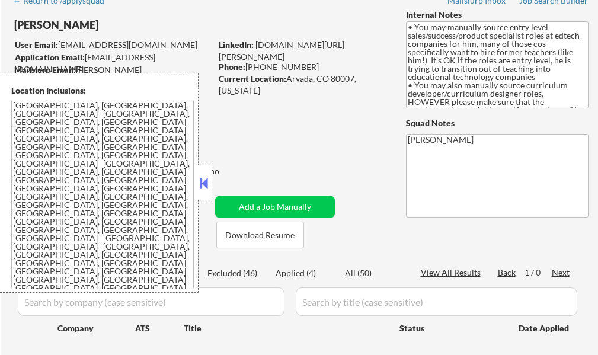
select select ""excluded__bad_match_""
select select ""excluded__expired_""
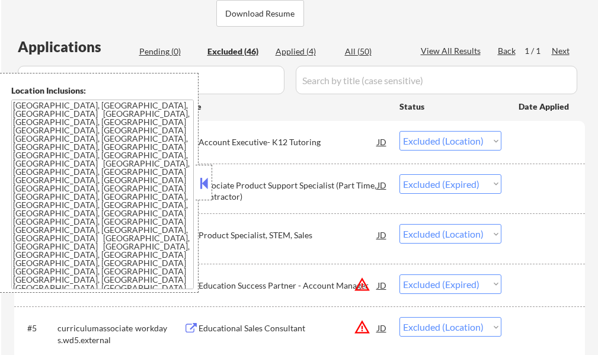
scroll to position [355, 0]
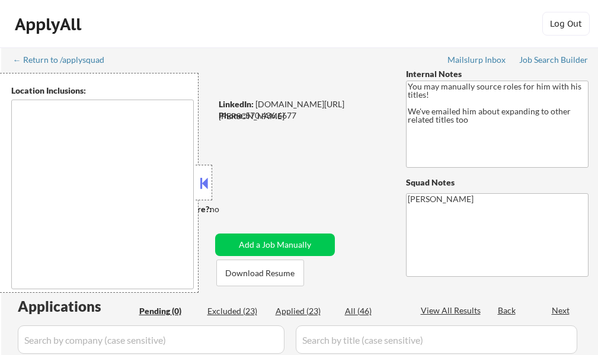
type textarea "remote"
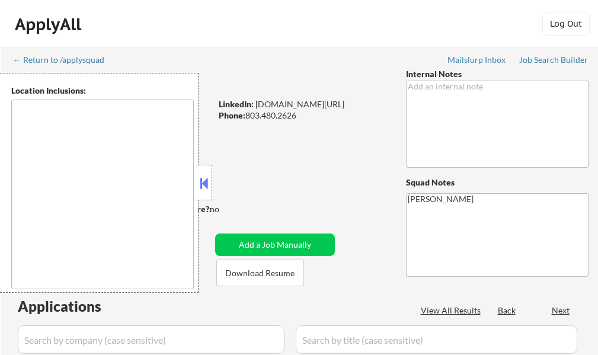
select select ""pending""
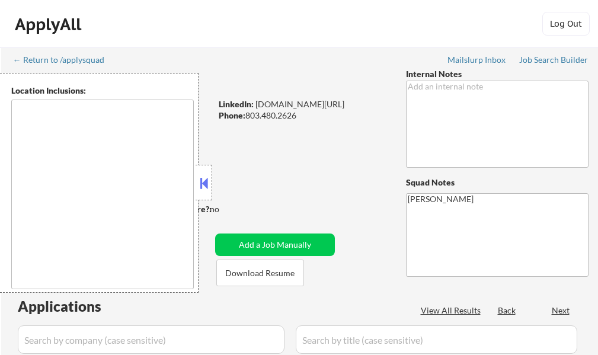
select select ""pending""
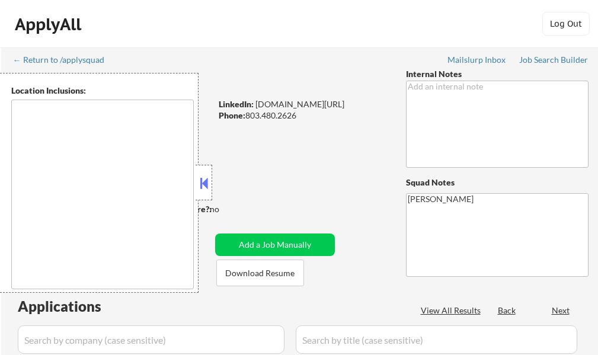
type textarea "[GEOGRAPHIC_DATA], [GEOGRAPHIC_DATA] [GEOGRAPHIC_DATA], [GEOGRAPHIC_DATA] [GEOG…"
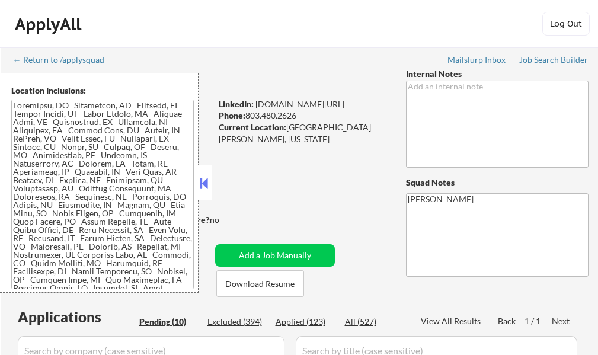
click at [206, 187] on button at bounding box center [203, 183] width 13 height 18
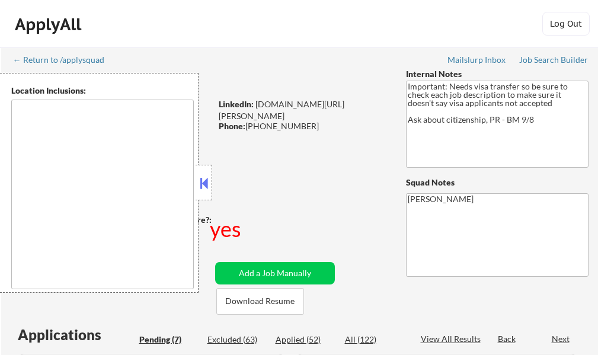
select select ""pending""
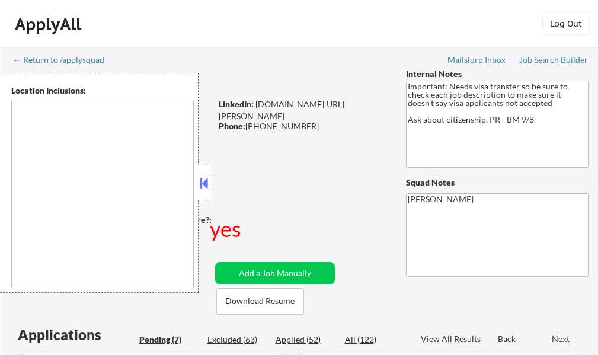
select select ""pending""
type textarea "South San Francisco, CA Daly City, CA Brisbane, CA Colma, CA Pacifica, CA San B…"
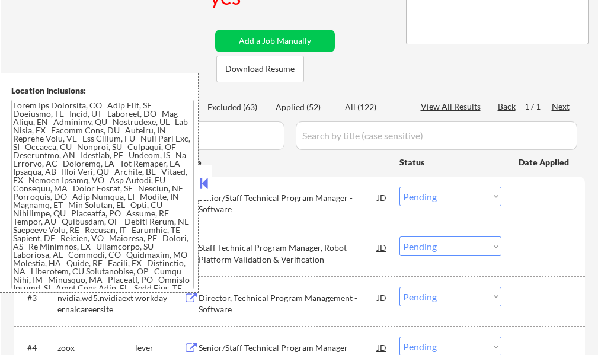
scroll to position [237, 0]
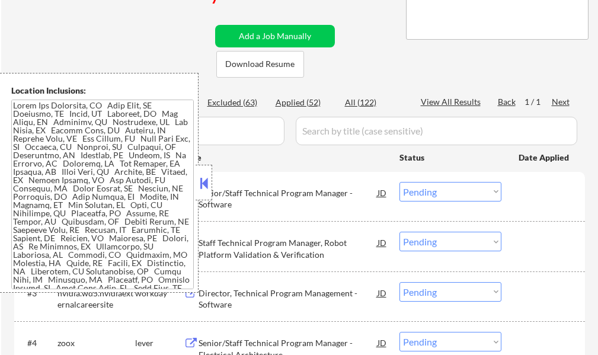
click at [210, 180] on button at bounding box center [203, 183] width 13 height 18
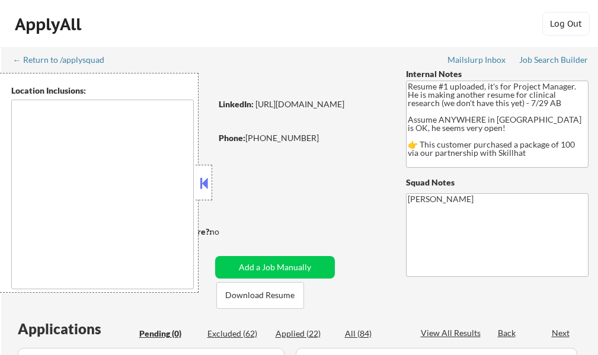
type textarea "country:CA"
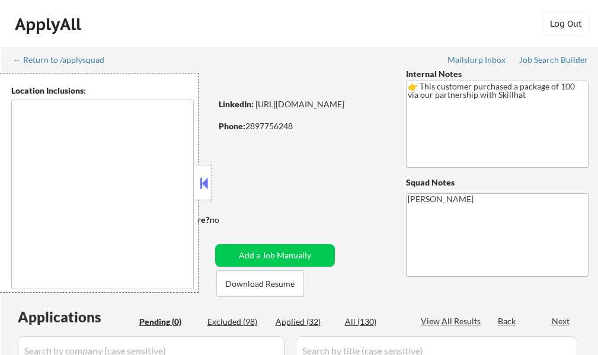
type textarea "[GEOGRAPHIC_DATA], ON [GEOGRAPHIC_DATA], ON [GEOGRAPHIC_DATA], ON [GEOGRAPHIC_D…"
